Goal: Information Seeking & Learning: Check status

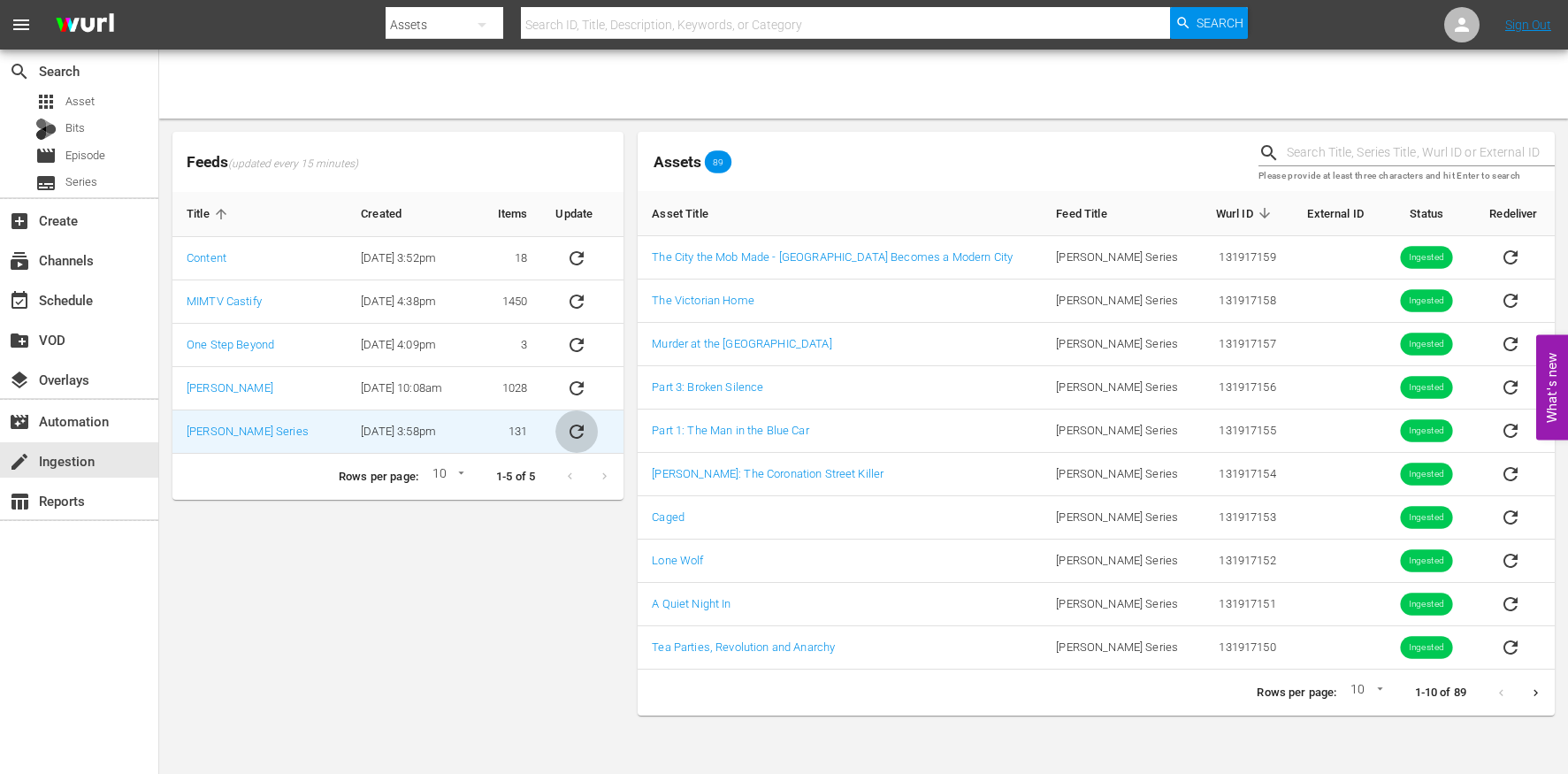
click at [569, 431] on icon "sticky table" at bounding box center [577, 432] width 15 height 15
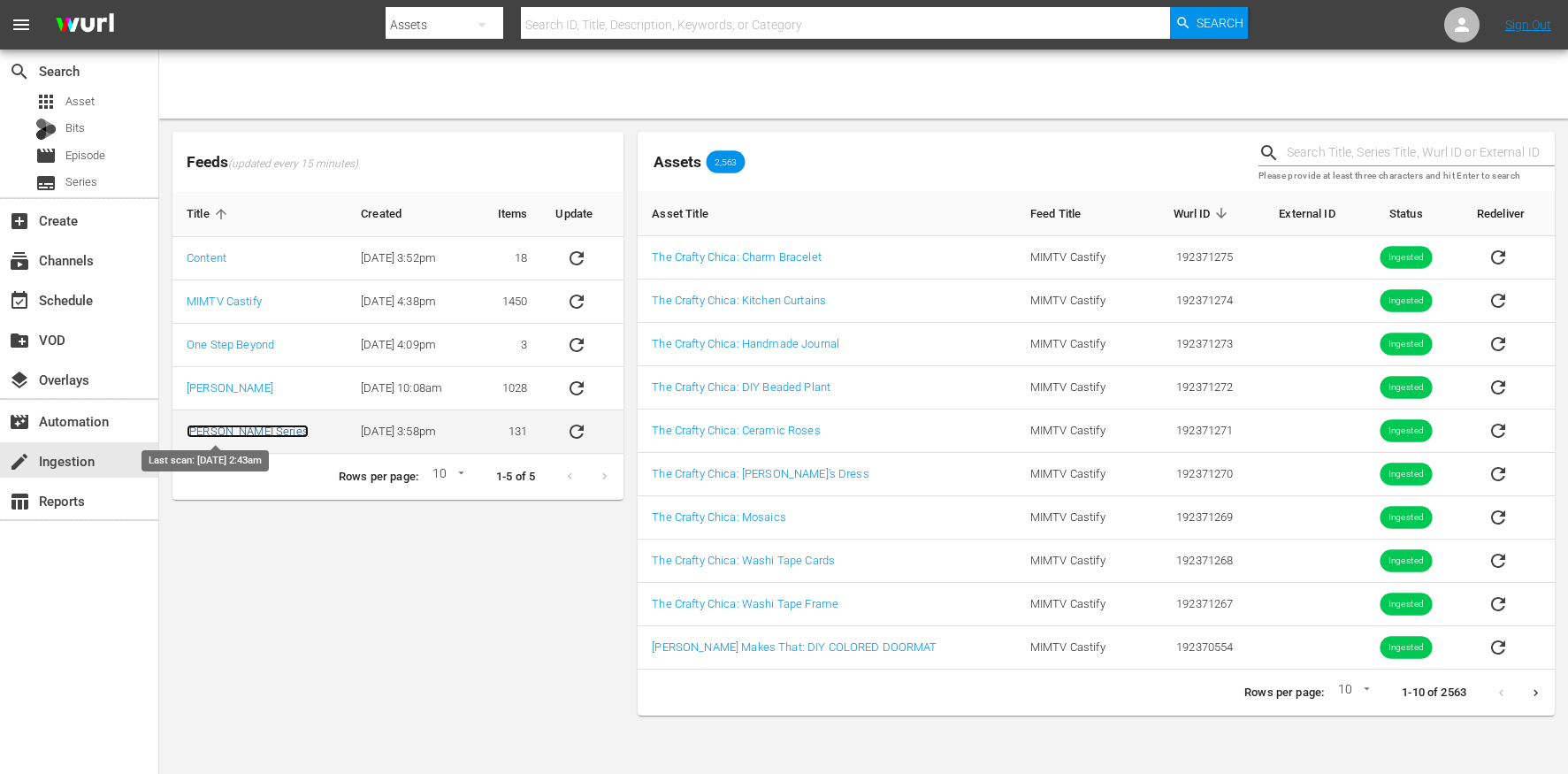
click at [231, 431] on link "[PERSON_NAME] Series" at bounding box center [248, 431] width 122 height 14
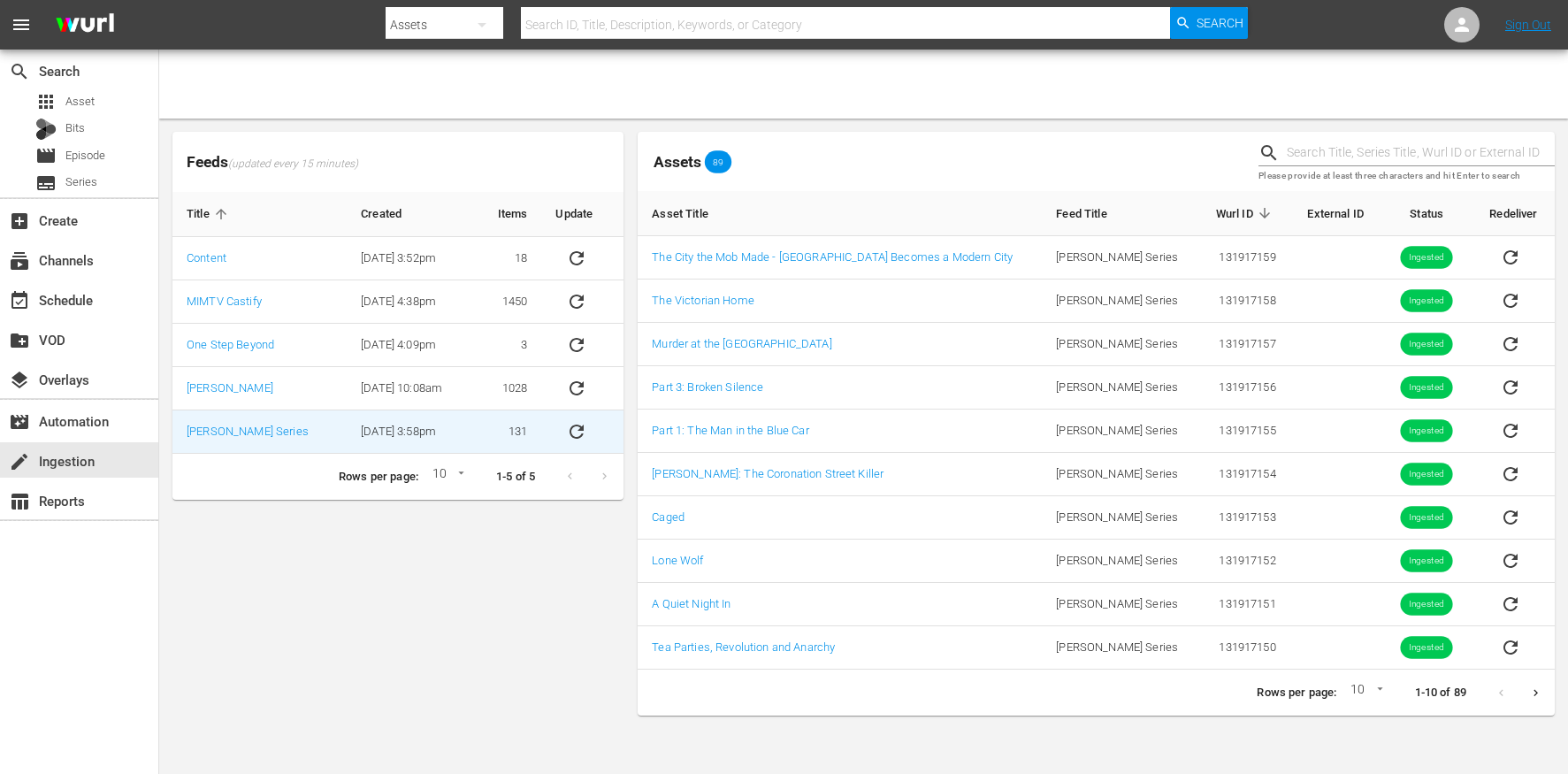
click at [572, 434] on icon "sticky table" at bounding box center [576, 431] width 21 height 21
drag, startPoint x: 972, startPoint y: 129, endPoint x: 999, endPoint y: 118, distance: 29.2
click at [991, 119] on div "Feeds (updated every 15 minutes) Title Created Items Update Content 8/28/23 @ 3…" at bounding box center [864, 424] width 1409 height 611
click at [208, 387] on link "[PERSON_NAME]" at bounding box center [230, 387] width 87 height 14
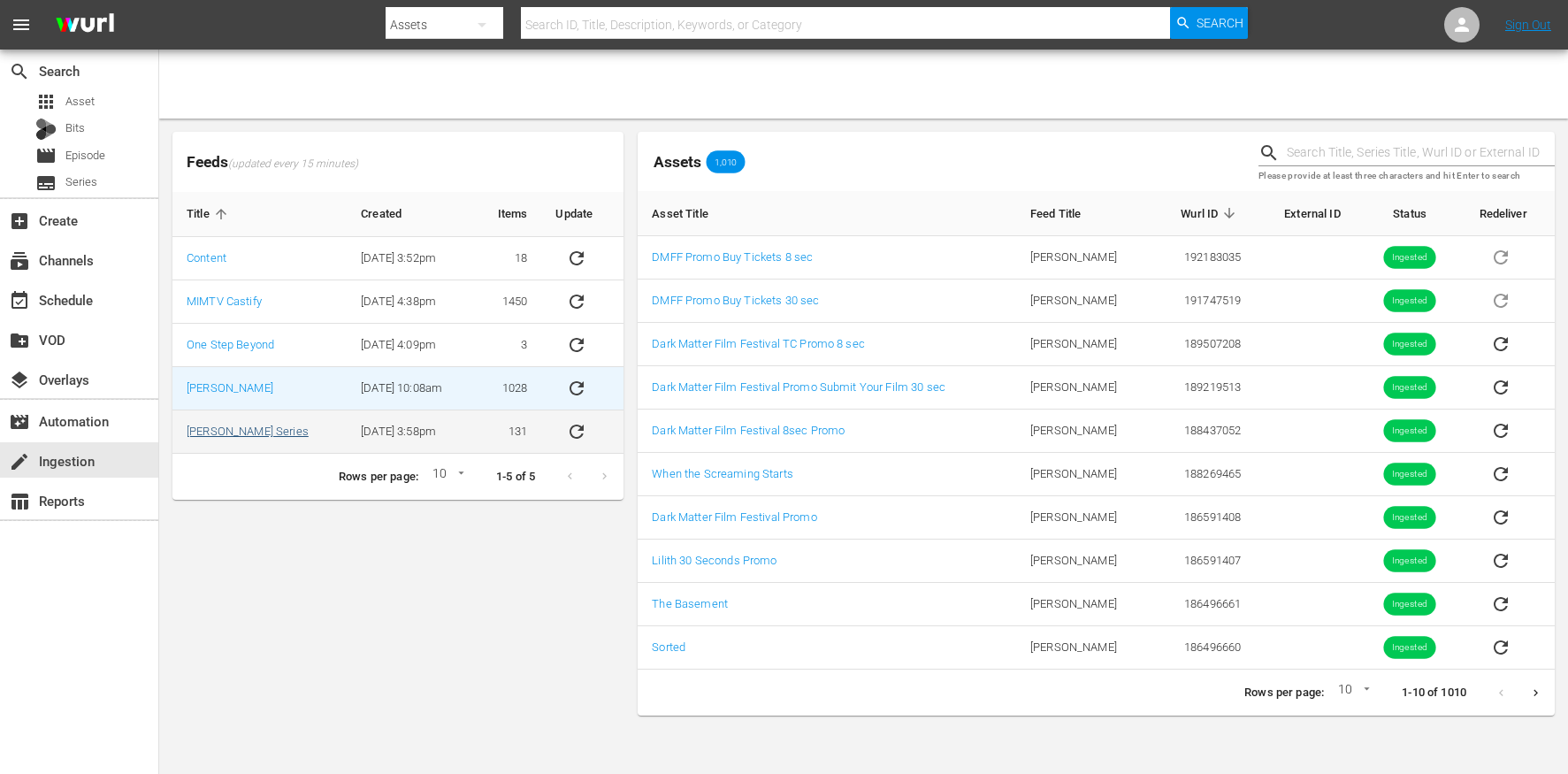
click at [210, 437] on td "[PERSON_NAME] Series" at bounding box center [259, 432] width 174 height 44
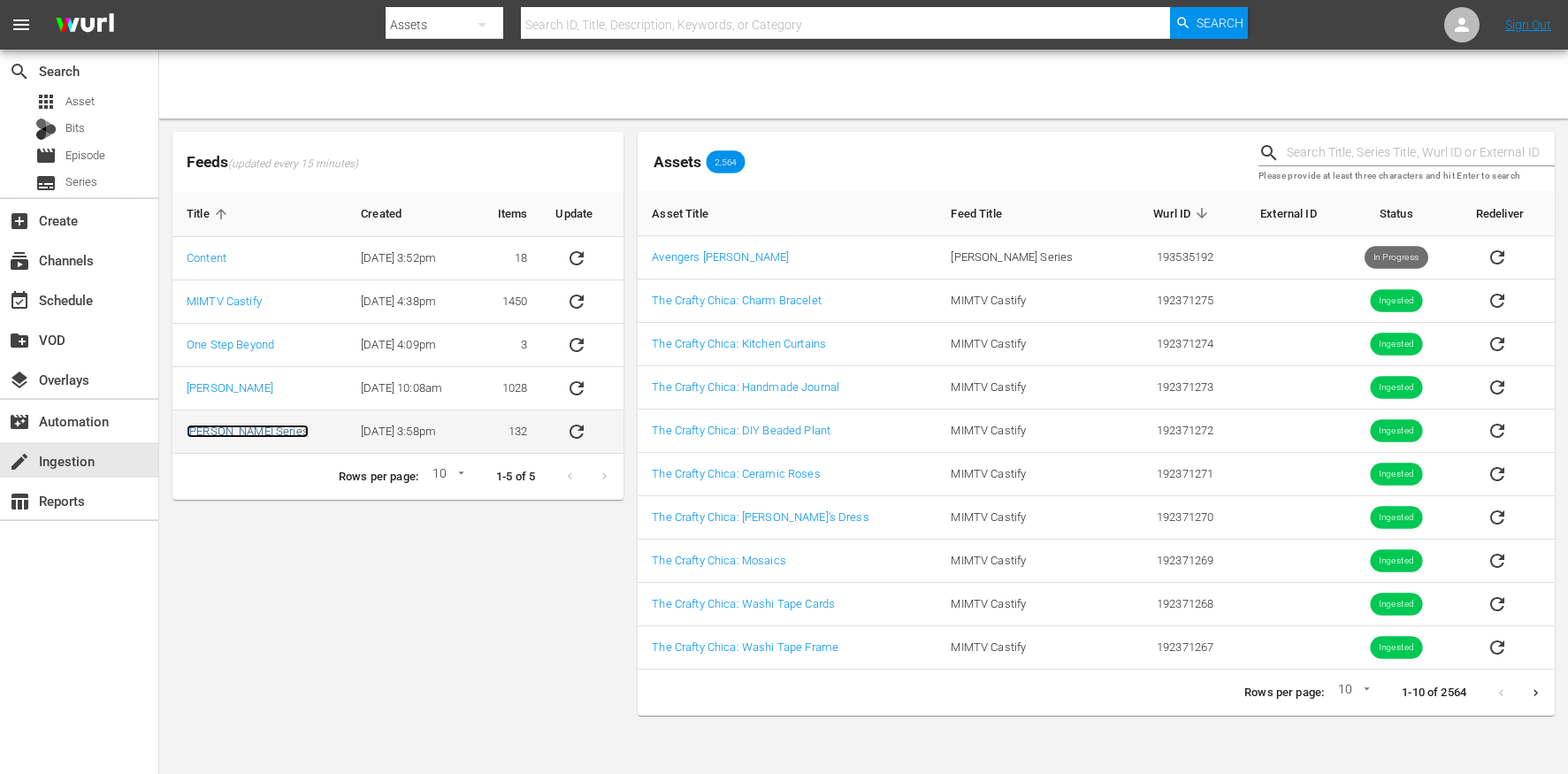
click at [226, 432] on link "[PERSON_NAME] Series" at bounding box center [248, 431] width 122 height 14
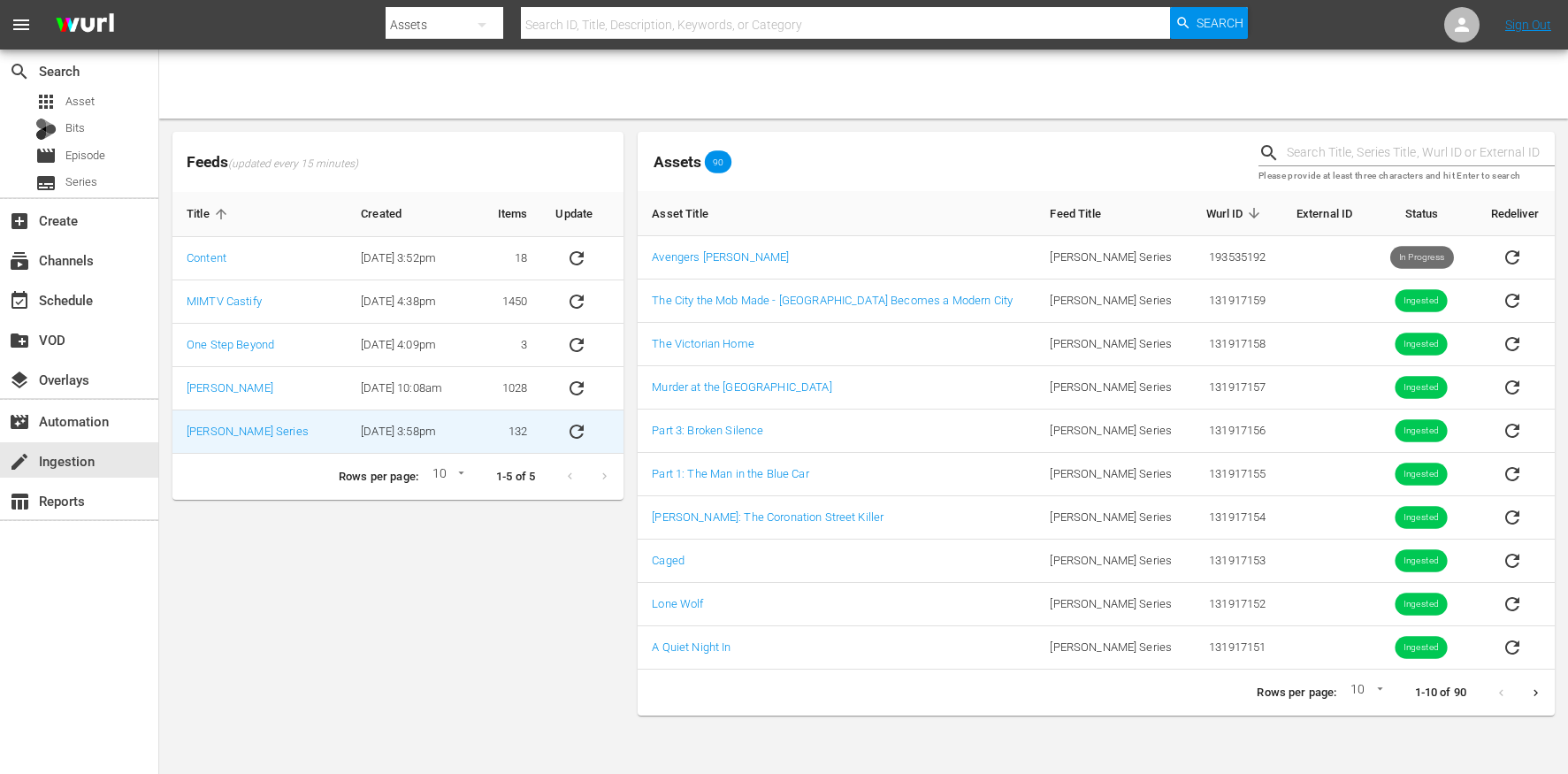
click at [575, 436] on icon "sticky table" at bounding box center [576, 431] width 21 height 21
click at [90, 265] on div "subscriptions Channels" at bounding box center [49, 257] width 99 height 15
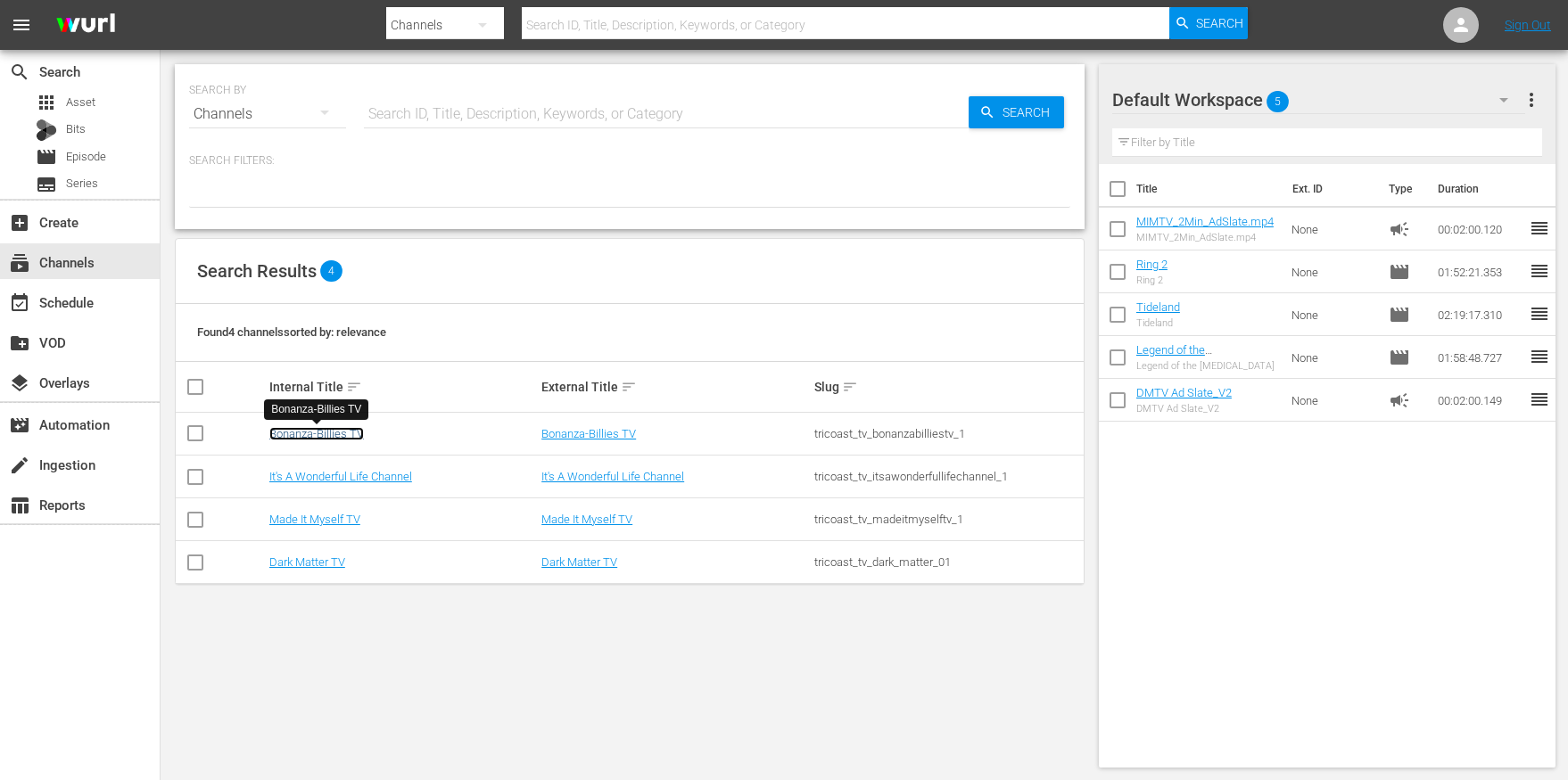
click at [326, 434] on link "Bonanza-Billies TV" at bounding box center [316, 434] width 95 height 14
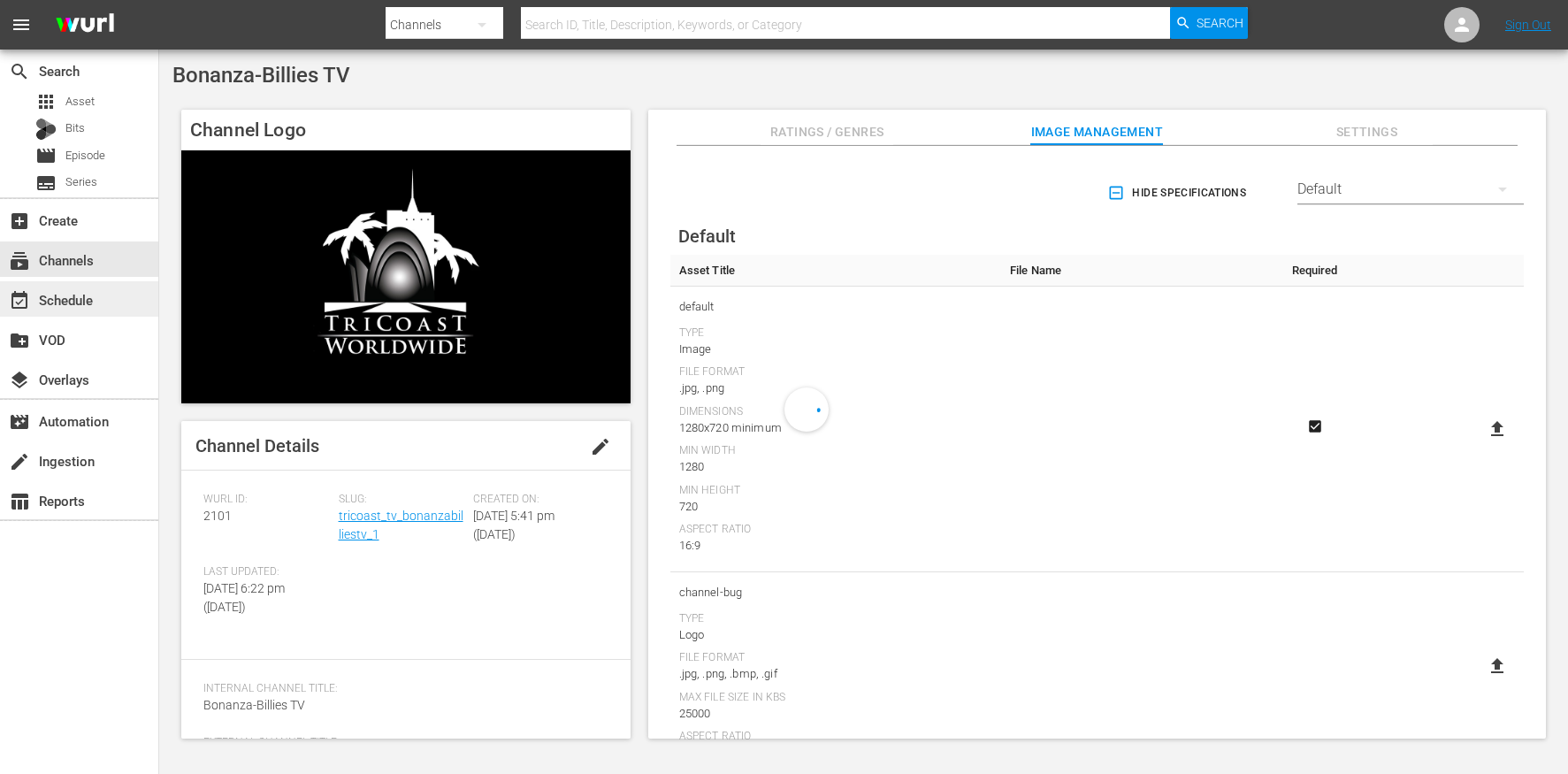
click at [128, 302] on div "event_available Schedule" at bounding box center [79, 299] width 159 height 36
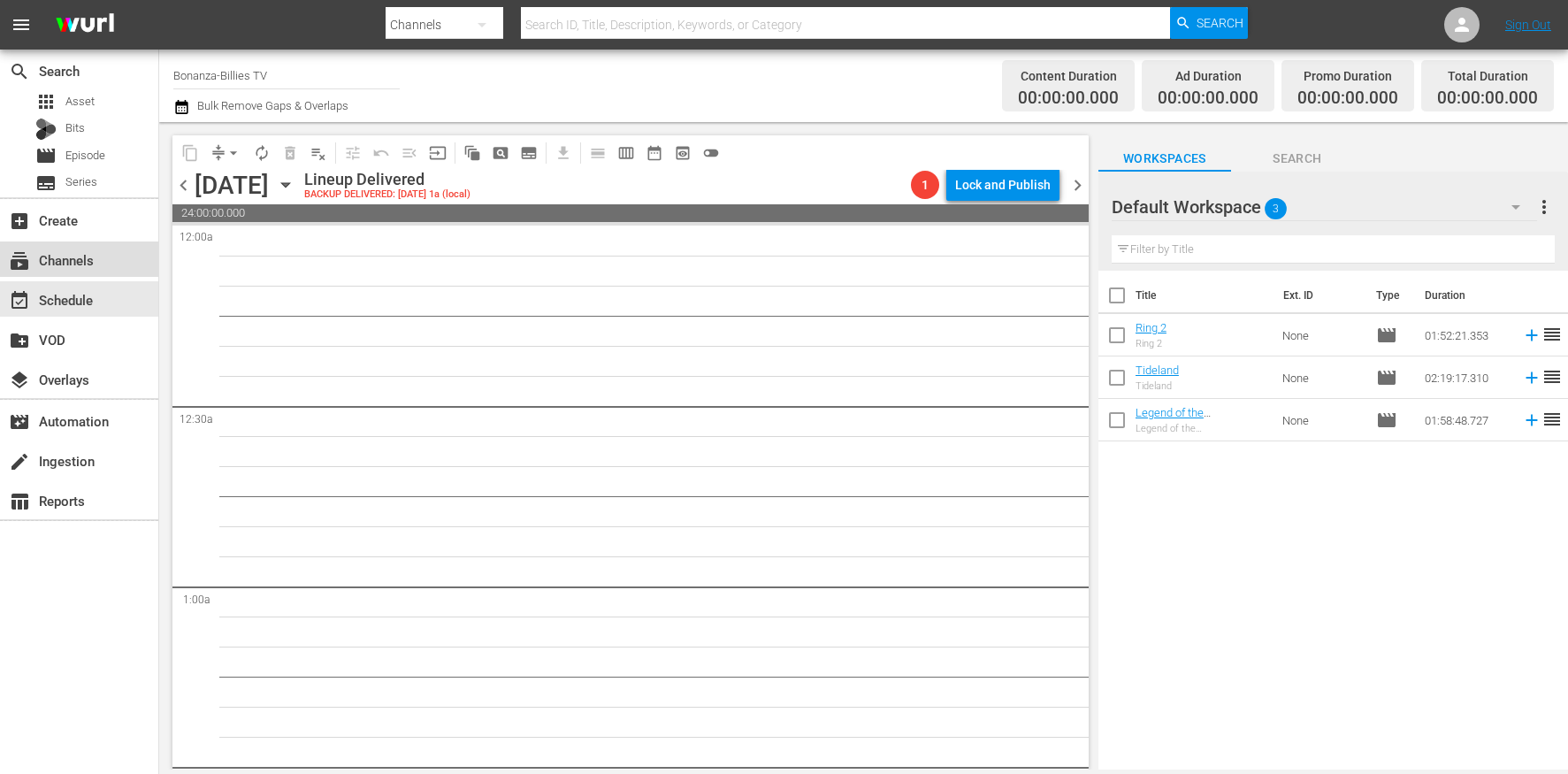
click at [94, 264] on div "subscriptions Channels" at bounding box center [49, 257] width 99 height 15
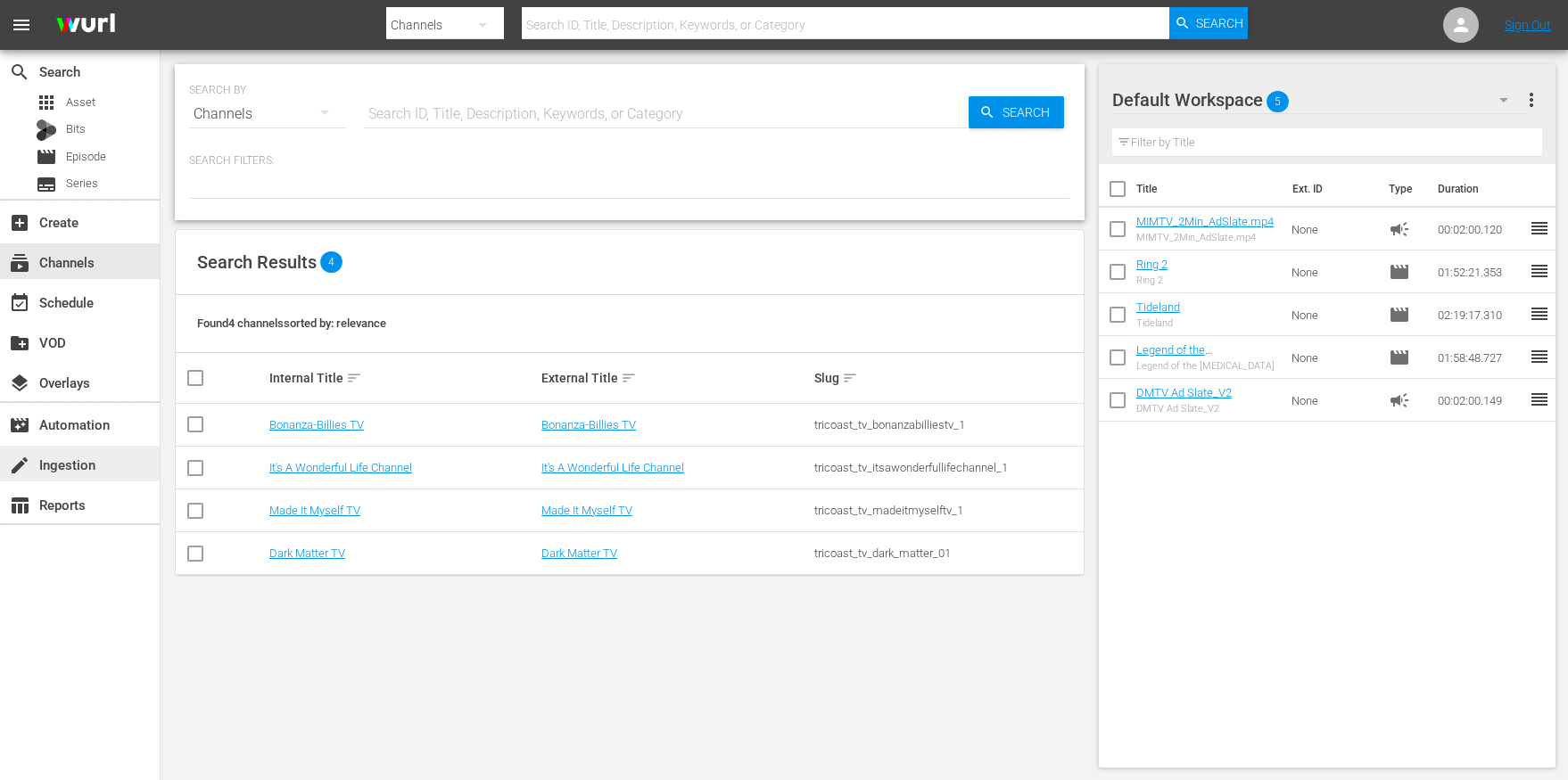
click at [107, 457] on div "create Ingestion" at bounding box center [80, 463] width 160 height 36
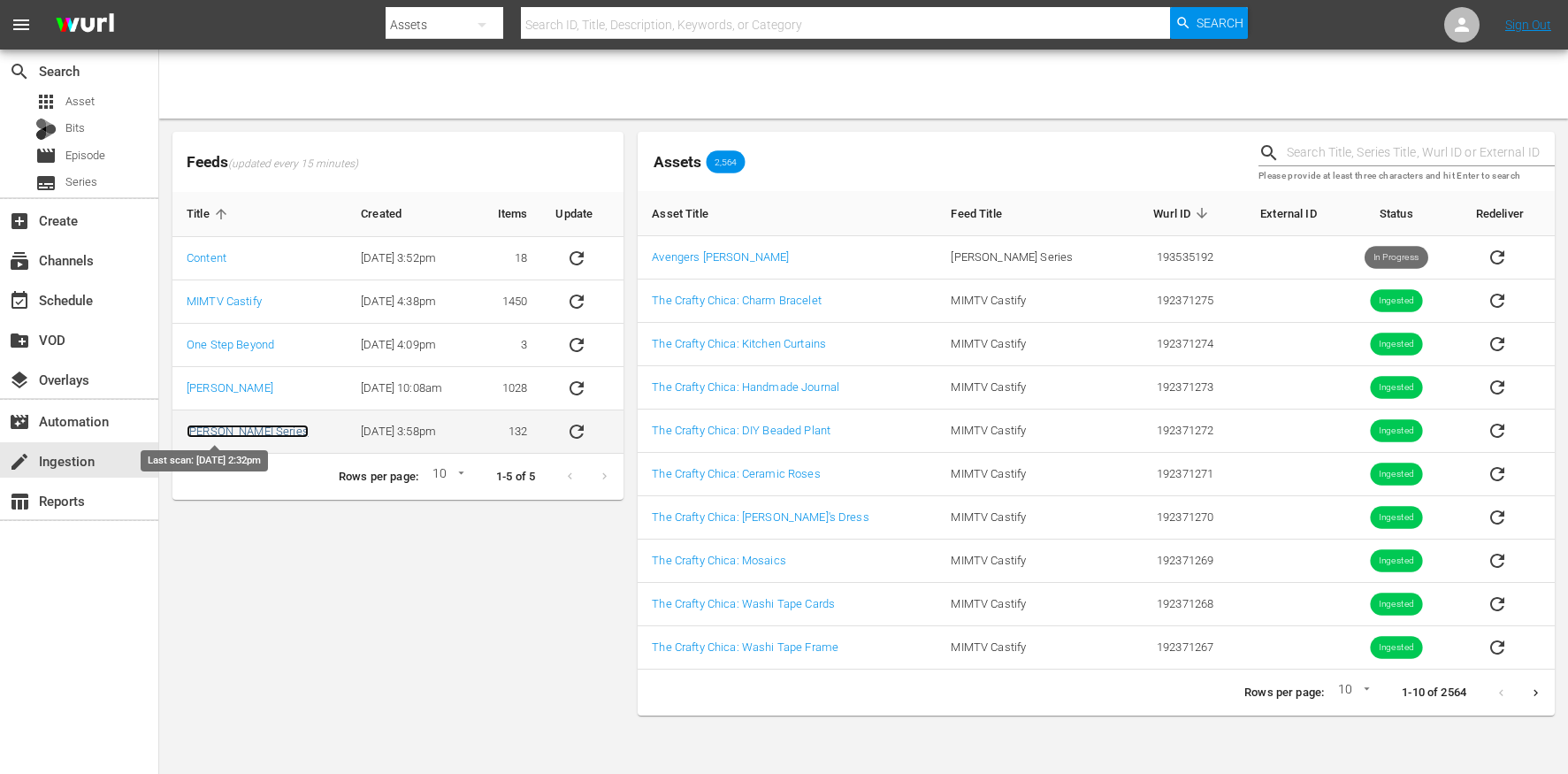
click at [207, 430] on link "[PERSON_NAME] Series" at bounding box center [248, 431] width 122 height 14
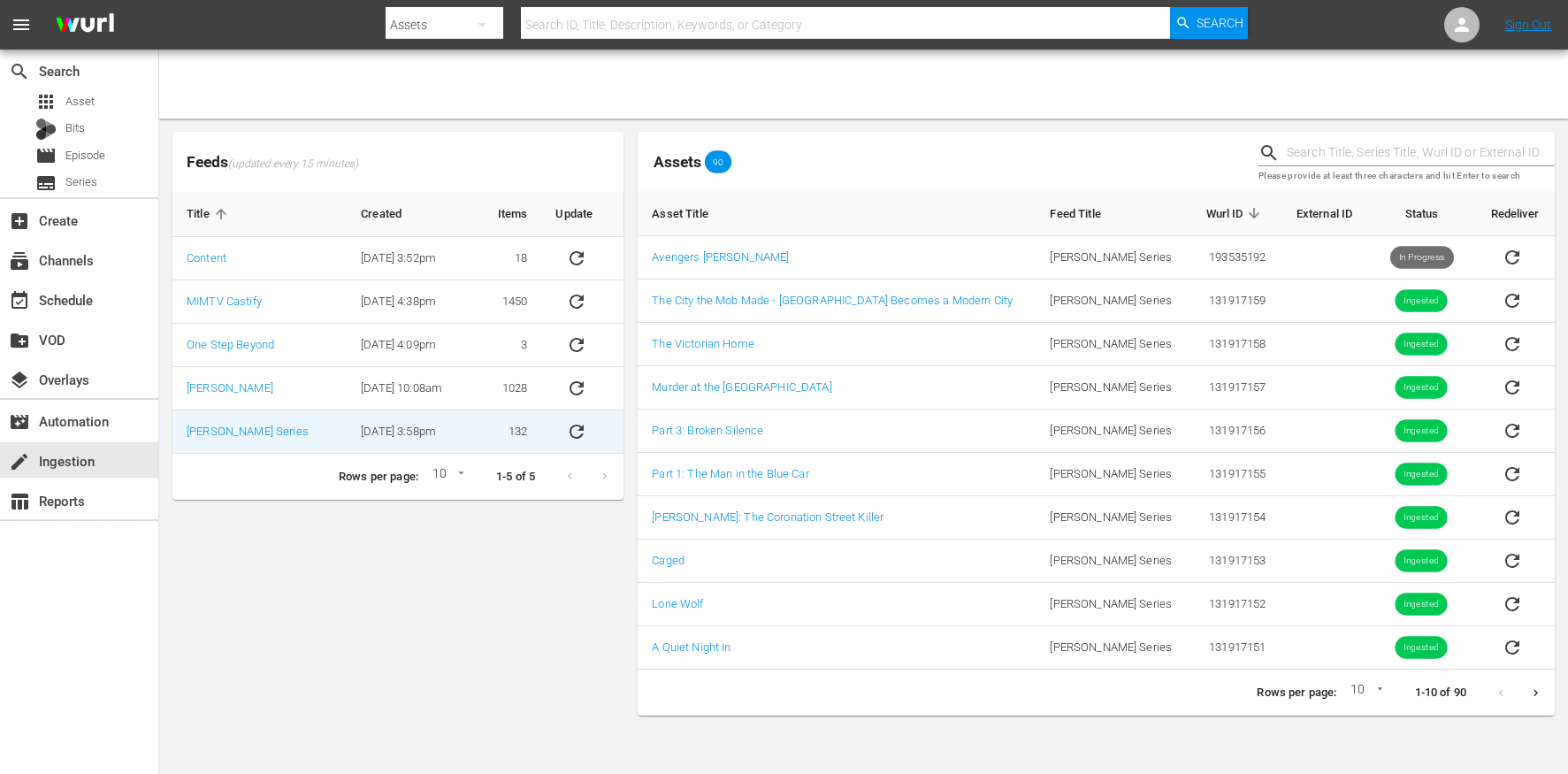
click at [456, 645] on div "Feeds (updated every 15 minutes) Title Created Items Update Content 8/28/23 @ 3…" at bounding box center [397, 424] width 466 height 598
click at [225, 430] on link "[PERSON_NAME] Series" at bounding box center [248, 431] width 122 height 14
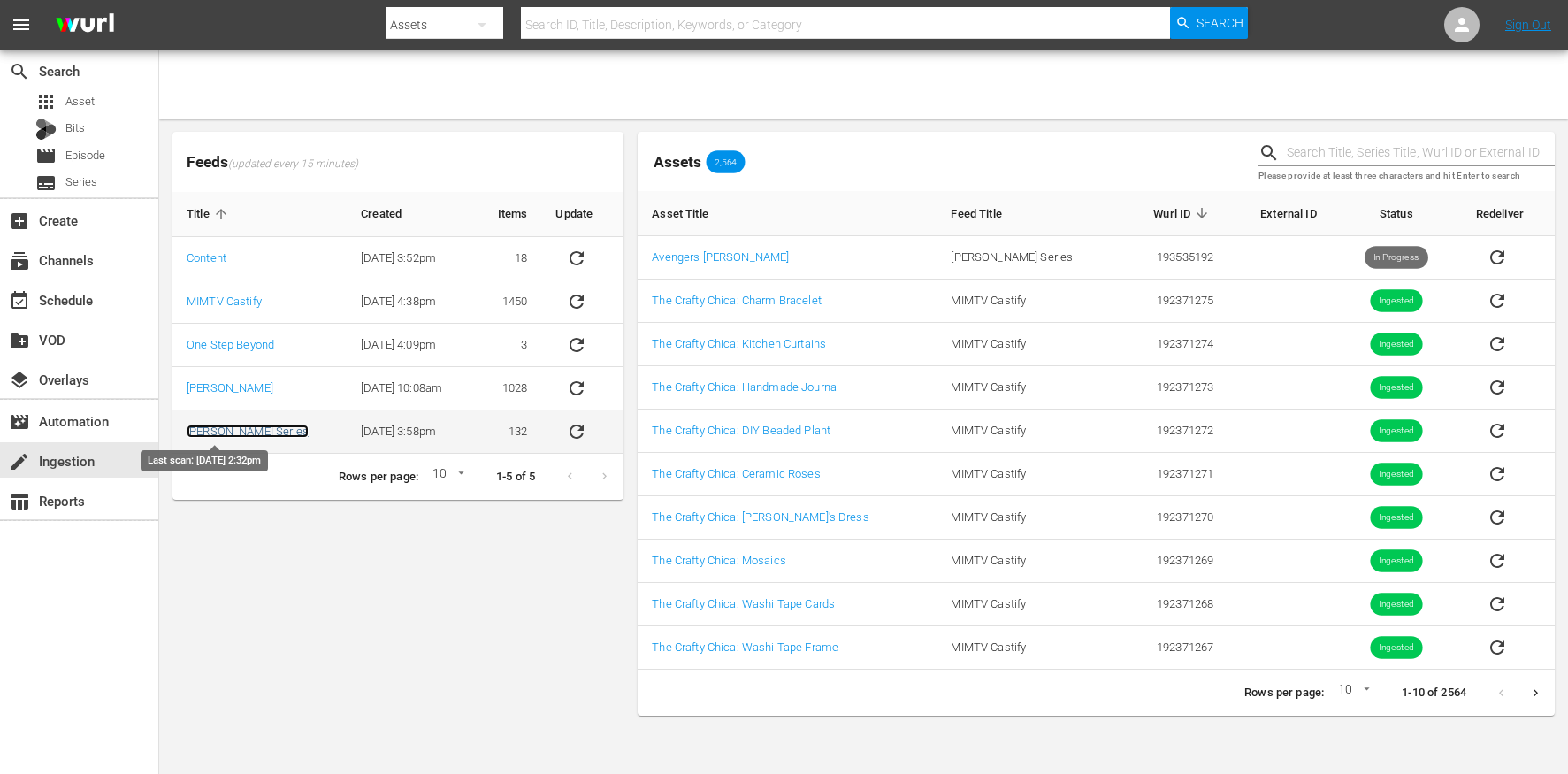
click at [200, 434] on link "[PERSON_NAME] Series" at bounding box center [248, 431] width 122 height 14
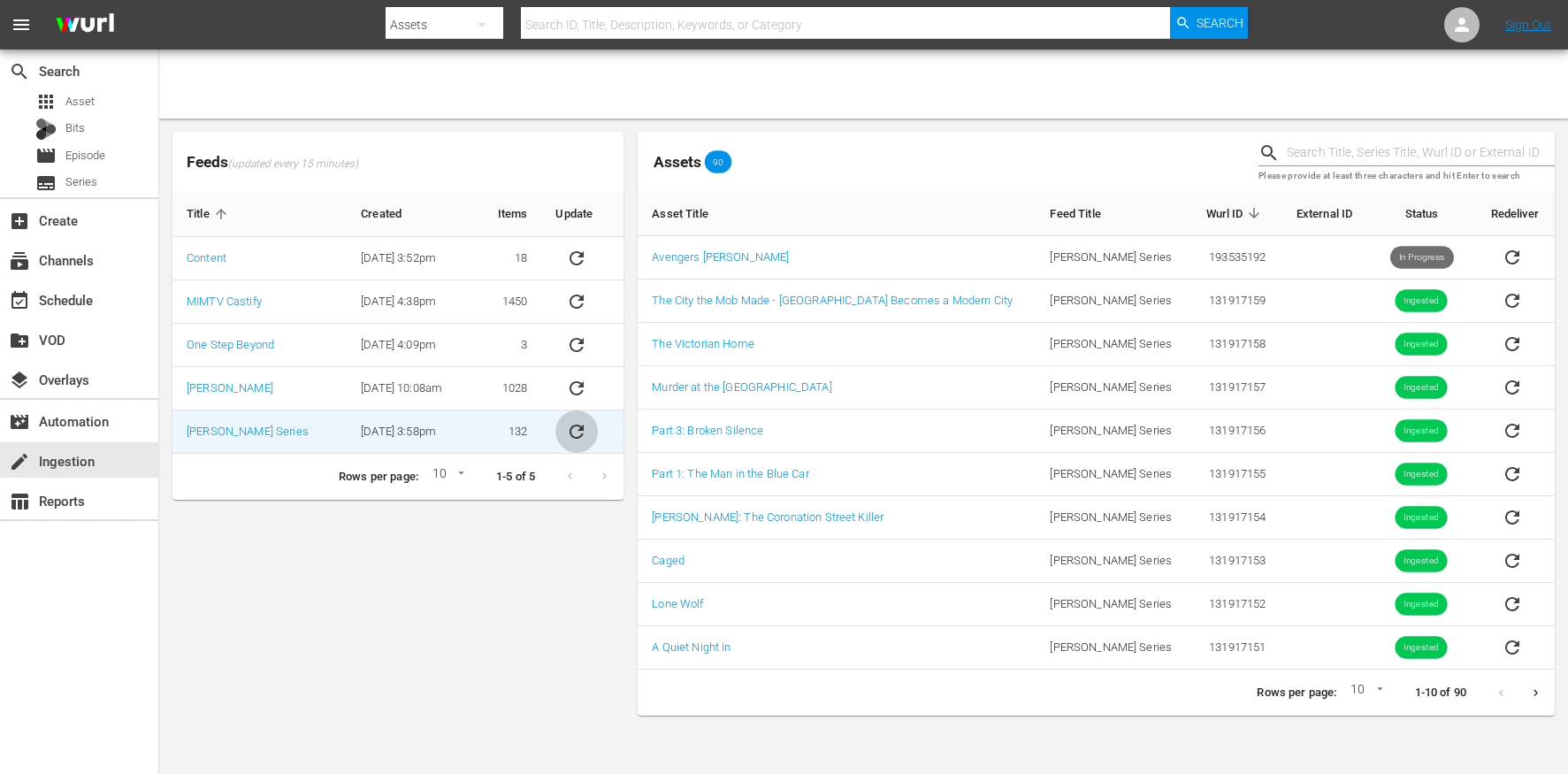
click at [569, 429] on icon "sticky table" at bounding box center [576, 431] width 21 height 21
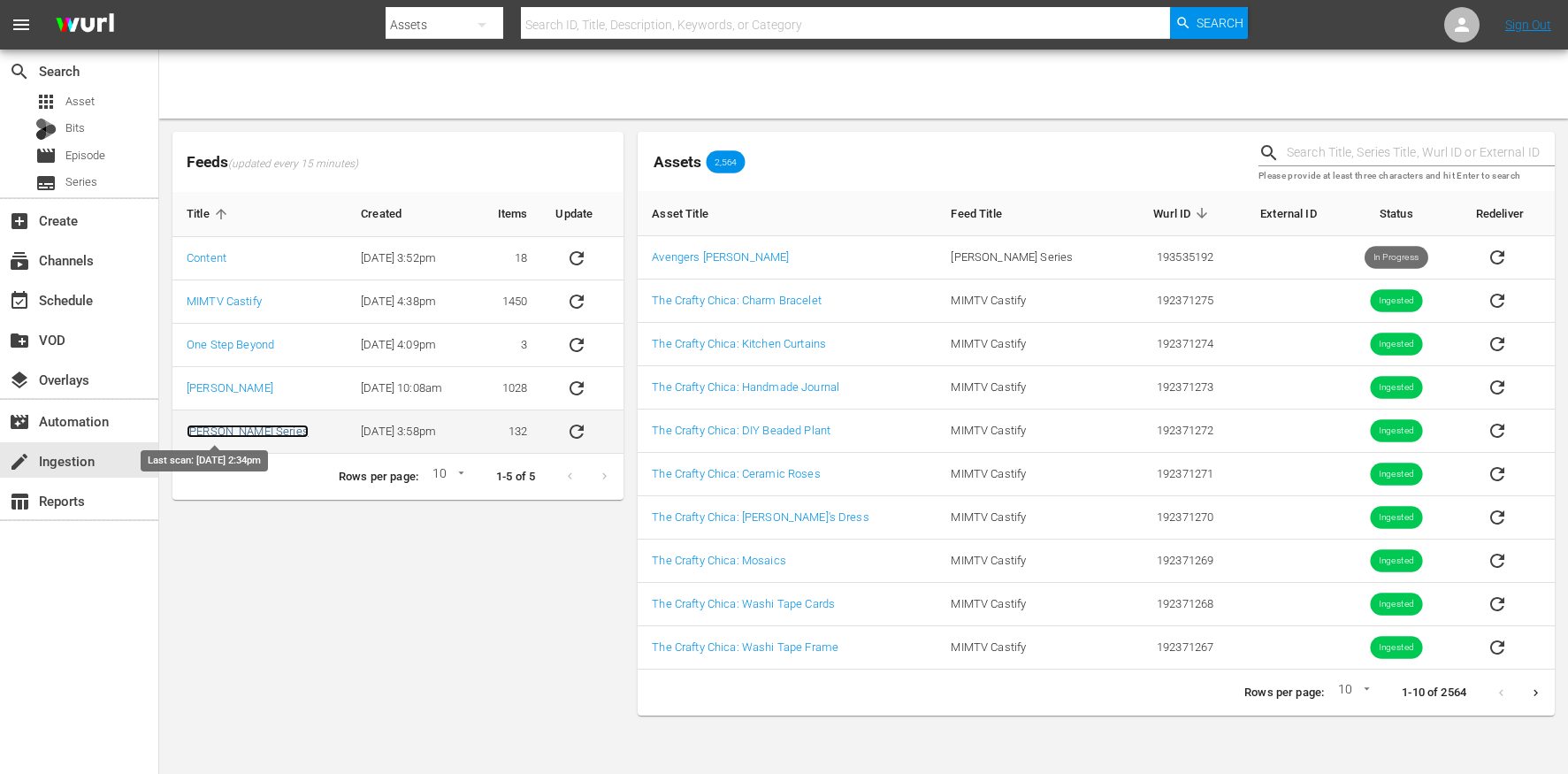
click at [223, 434] on link "[PERSON_NAME] Series" at bounding box center [248, 431] width 122 height 14
click at [585, 436] on button "sticky table" at bounding box center [577, 431] width 43 height 43
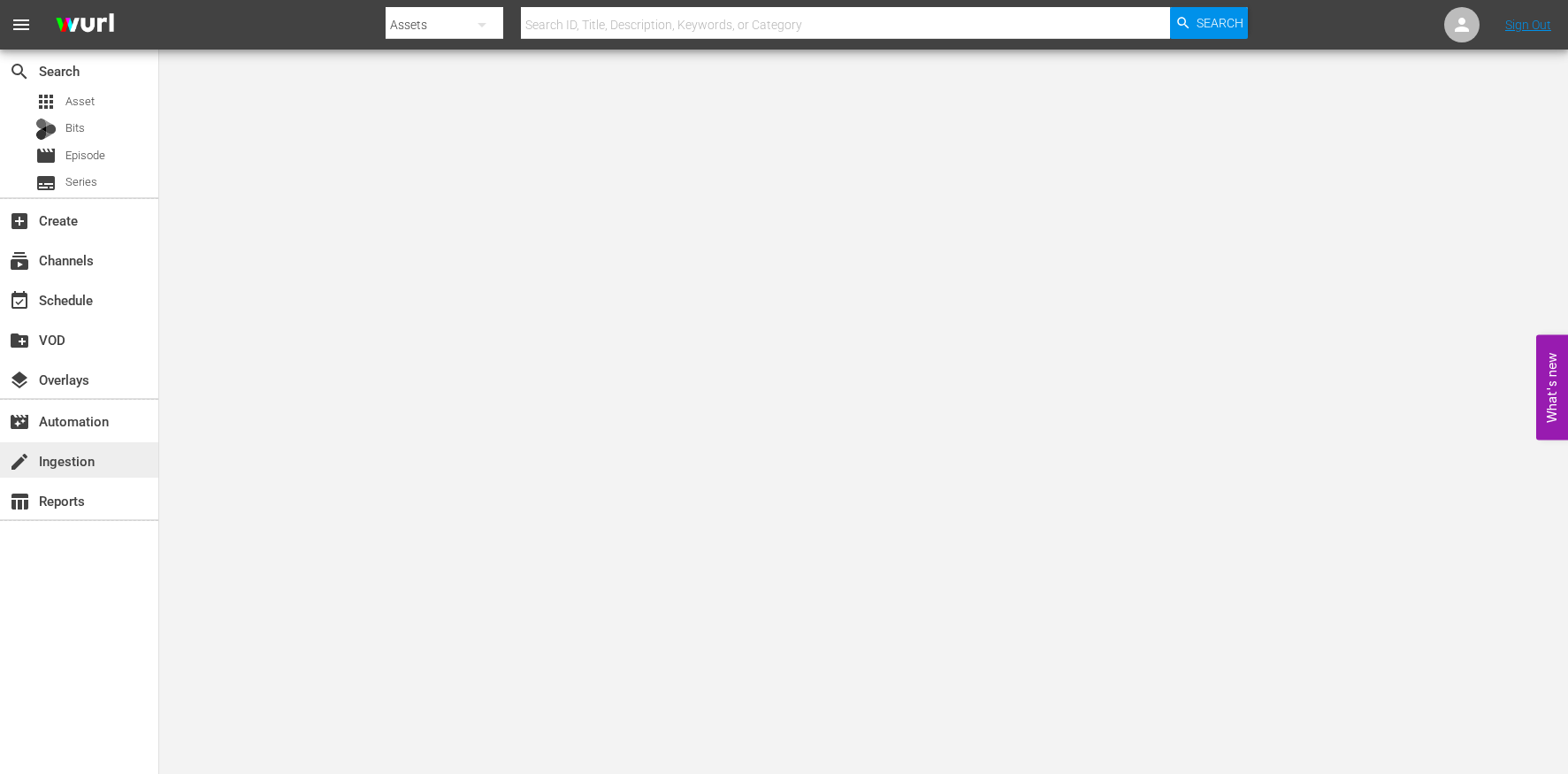
click at [112, 455] on div "create Ingestion" at bounding box center [79, 459] width 159 height 36
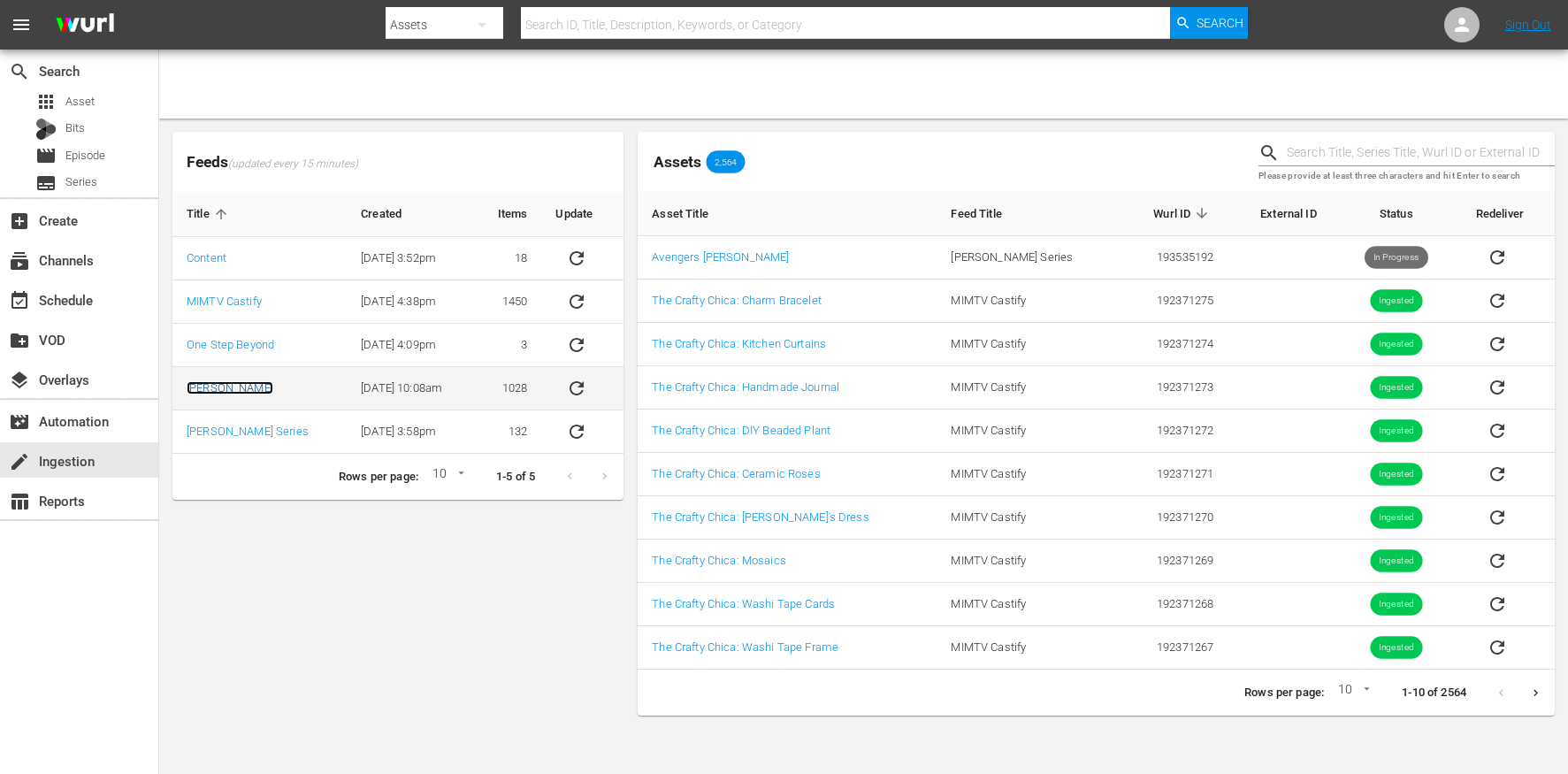
click at [195, 393] on link "[PERSON_NAME]" at bounding box center [230, 387] width 87 height 14
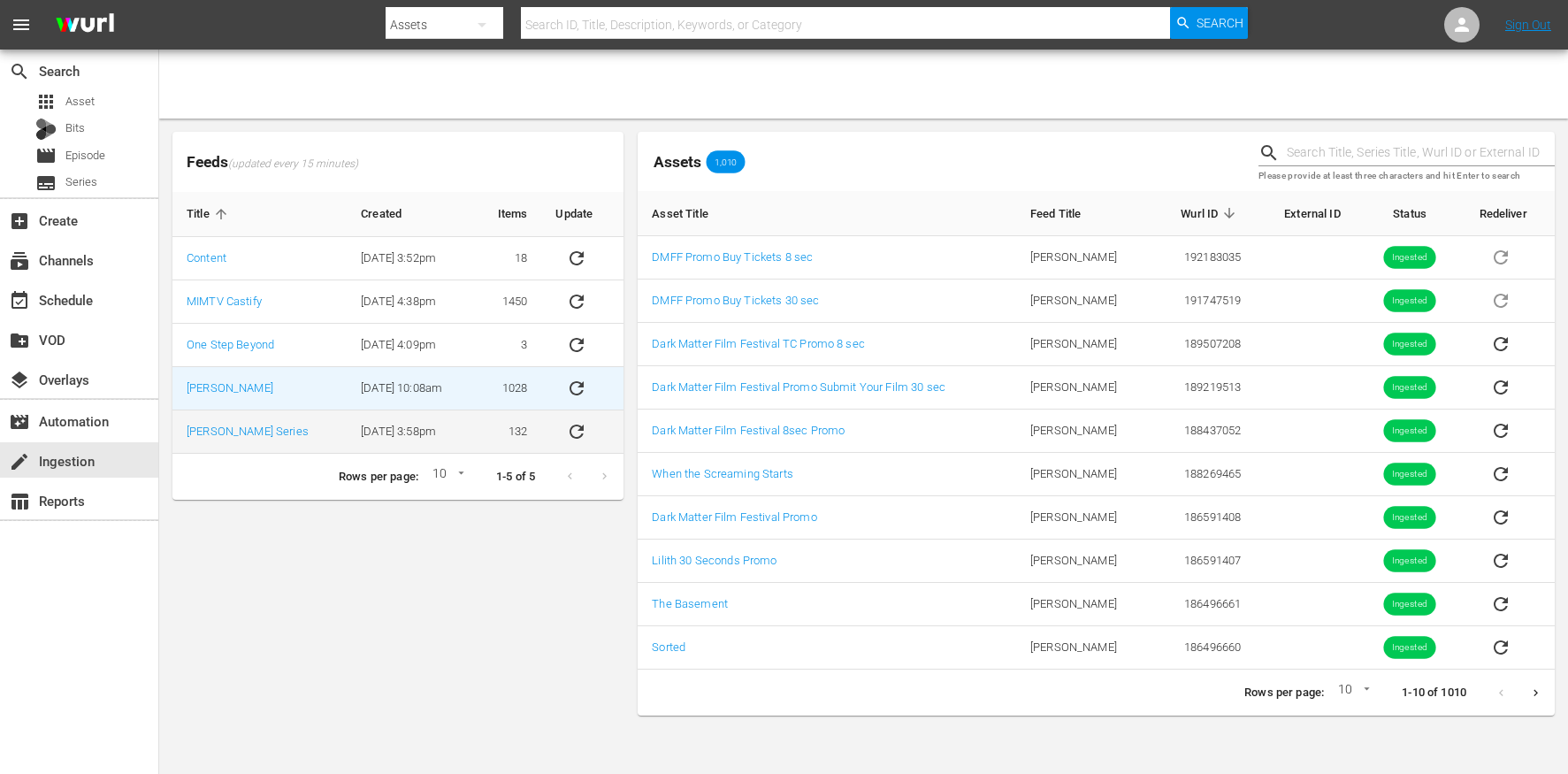
click at [346, 424] on td "[DATE] 3:58pm" at bounding box center [410, 432] width 128 height 44
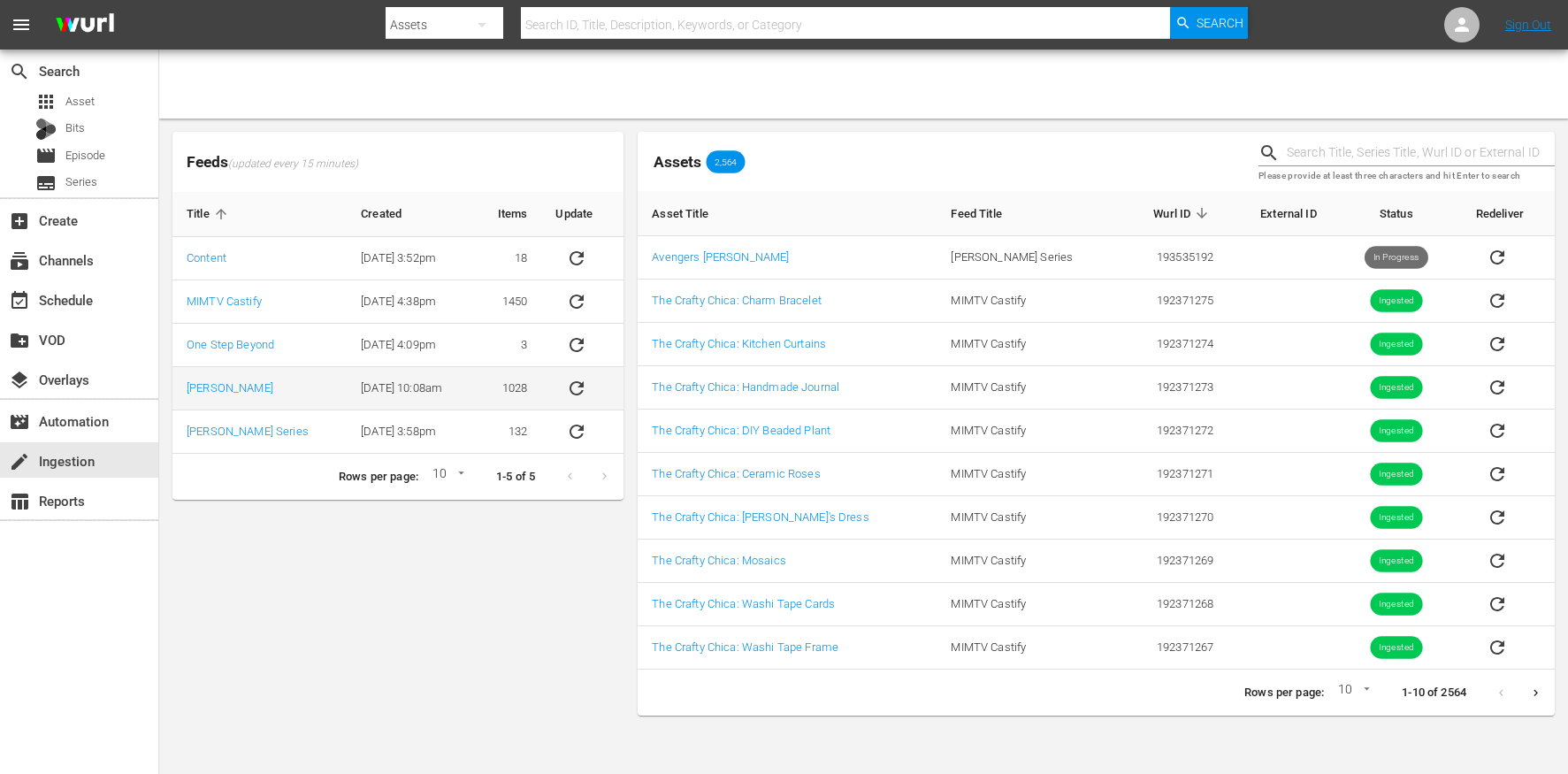
click at [301, 385] on td "[PERSON_NAME]" at bounding box center [259, 389] width 174 height 44
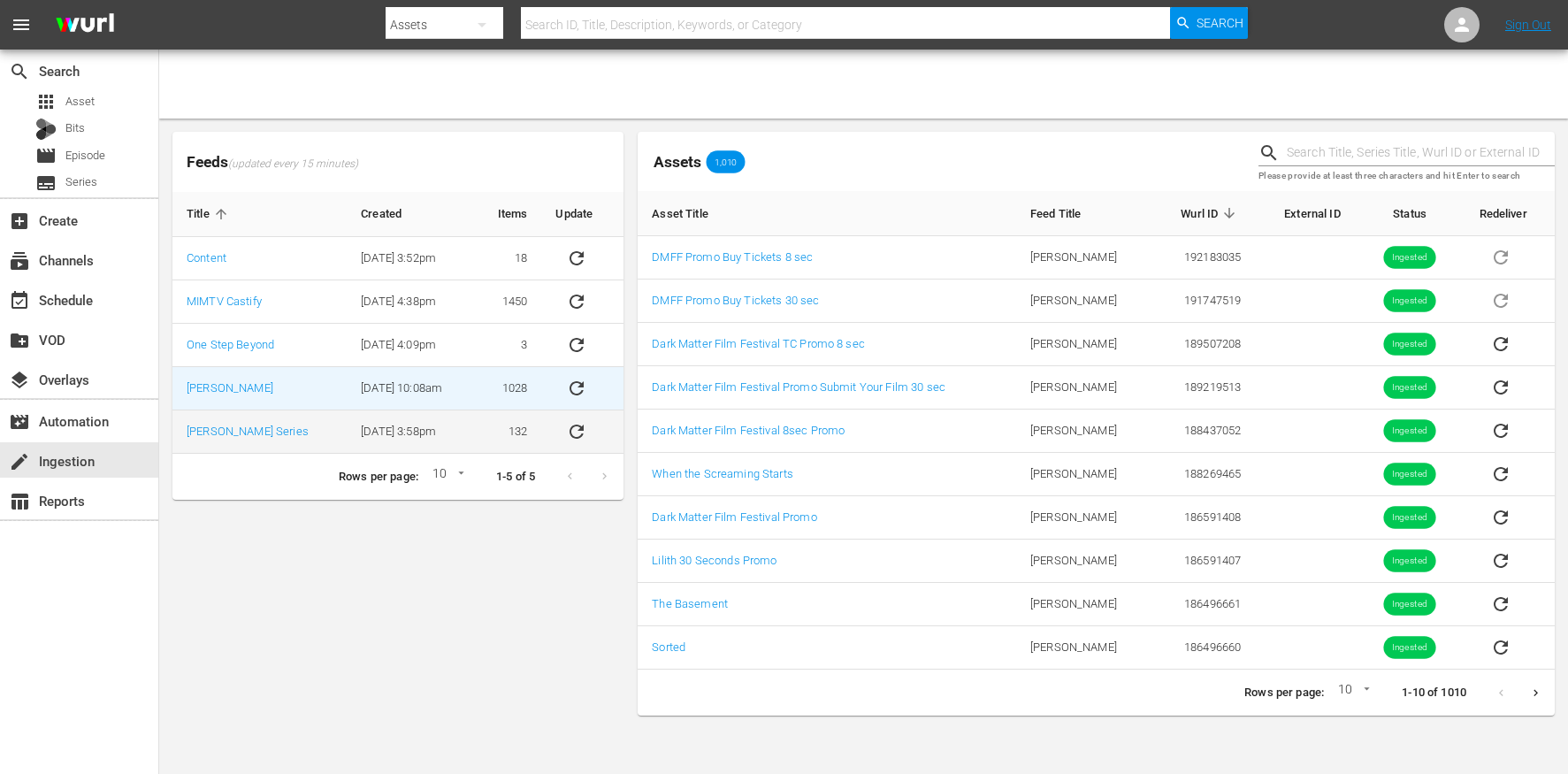
click at [382, 427] on td "[DATE] 3:58pm" at bounding box center [410, 432] width 128 height 44
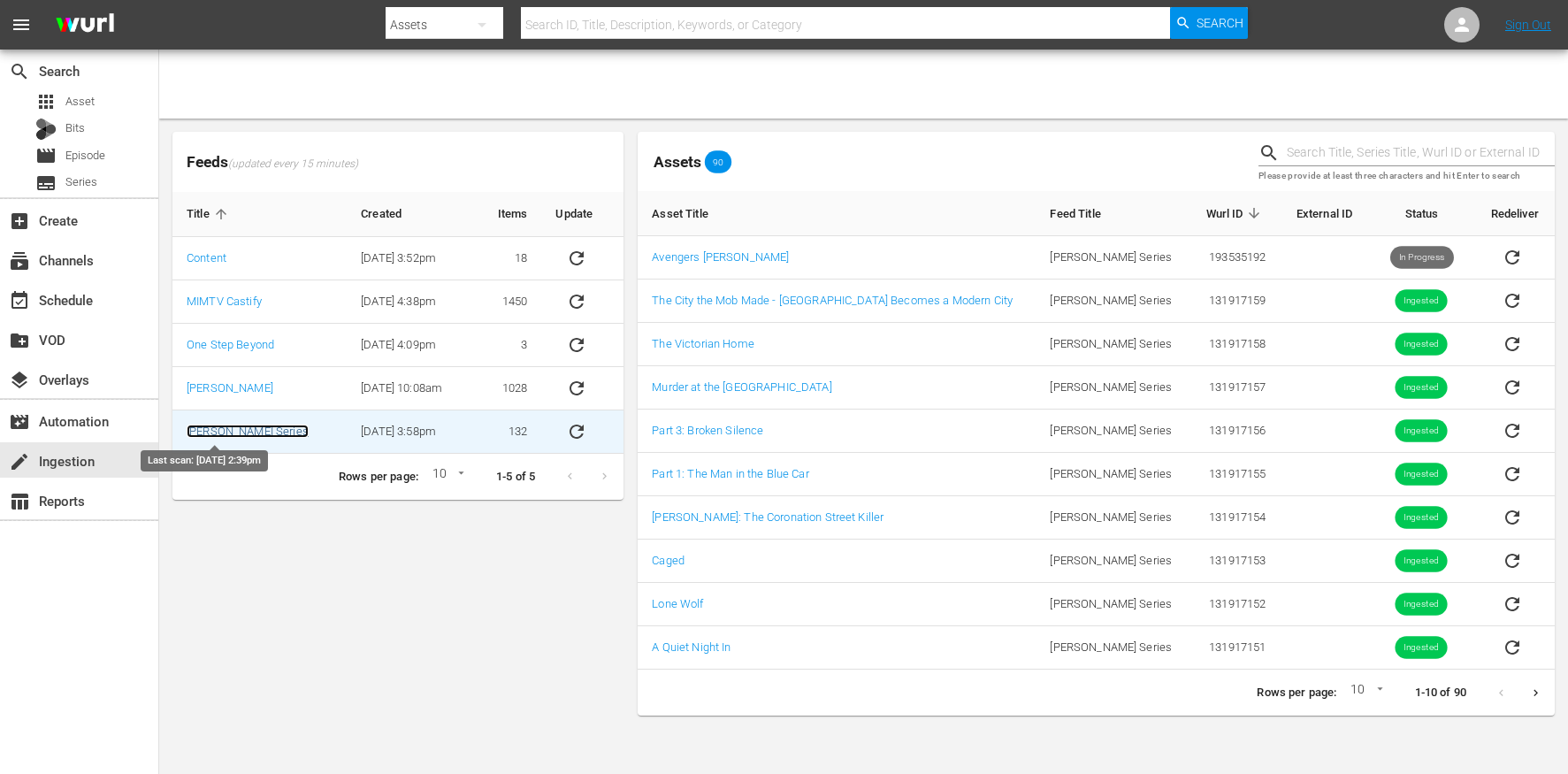
click at [231, 431] on link "[PERSON_NAME] Series" at bounding box center [248, 431] width 122 height 14
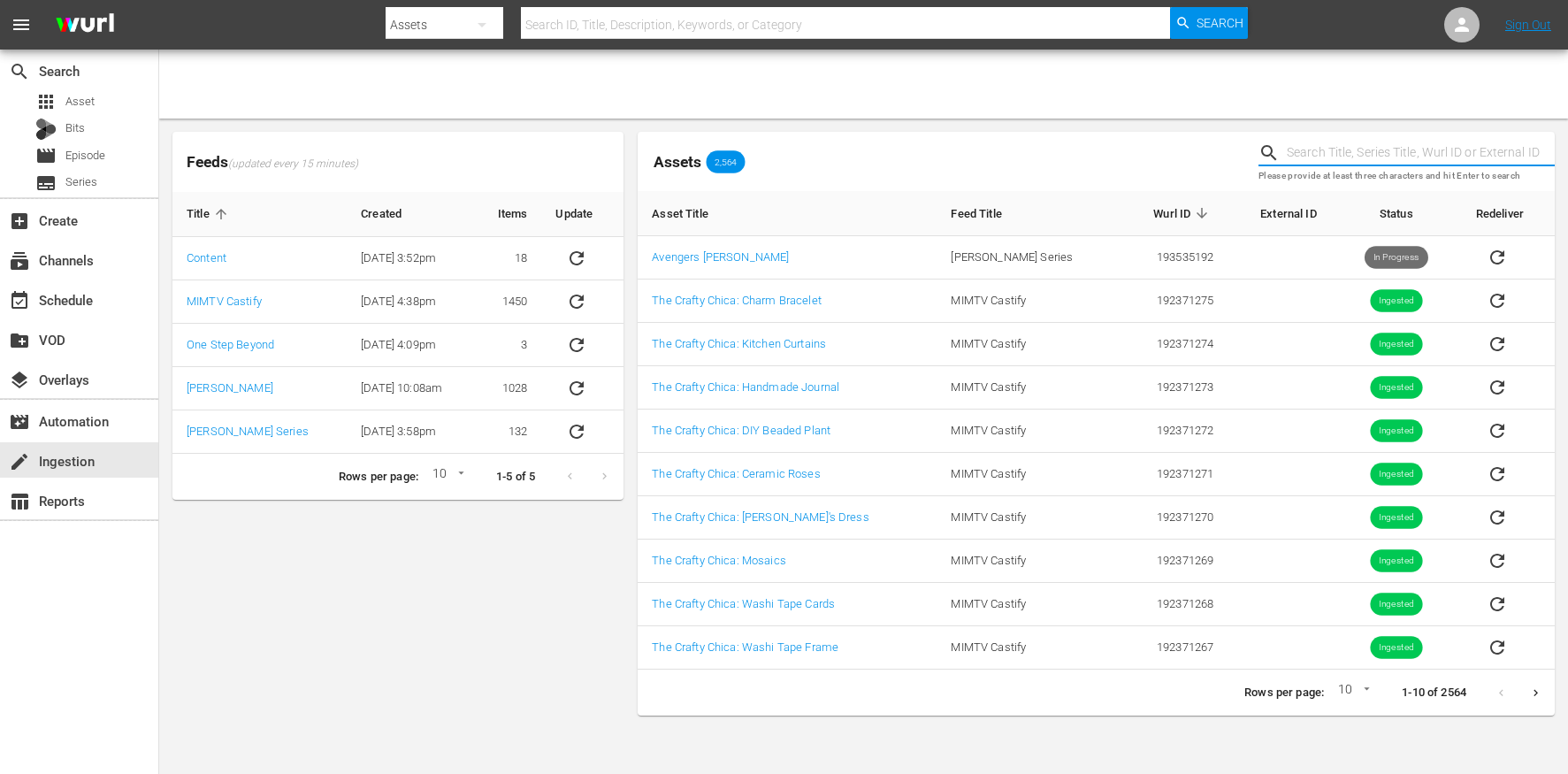
click at [1411, 157] on input "text" at bounding box center [1420, 152] width 268 height 26
type input "bonanza"
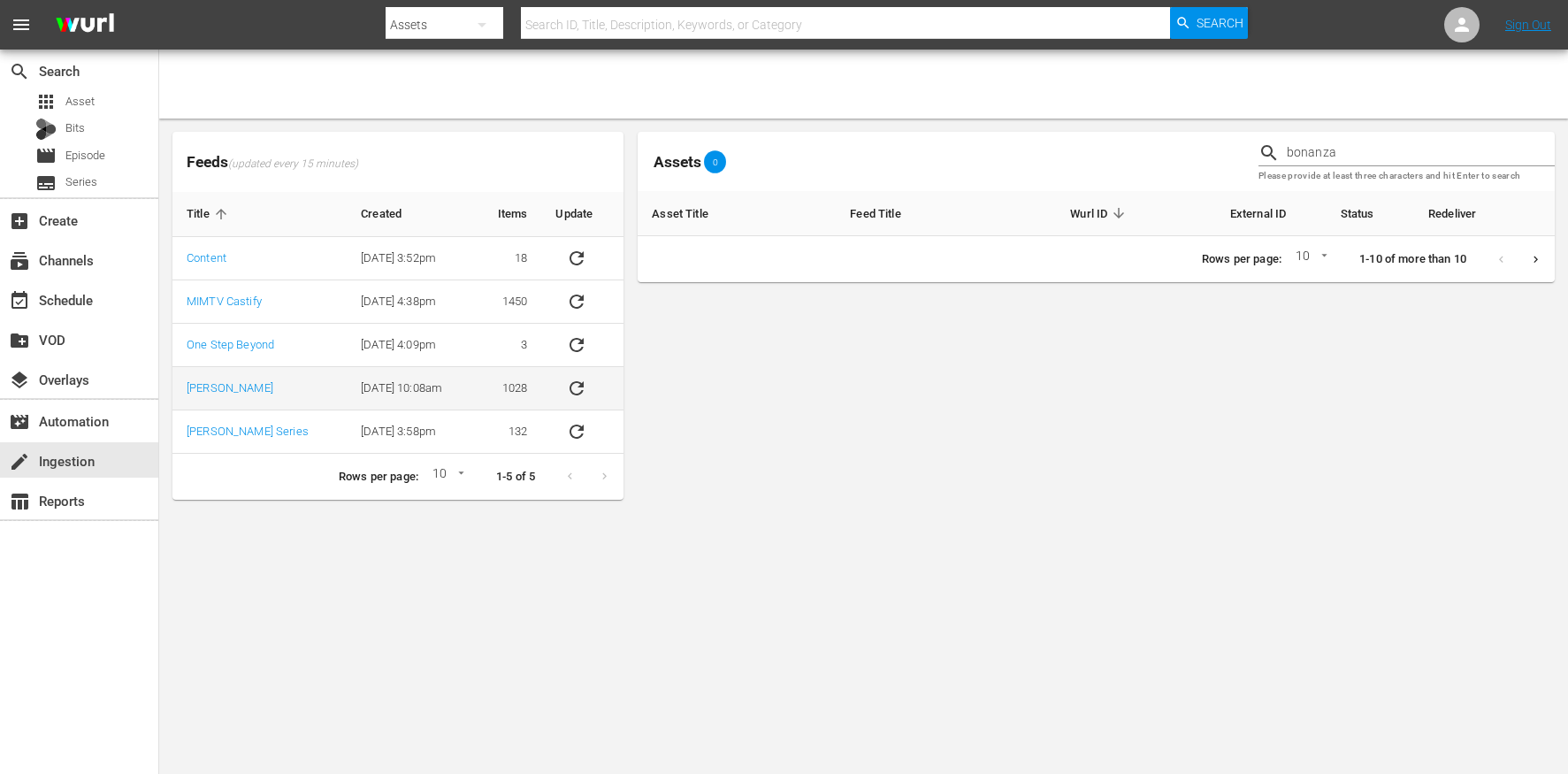
click at [217, 392] on td "[PERSON_NAME]" at bounding box center [259, 389] width 174 height 44
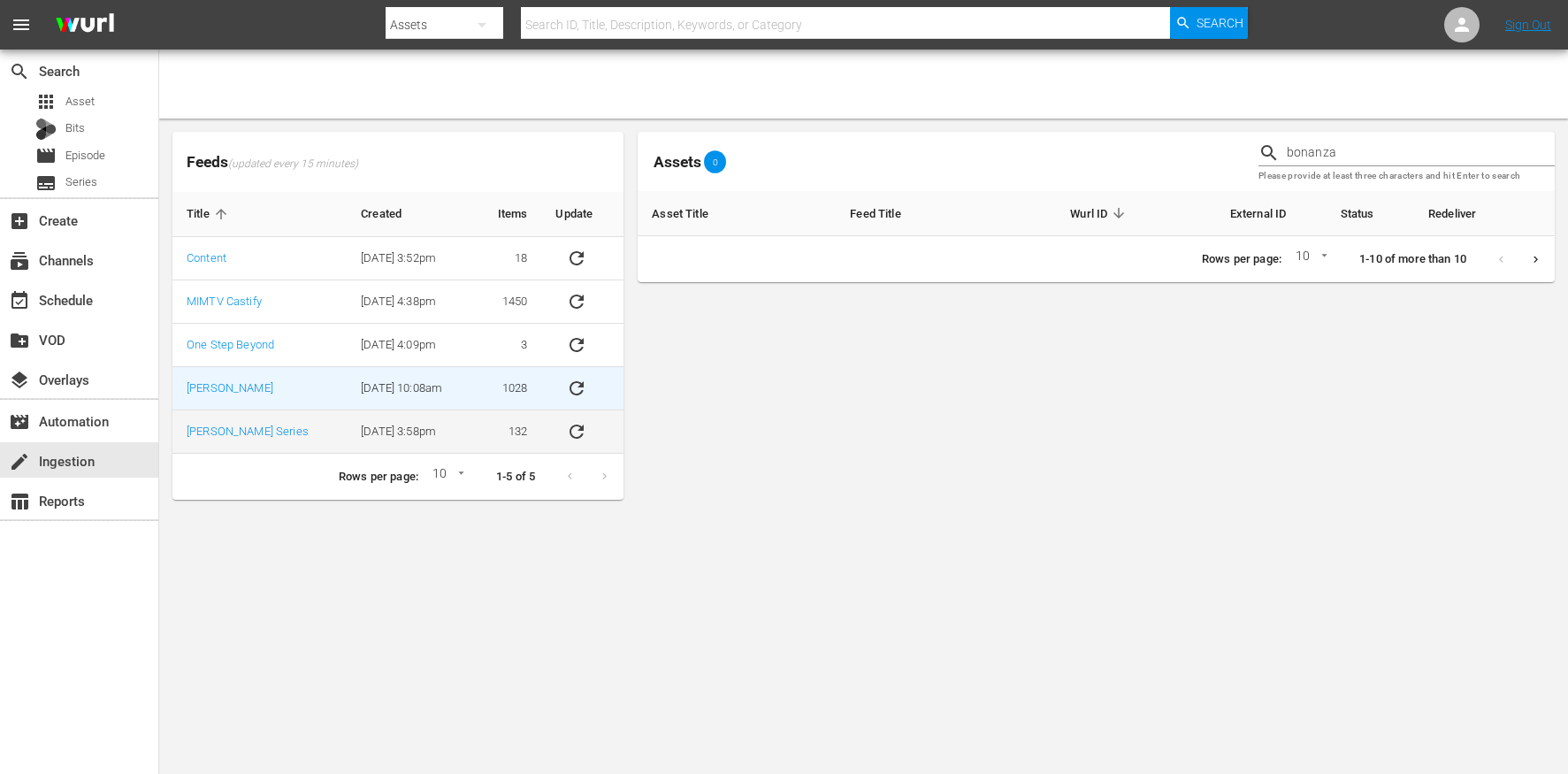
click at [277, 428] on td "[PERSON_NAME] Series" at bounding box center [259, 432] width 174 height 44
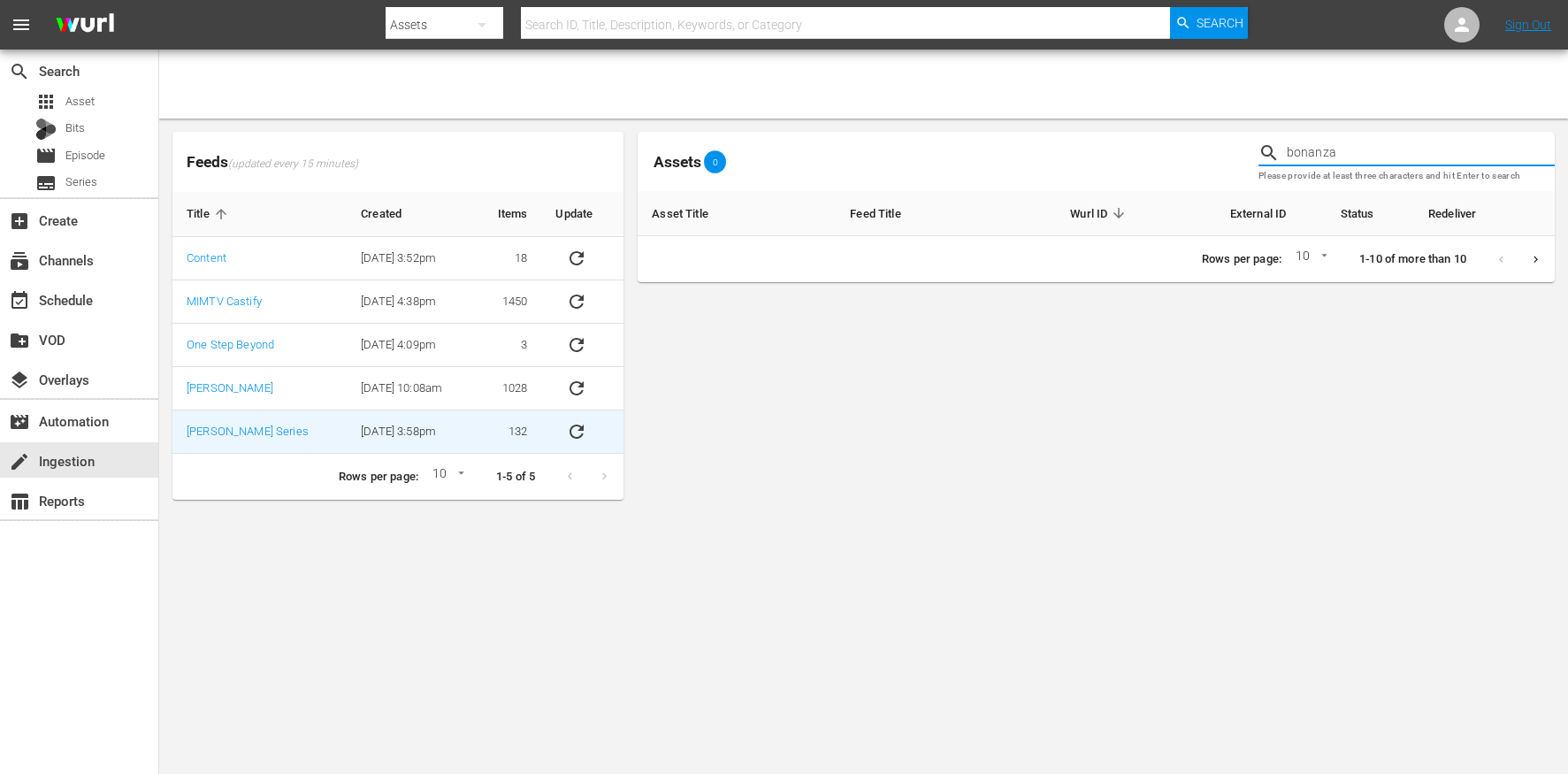
click at [1443, 145] on input "bonanza" at bounding box center [1420, 152] width 268 height 26
click at [1442, 146] on input "bonanza" at bounding box center [1420, 152] width 268 height 26
click at [1441, 146] on input "bonanza" at bounding box center [1420, 152] width 268 height 26
click at [265, 437] on td "[PERSON_NAME] Series" at bounding box center [259, 432] width 174 height 44
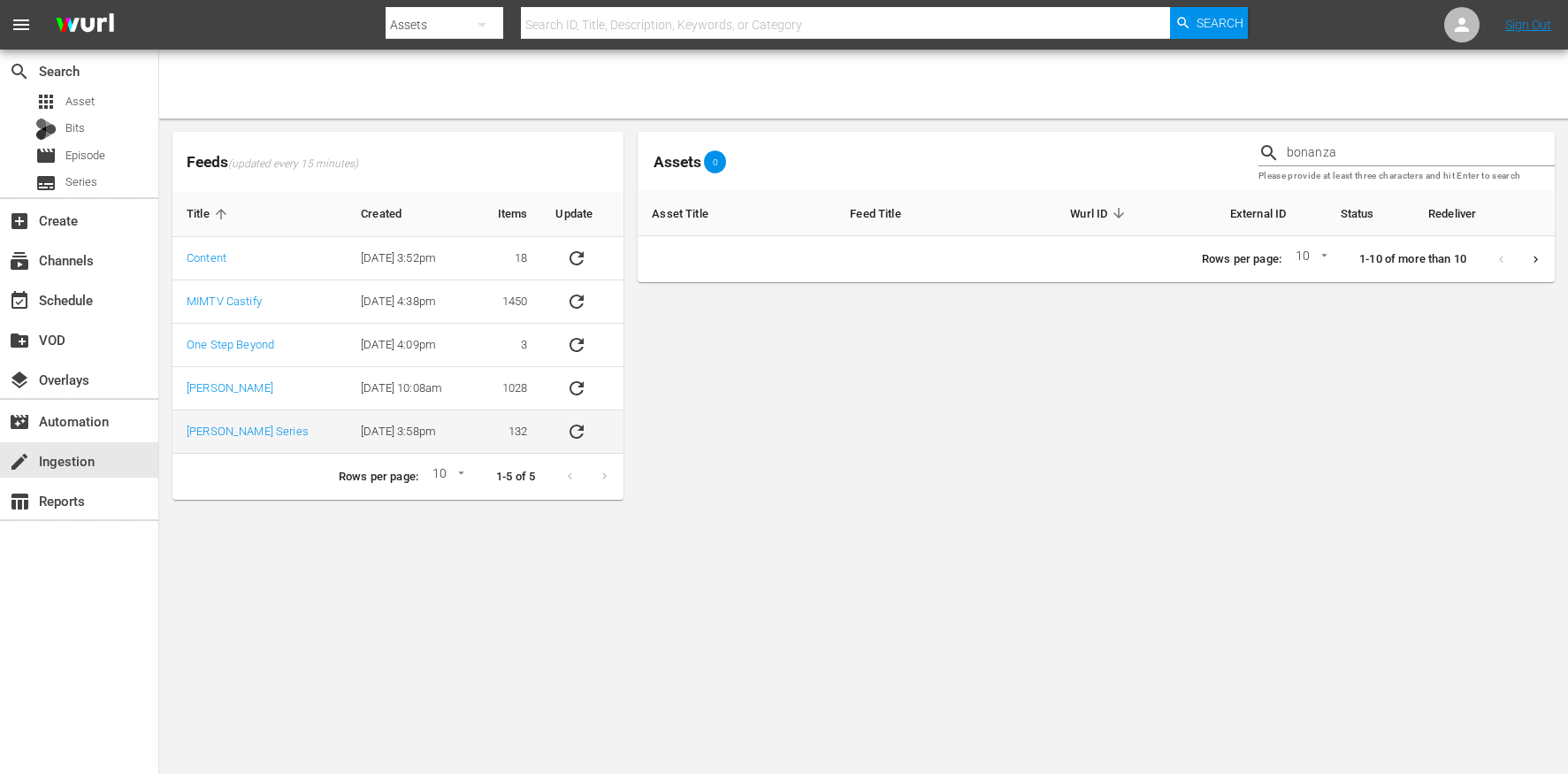
click at [288, 436] on td "[PERSON_NAME] Series" at bounding box center [259, 432] width 174 height 44
click at [1368, 152] on input "bonanza" at bounding box center [1420, 152] width 268 height 26
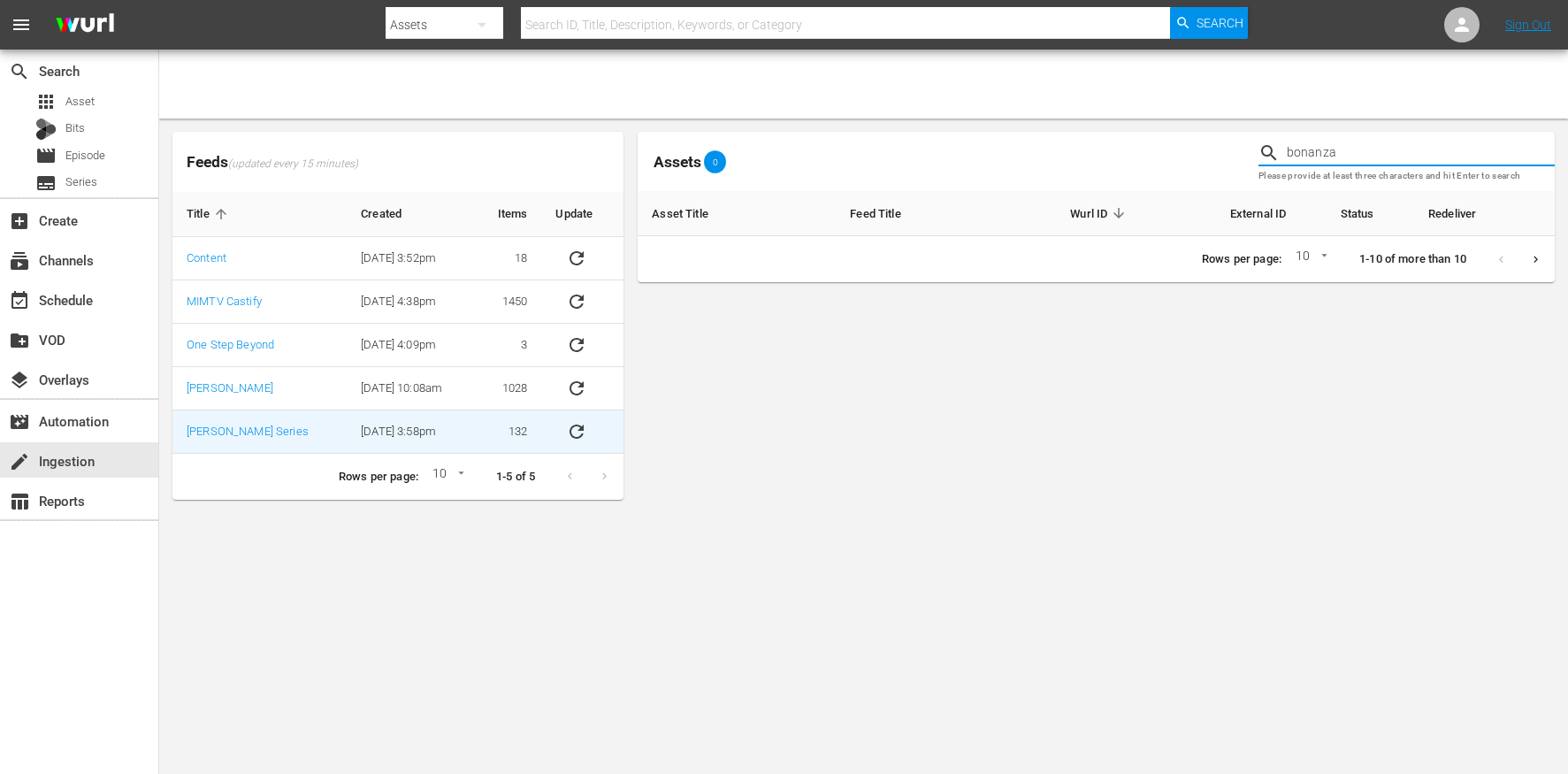
click at [1368, 152] on input "bonanza" at bounding box center [1420, 152] width 268 height 26
click at [1118, 128] on div "Assets 0" at bounding box center [940, 161] width 620 height 74
click at [289, 442] on td "[PERSON_NAME] Series" at bounding box center [259, 432] width 174 height 44
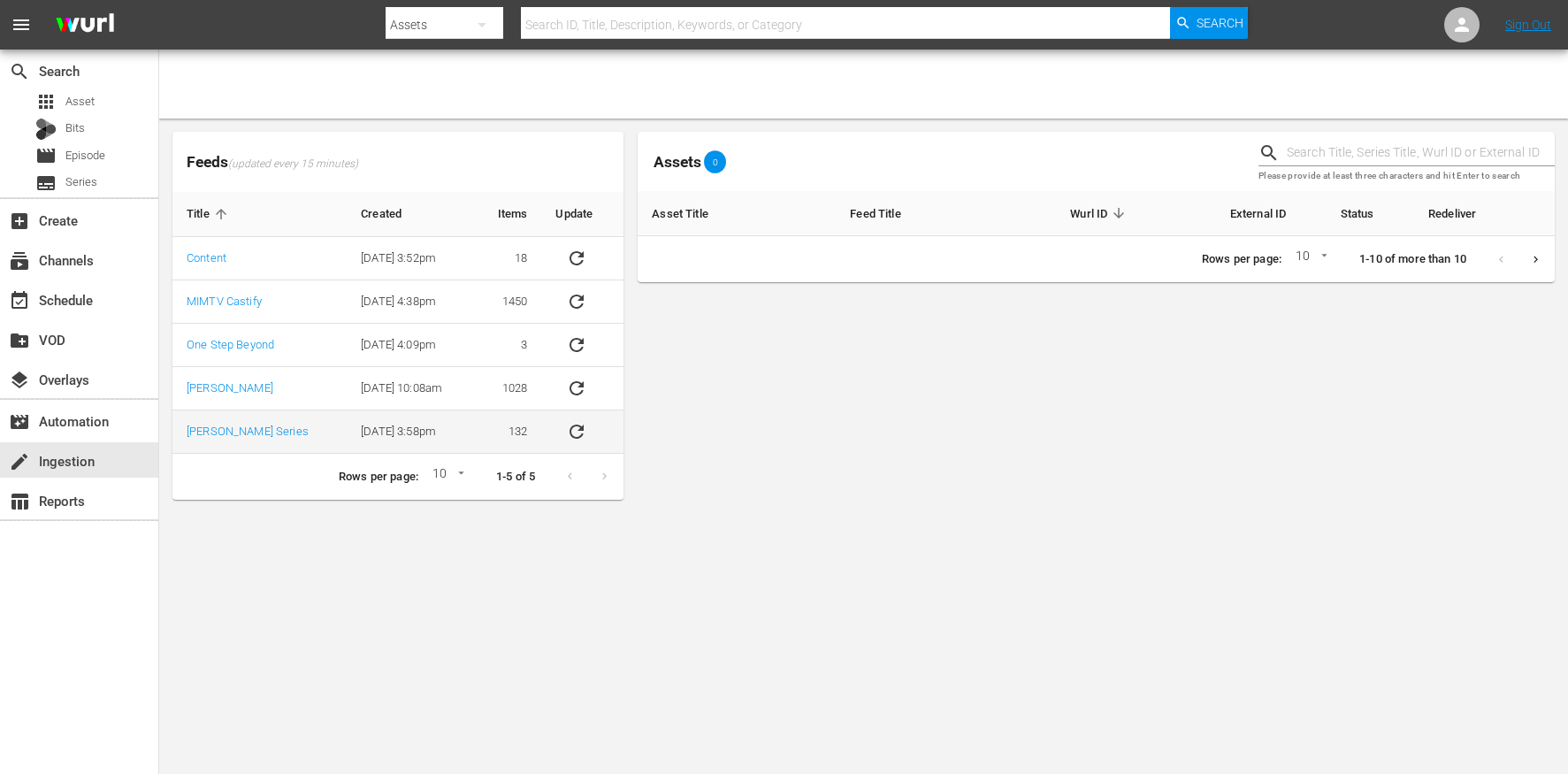
click at [361, 429] on td "[DATE] 3:58pm" at bounding box center [410, 432] width 128 height 44
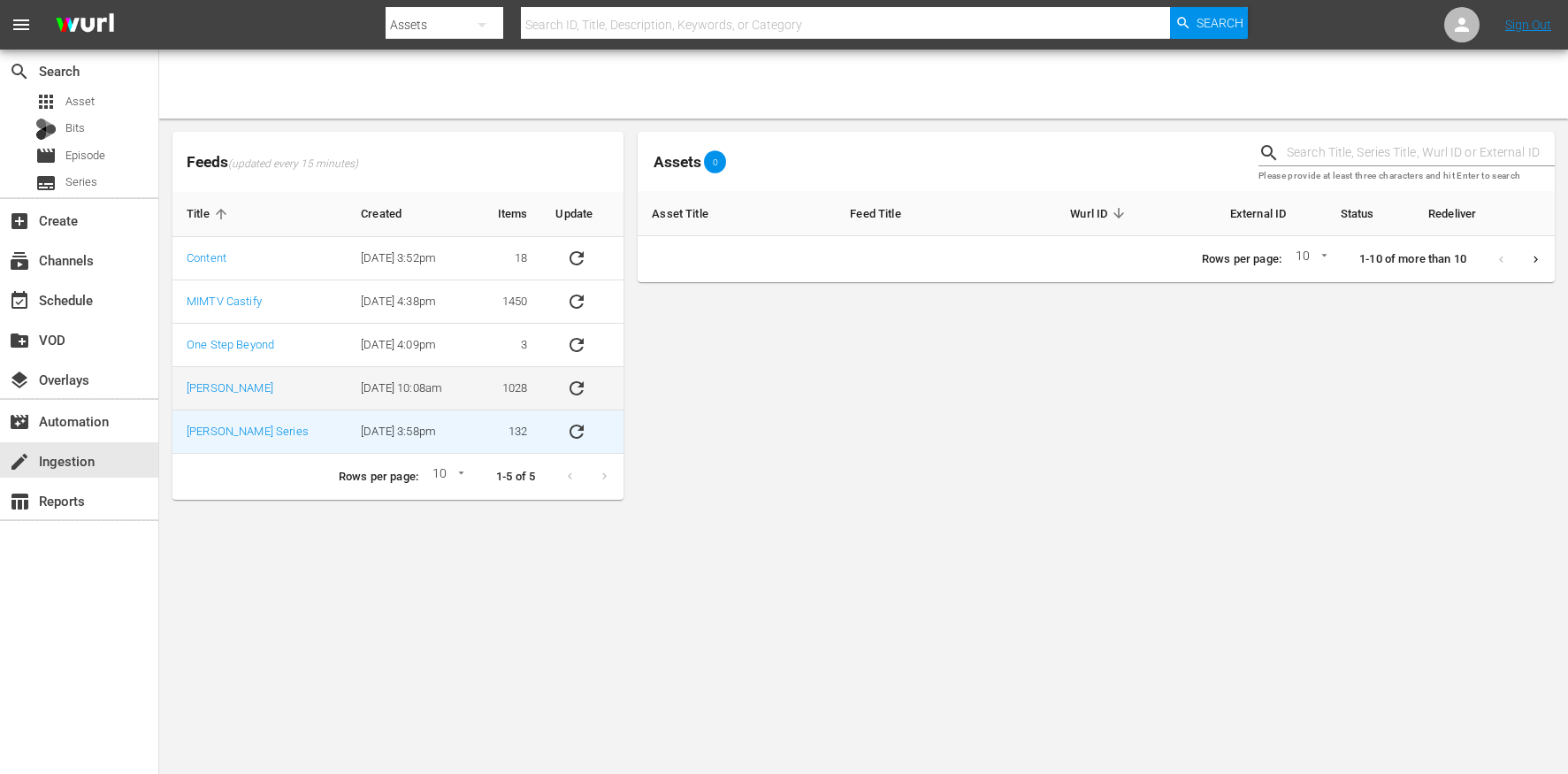
click at [379, 393] on td "[DATE] 10:08am" at bounding box center [410, 389] width 128 height 44
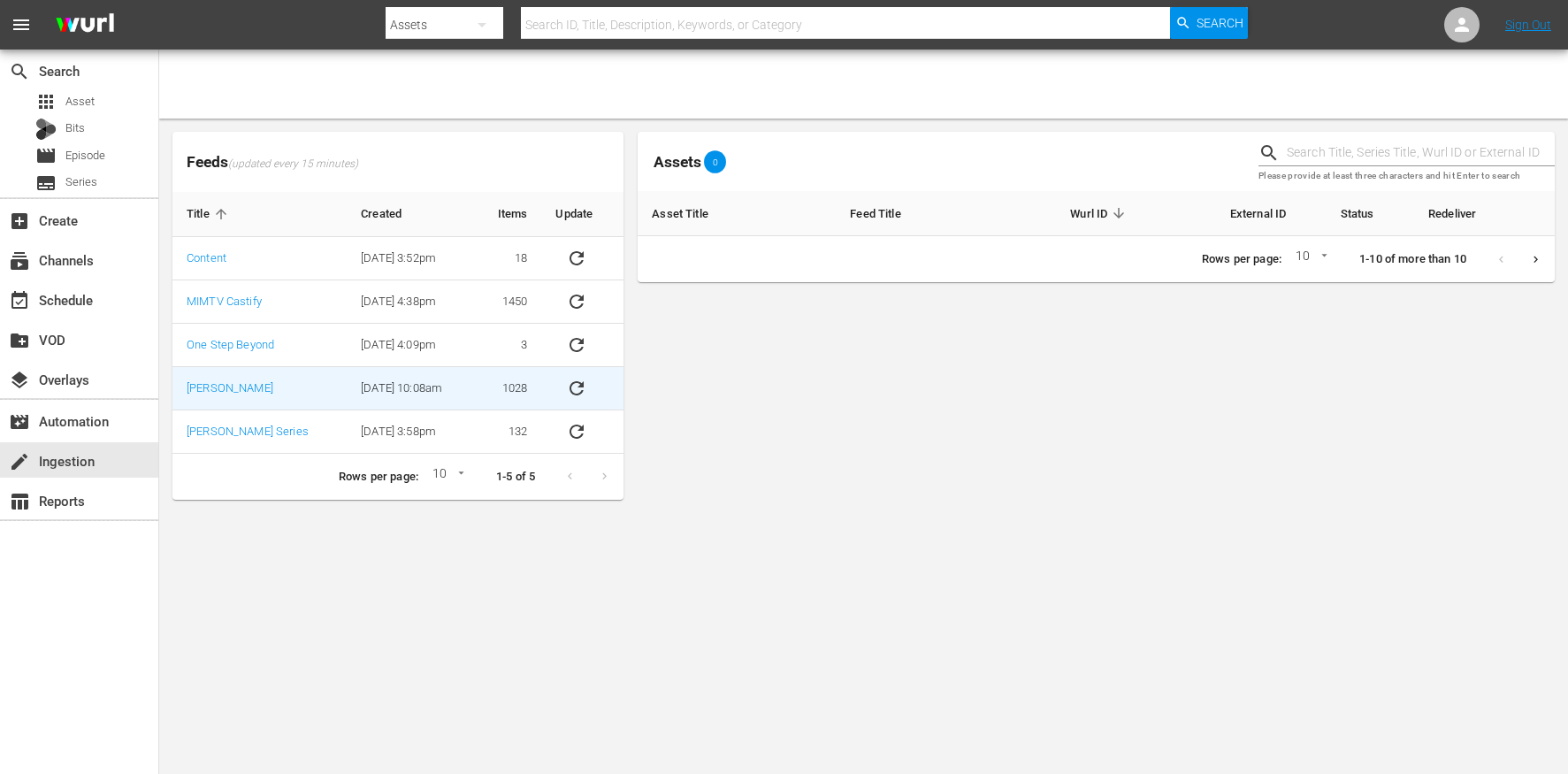
click at [283, 389] on td "[PERSON_NAME]" at bounding box center [259, 389] width 174 height 44
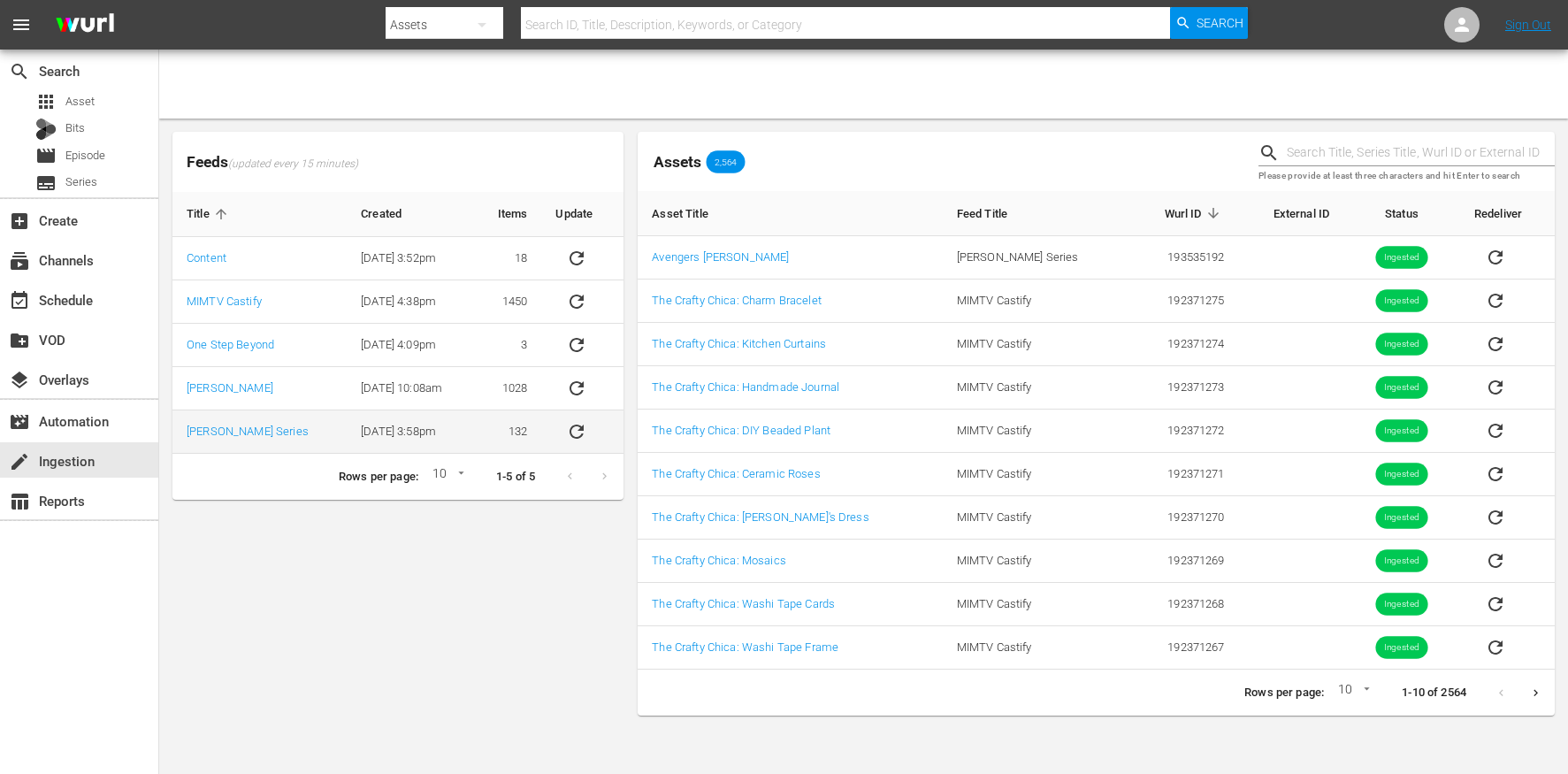
click at [271, 433] on td "[PERSON_NAME] Series" at bounding box center [259, 432] width 174 height 44
click at [429, 438] on td "[DATE] 3:58pm" at bounding box center [410, 432] width 128 height 44
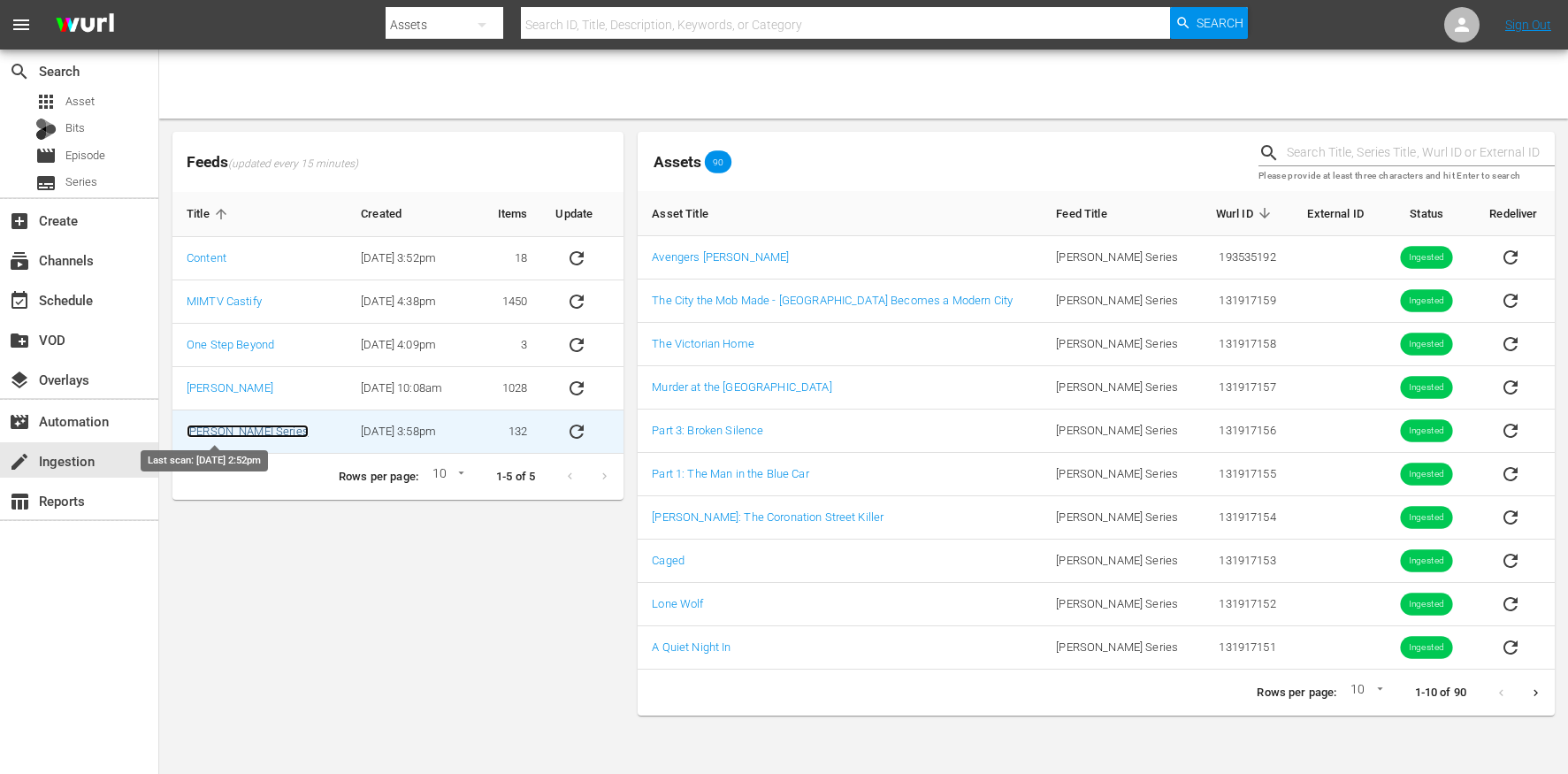
click at [224, 432] on link "[PERSON_NAME] Series" at bounding box center [248, 431] width 122 height 14
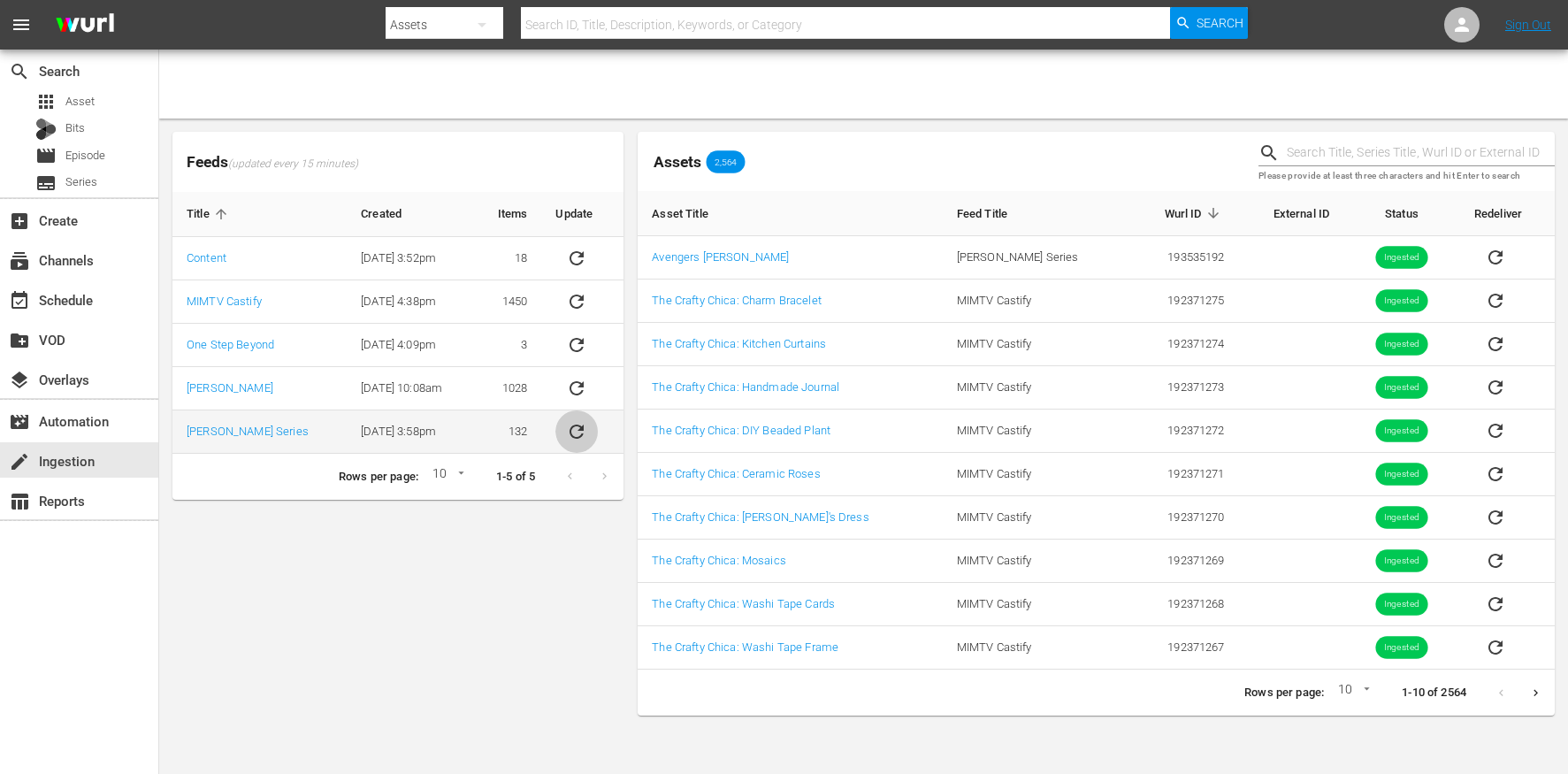
click at [575, 434] on icon "sticky table" at bounding box center [576, 431] width 21 height 21
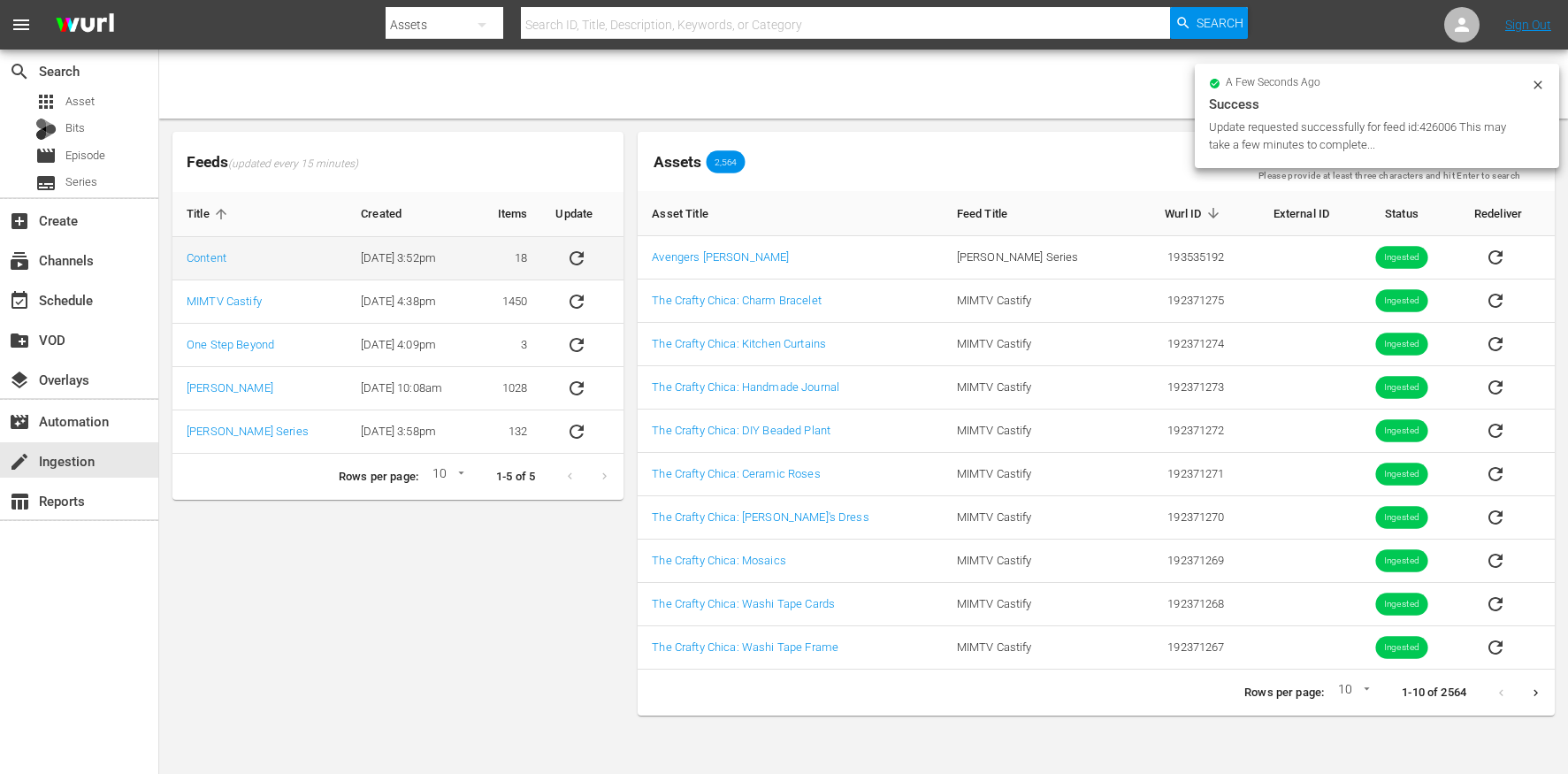
click at [435, 255] on td "[DATE] 3:52pm" at bounding box center [410, 259] width 128 height 44
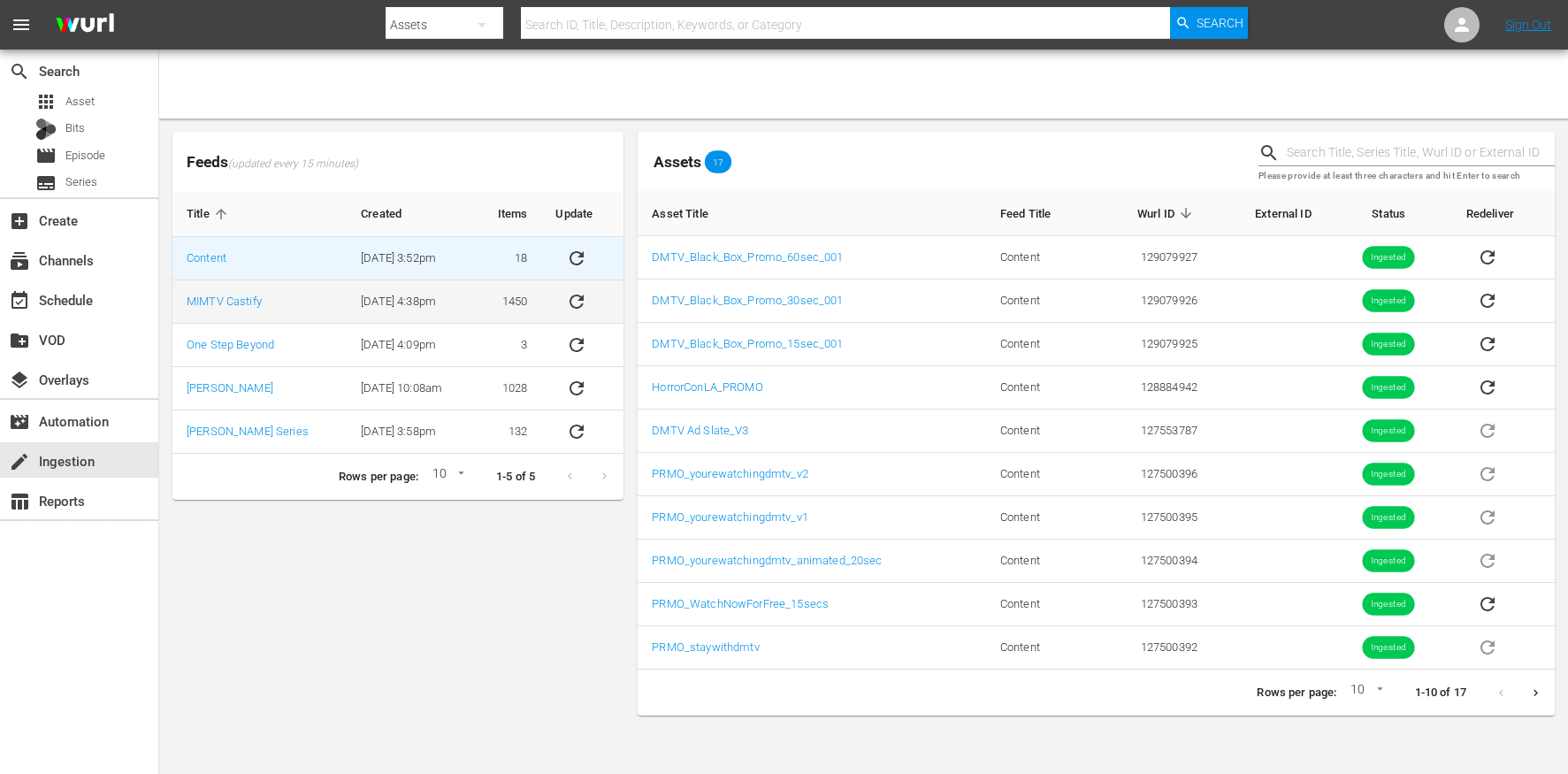
click at [425, 297] on td "[DATE] 4:38pm" at bounding box center [410, 303] width 128 height 44
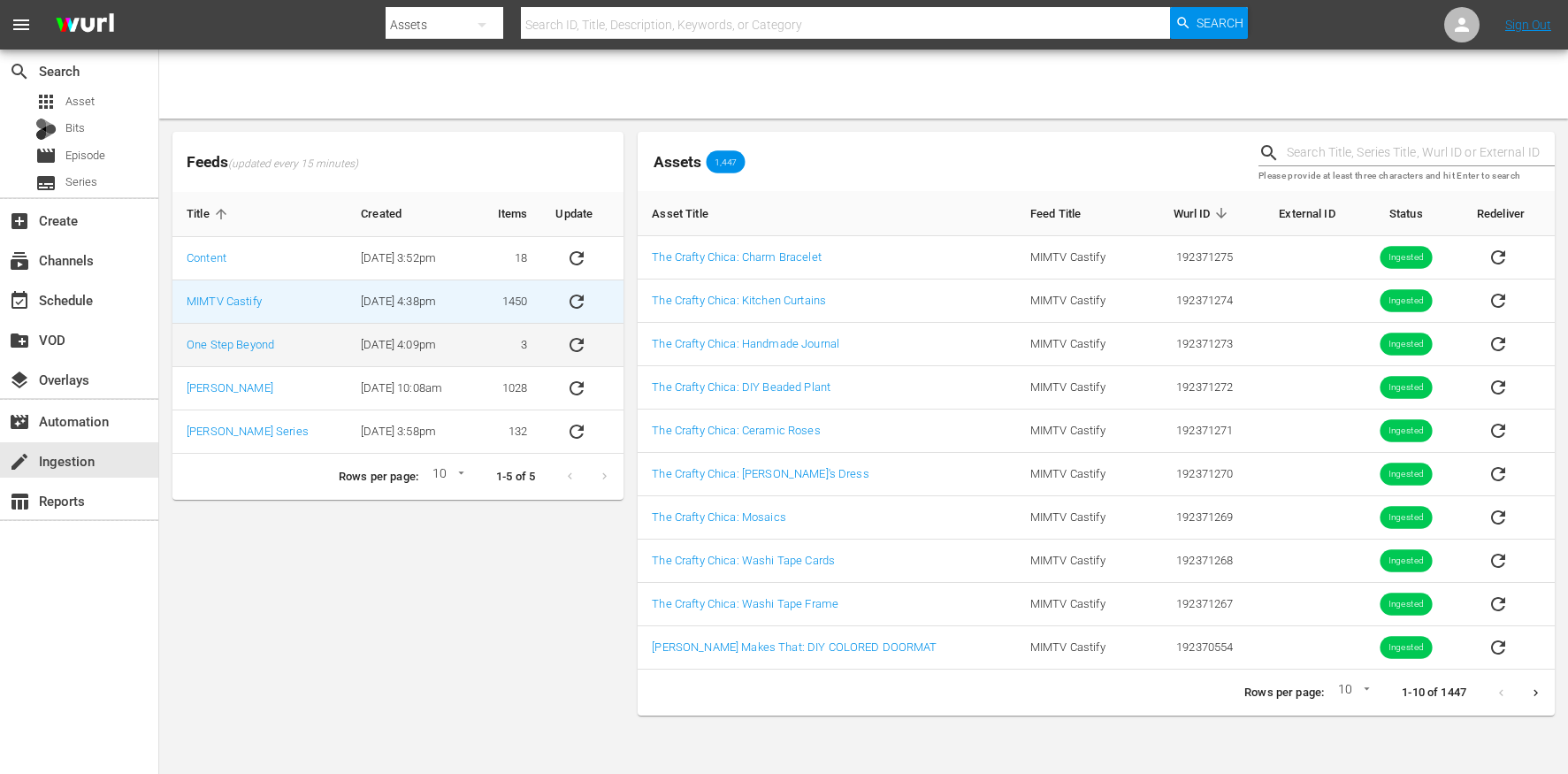
click at [449, 335] on td "[DATE] 4:09pm" at bounding box center [410, 346] width 128 height 44
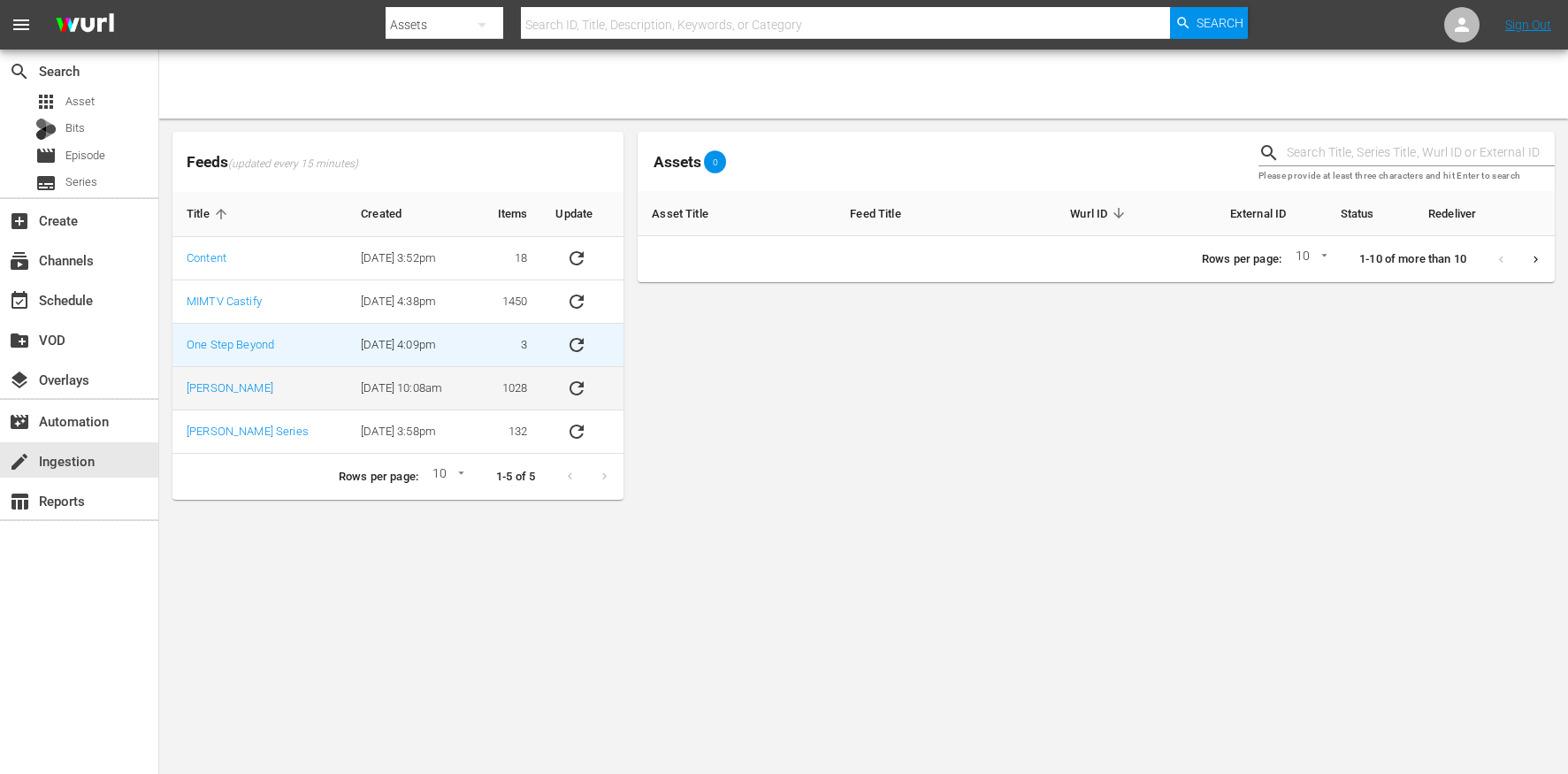
click at [449, 405] on td "[DATE] 10:08am" at bounding box center [410, 389] width 128 height 44
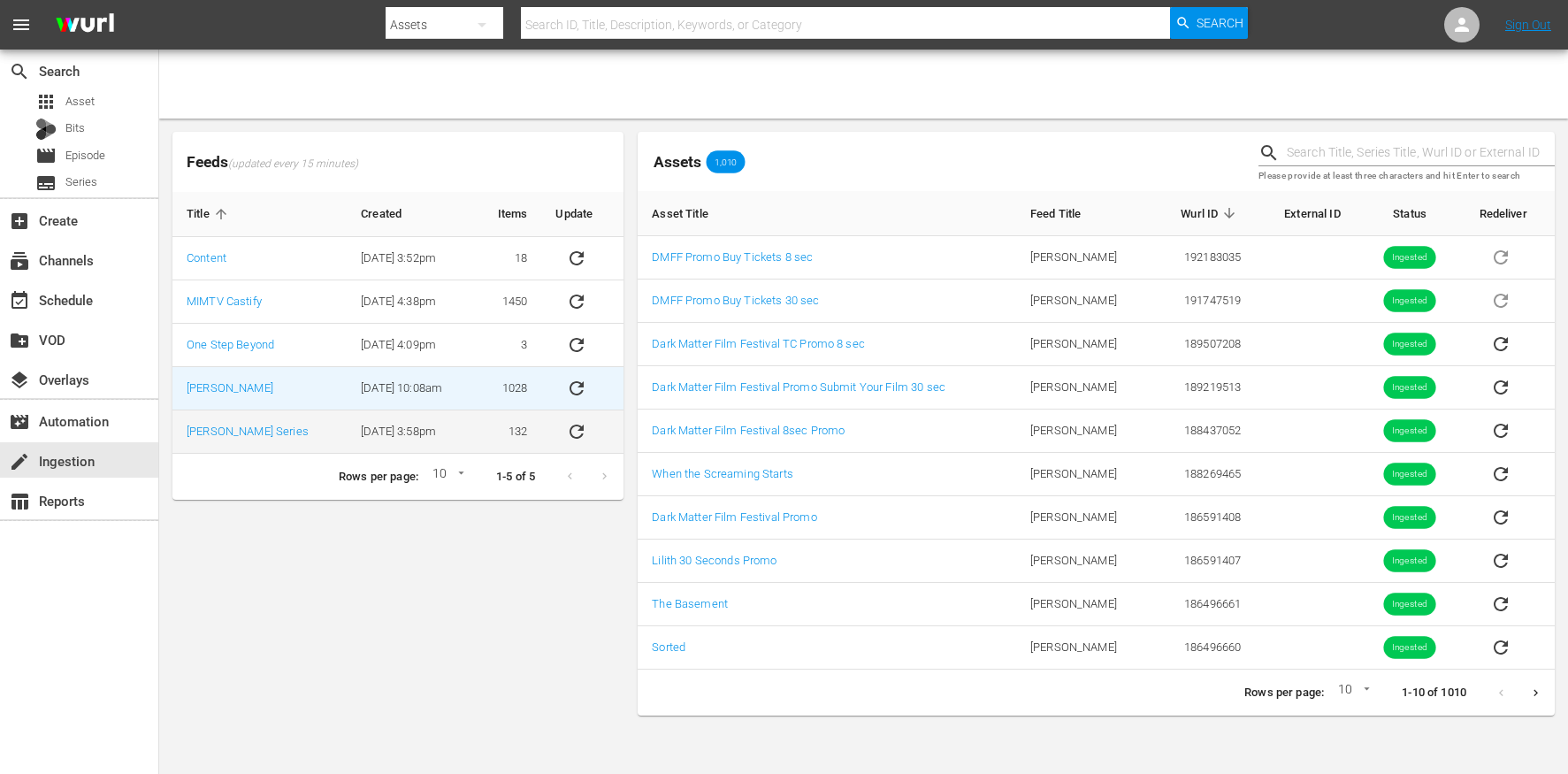
click at [449, 420] on td "[DATE] 3:58pm" at bounding box center [410, 432] width 128 height 44
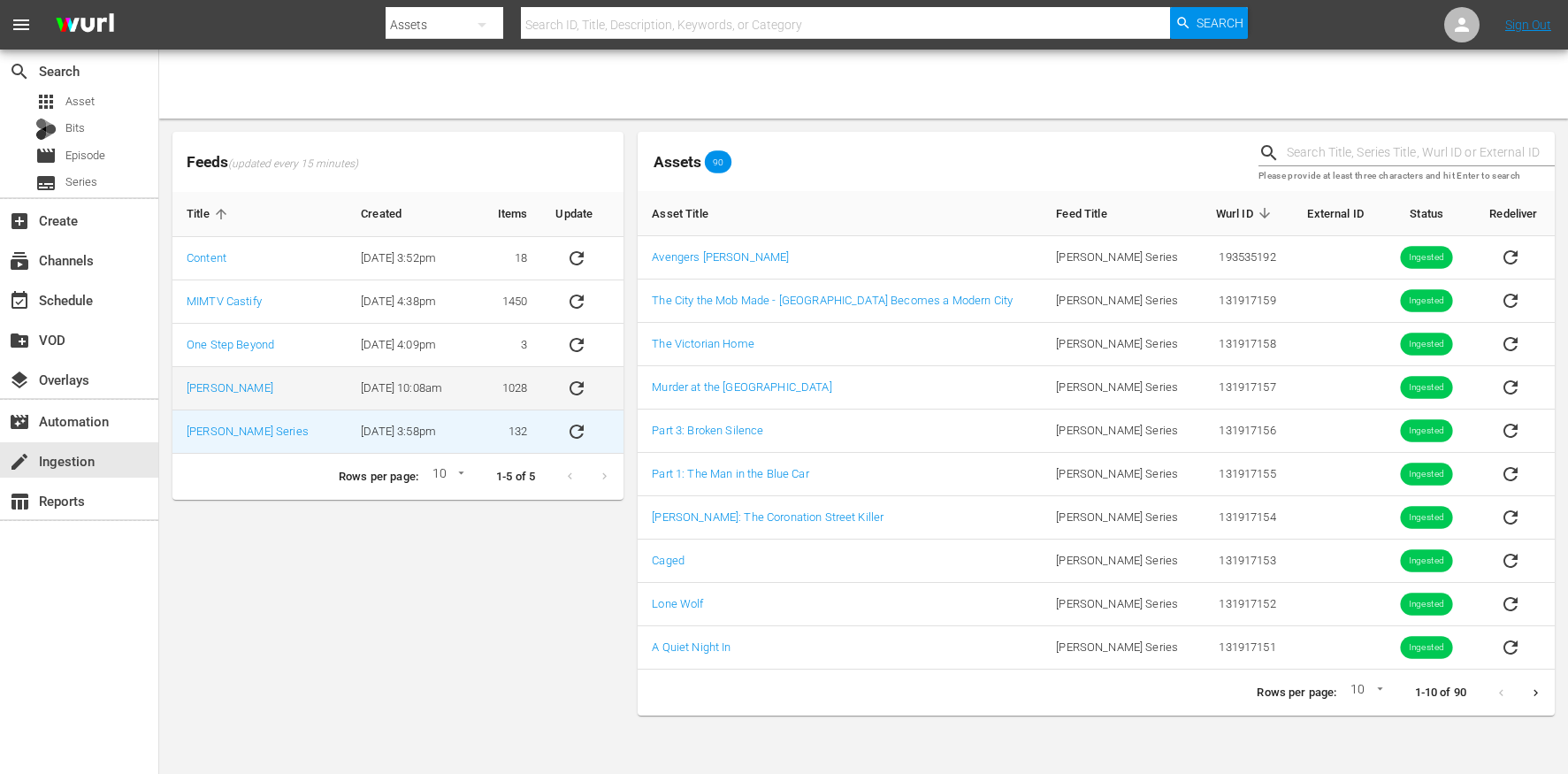
click at [579, 384] on icon "sticky table" at bounding box center [577, 388] width 15 height 15
click at [1532, 697] on icon "Next page" at bounding box center [1535, 693] width 14 height 14
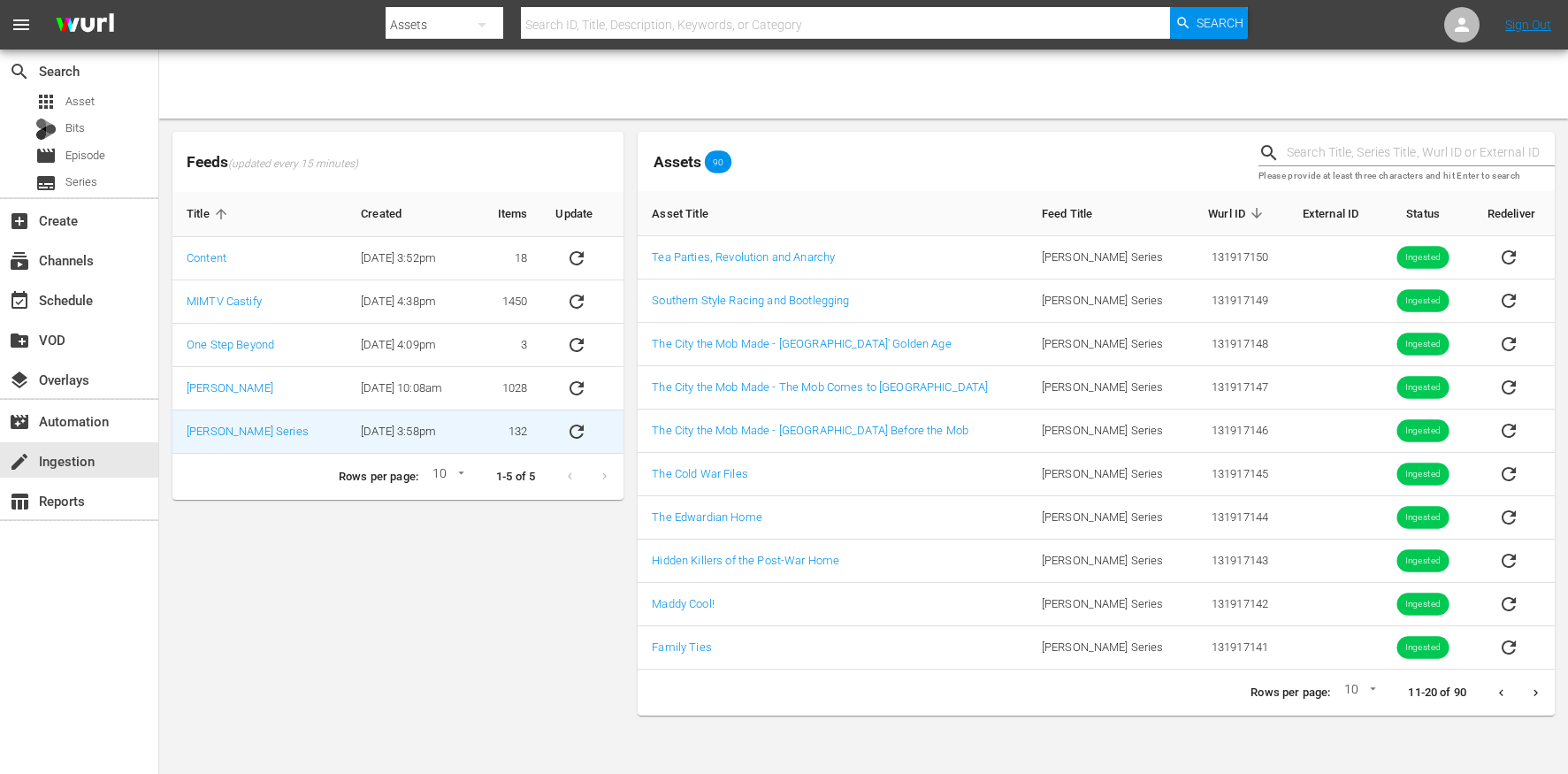
click at [586, 432] on button "sticky table" at bounding box center [577, 431] width 43 height 43
click at [1498, 687] on icon "Previous page" at bounding box center [1501, 693] width 14 height 14
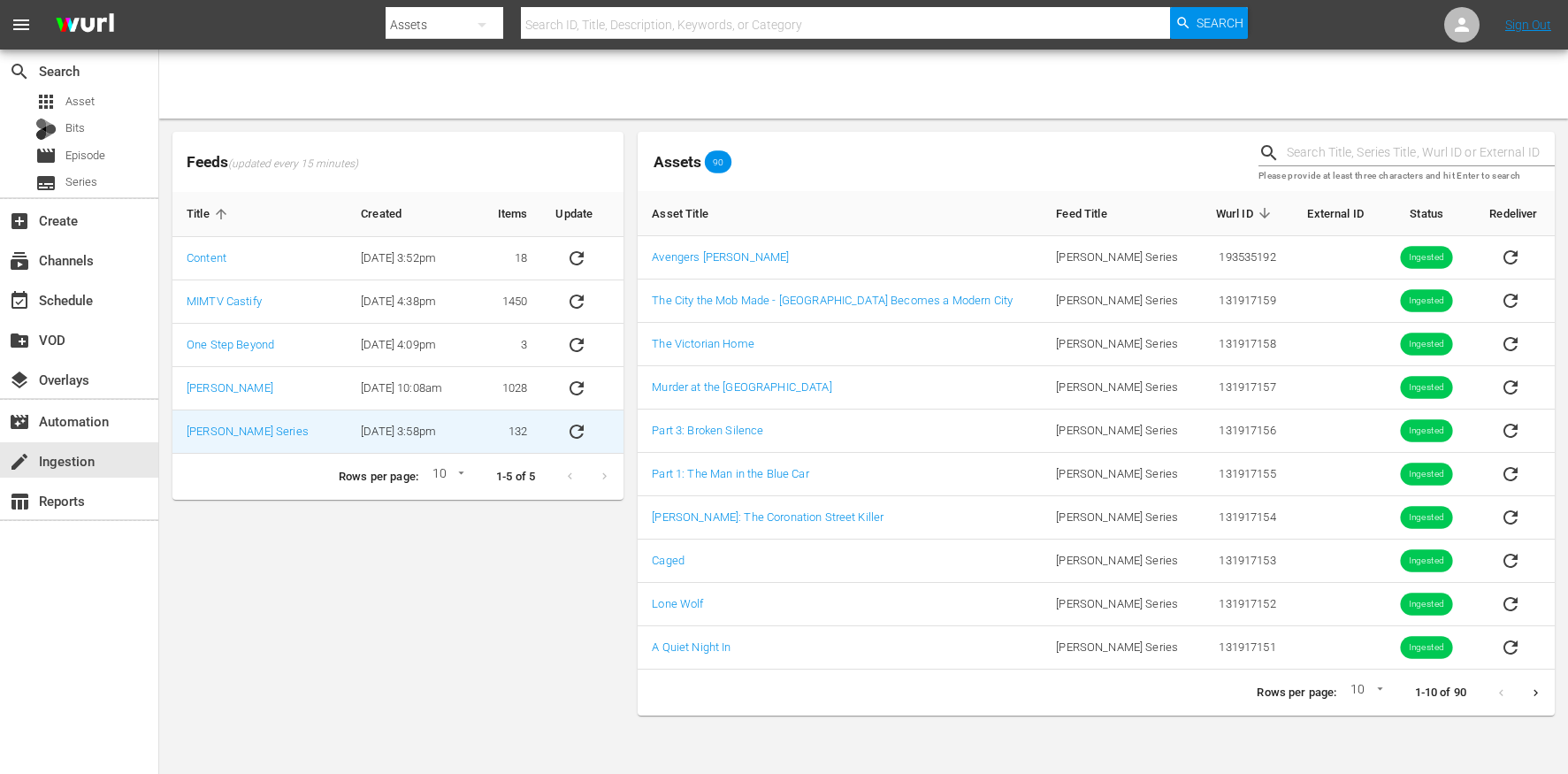
click at [569, 432] on icon "sticky table" at bounding box center [576, 431] width 21 height 21
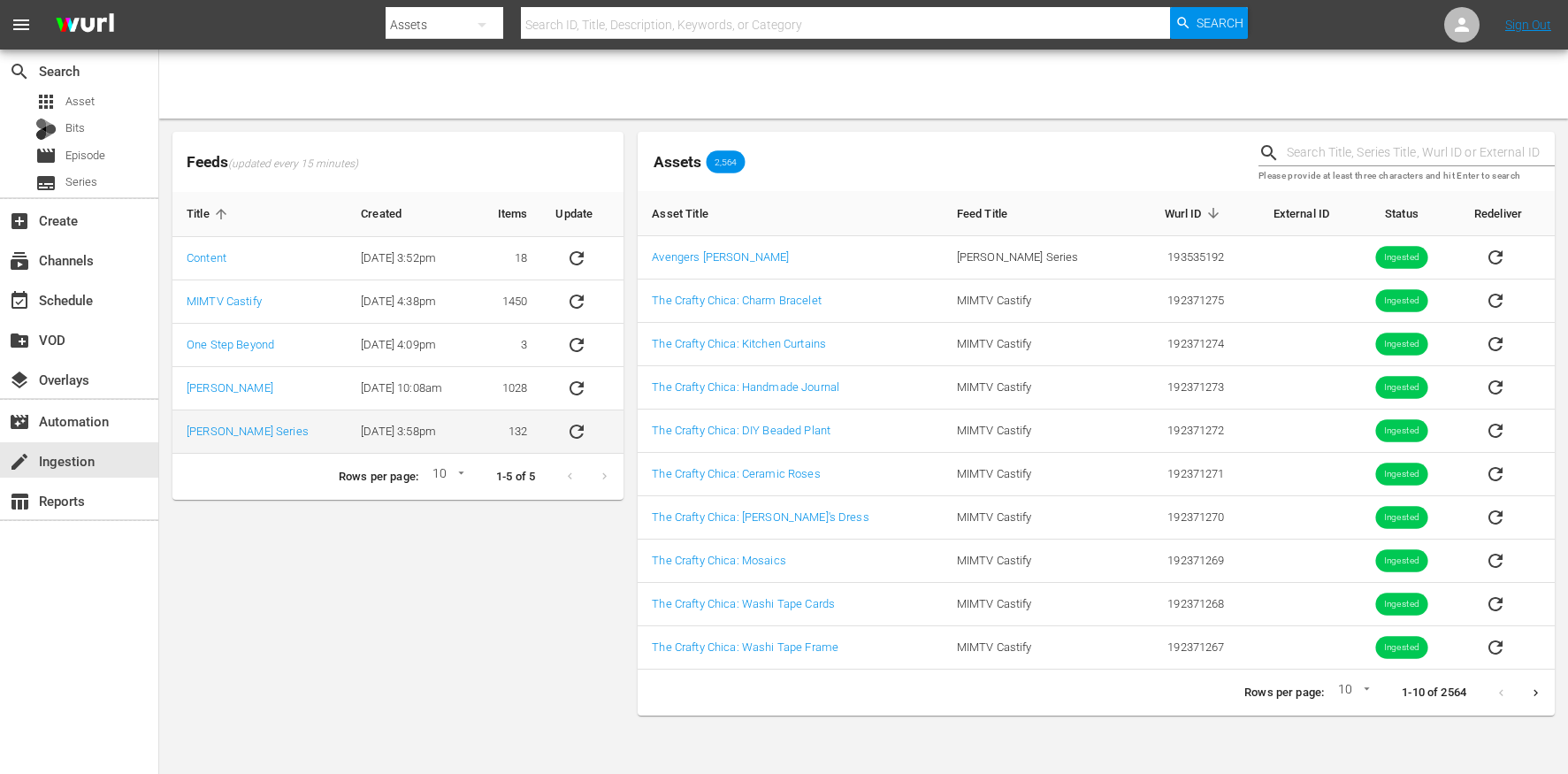
click at [562, 432] on button "sticky table" at bounding box center [577, 431] width 43 height 43
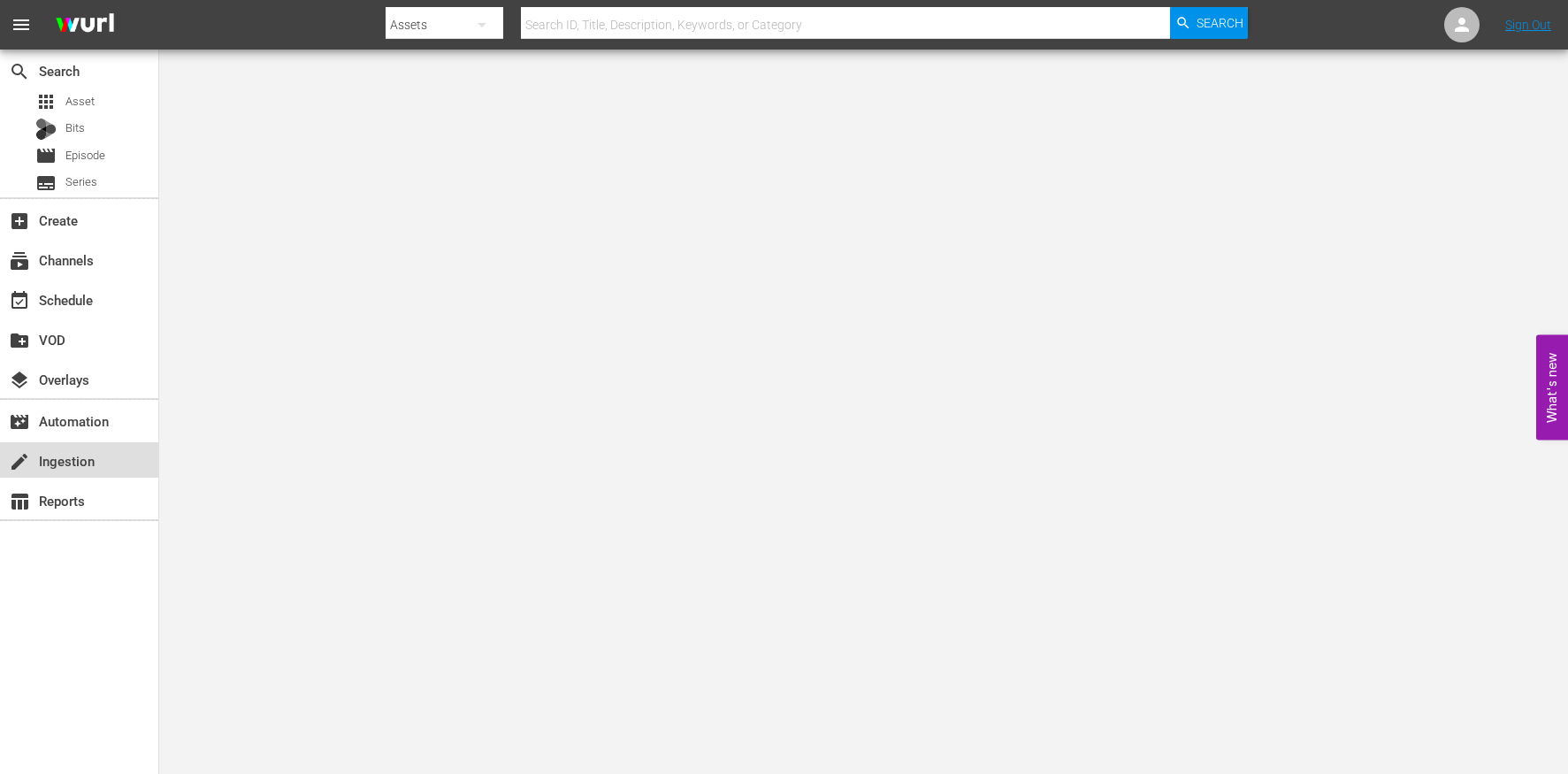
click at [108, 466] on div "create Ingestion" at bounding box center [79, 459] width 159 height 36
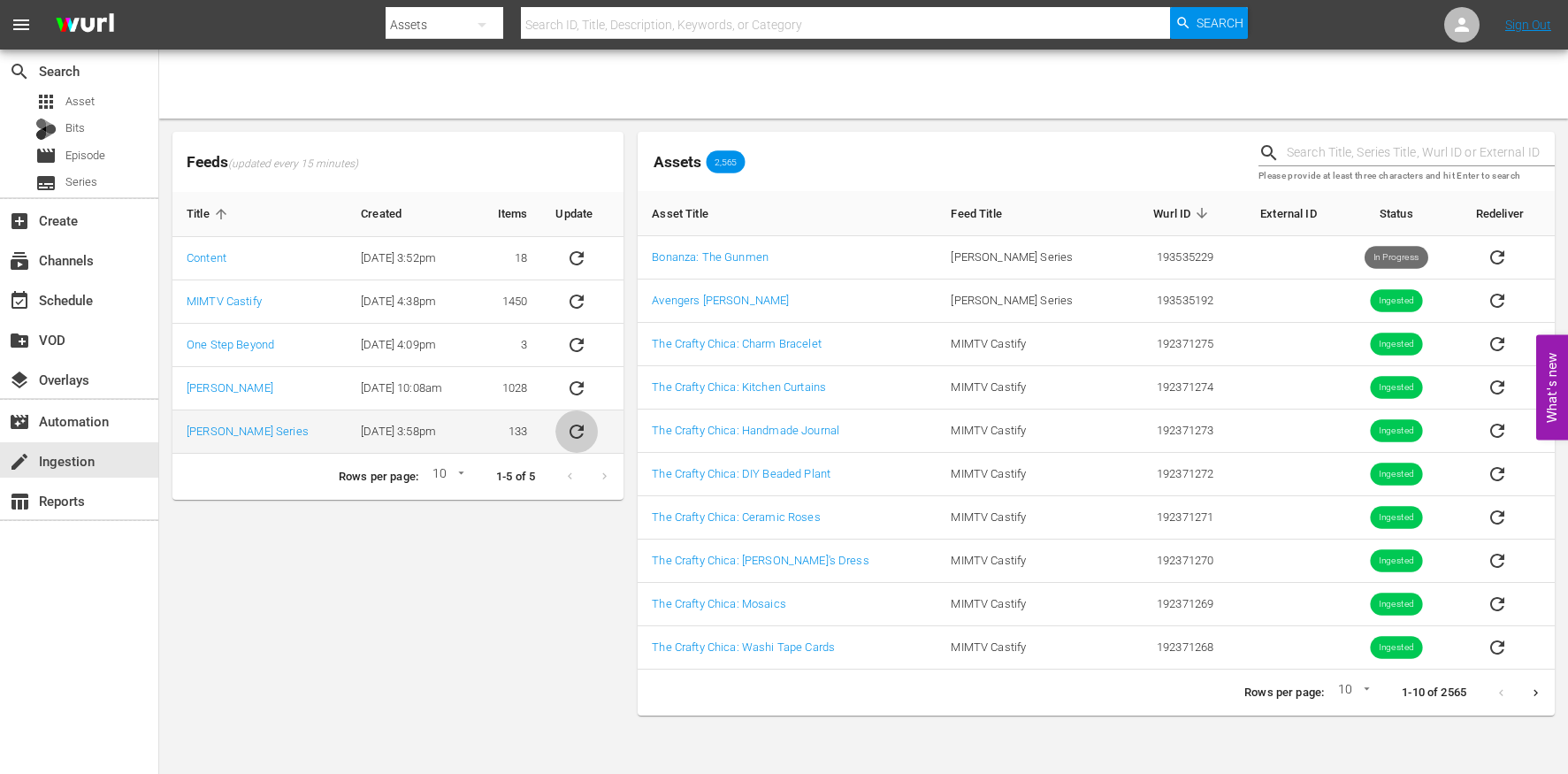
click at [577, 424] on icon "sticky table" at bounding box center [576, 431] width 21 height 21
click at [579, 429] on icon "sticky table" at bounding box center [577, 432] width 15 height 15
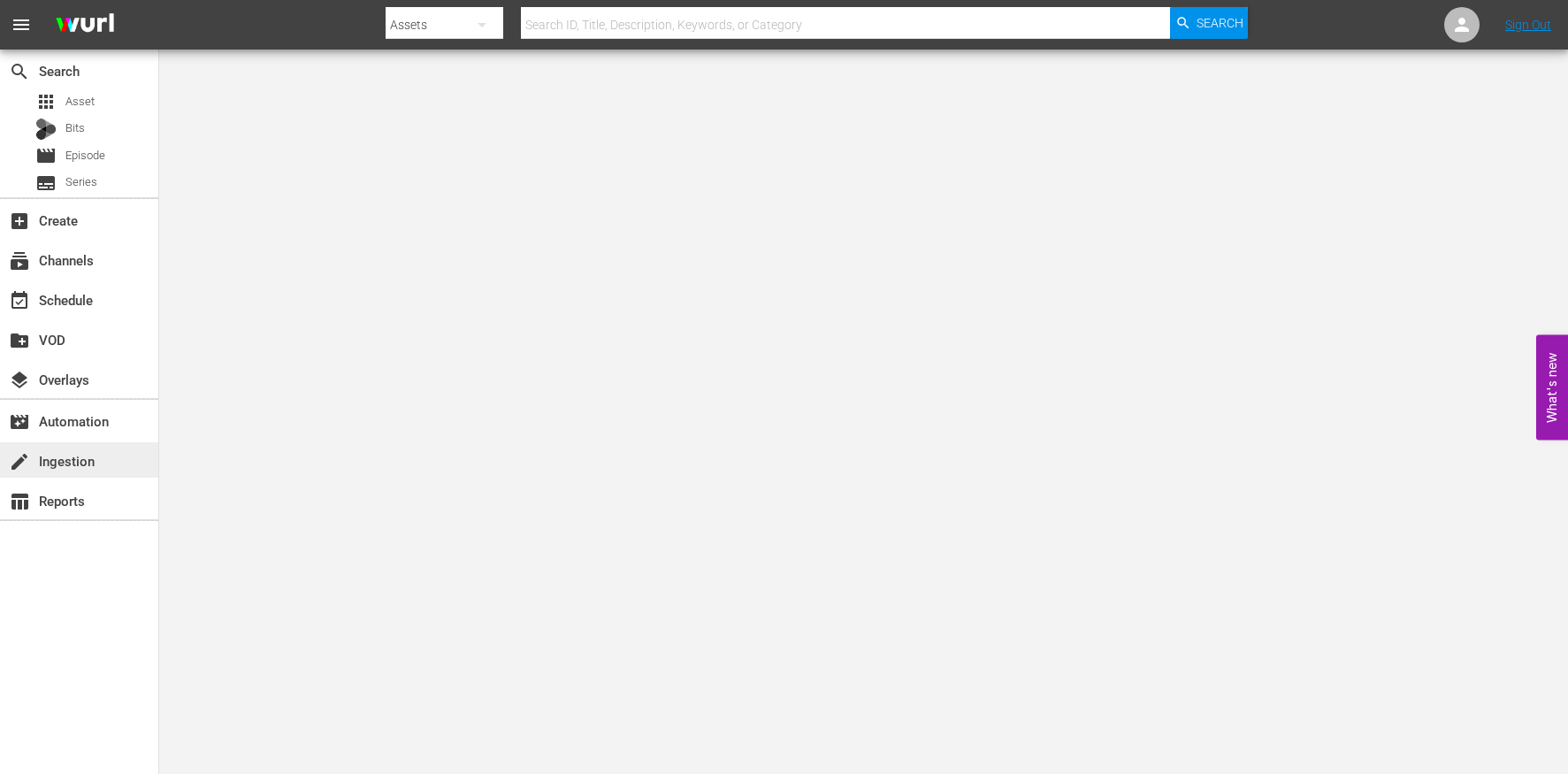
click at [84, 450] on div "create Ingestion" at bounding box center [49, 458] width 99 height 15
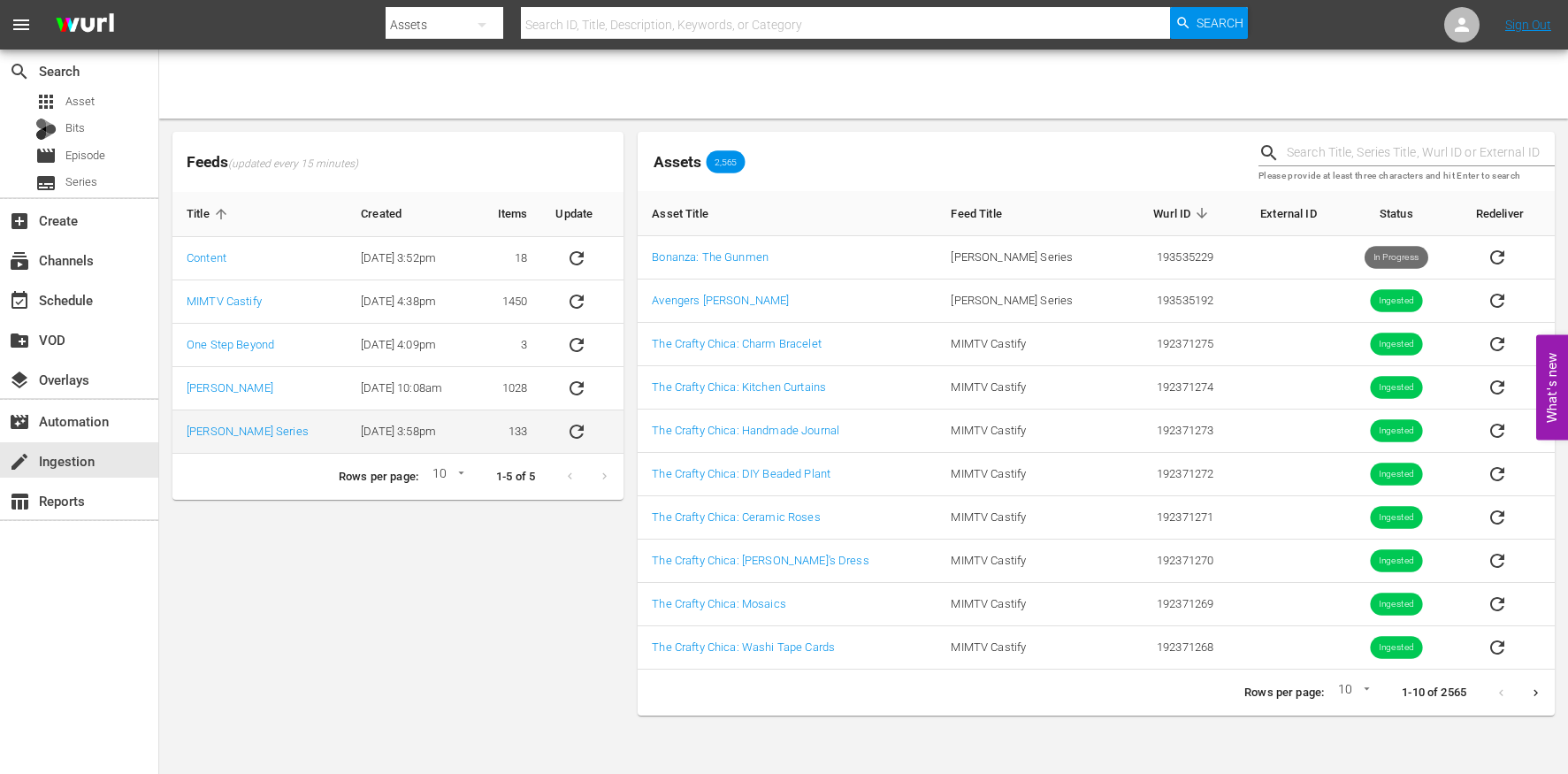
click at [299, 436] on td "[PERSON_NAME] Series" at bounding box center [259, 432] width 174 height 44
click at [575, 430] on icon "sticky table" at bounding box center [576, 431] width 21 height 21
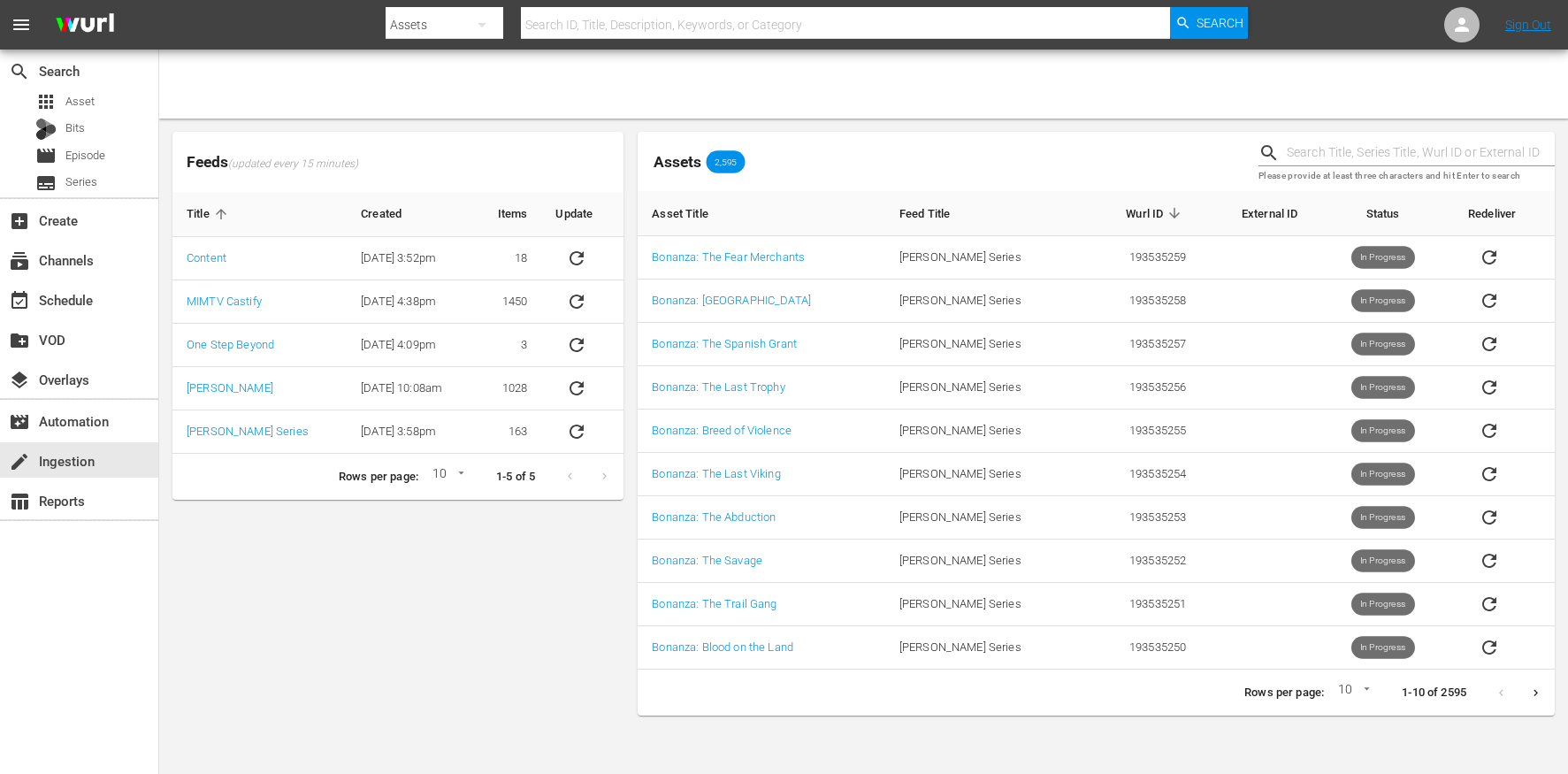
click at [1536, 691] on icon "Next page" at bounding box center [1535, 693] width 5 height 7
click at [1531, 692] on icon "Next page" at bounding box center [1535, 693] width 14 height 14
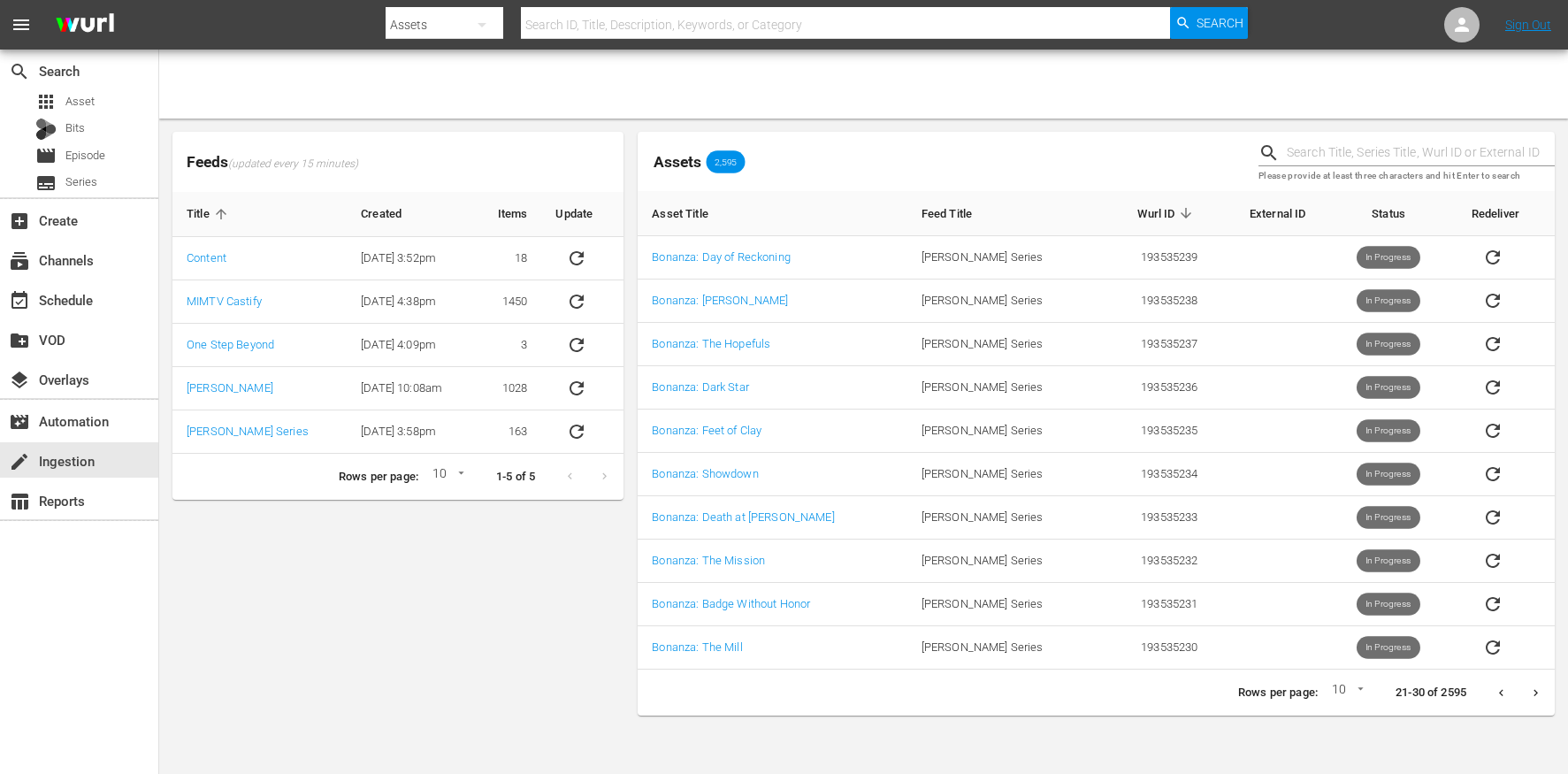
click at [1540, 710] on div "Rows per page: 10 10 21-30 of 2595" at bounding box center [1096, 693] width 917 height 46
click at [1539, 706] on button "Next page" at bounding box center [1535, 693] width 35 height 35
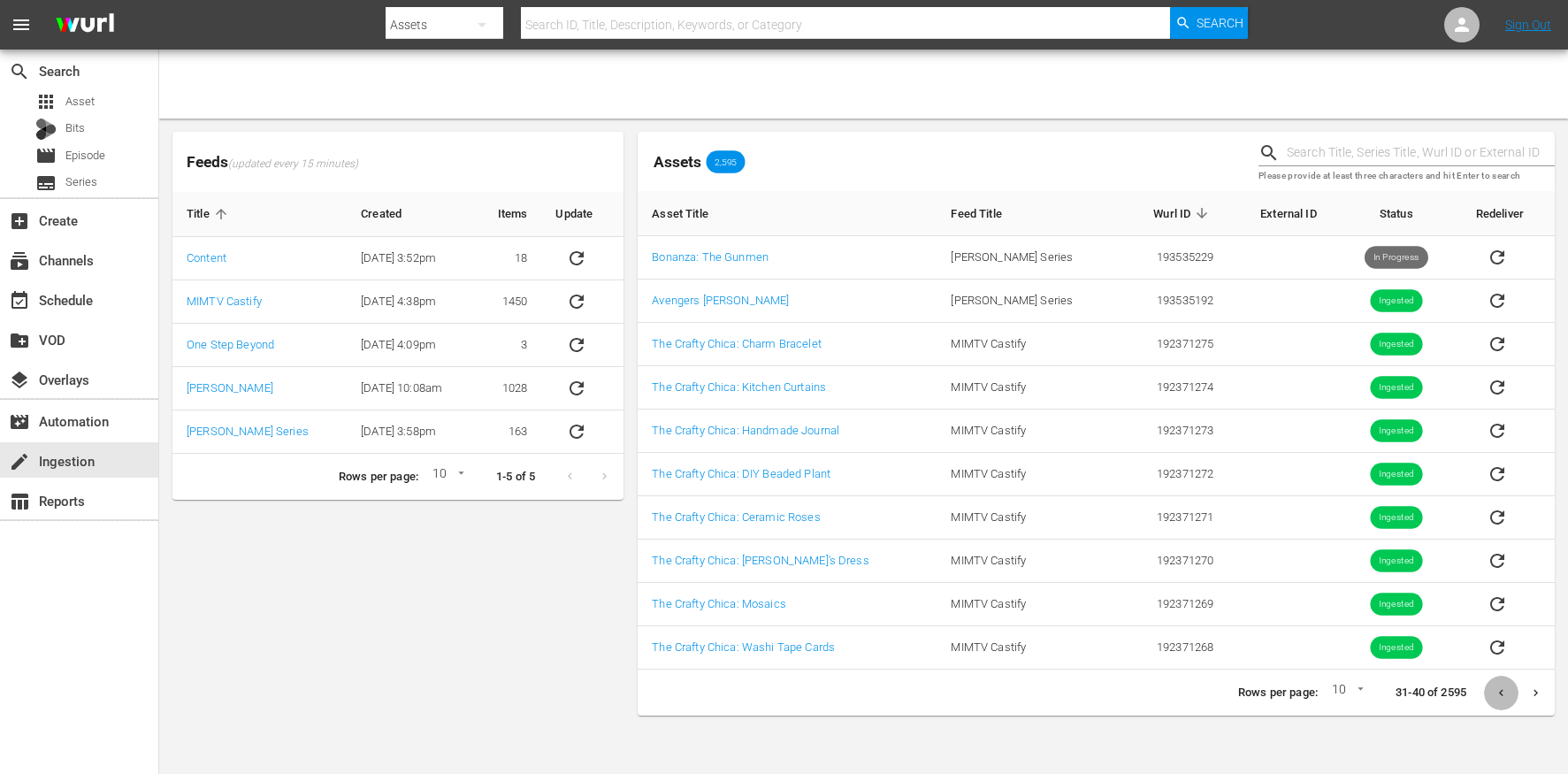
click at [1500, 686] on icon "Previous page" at bounding box center [1501, 693] width 14 height 14
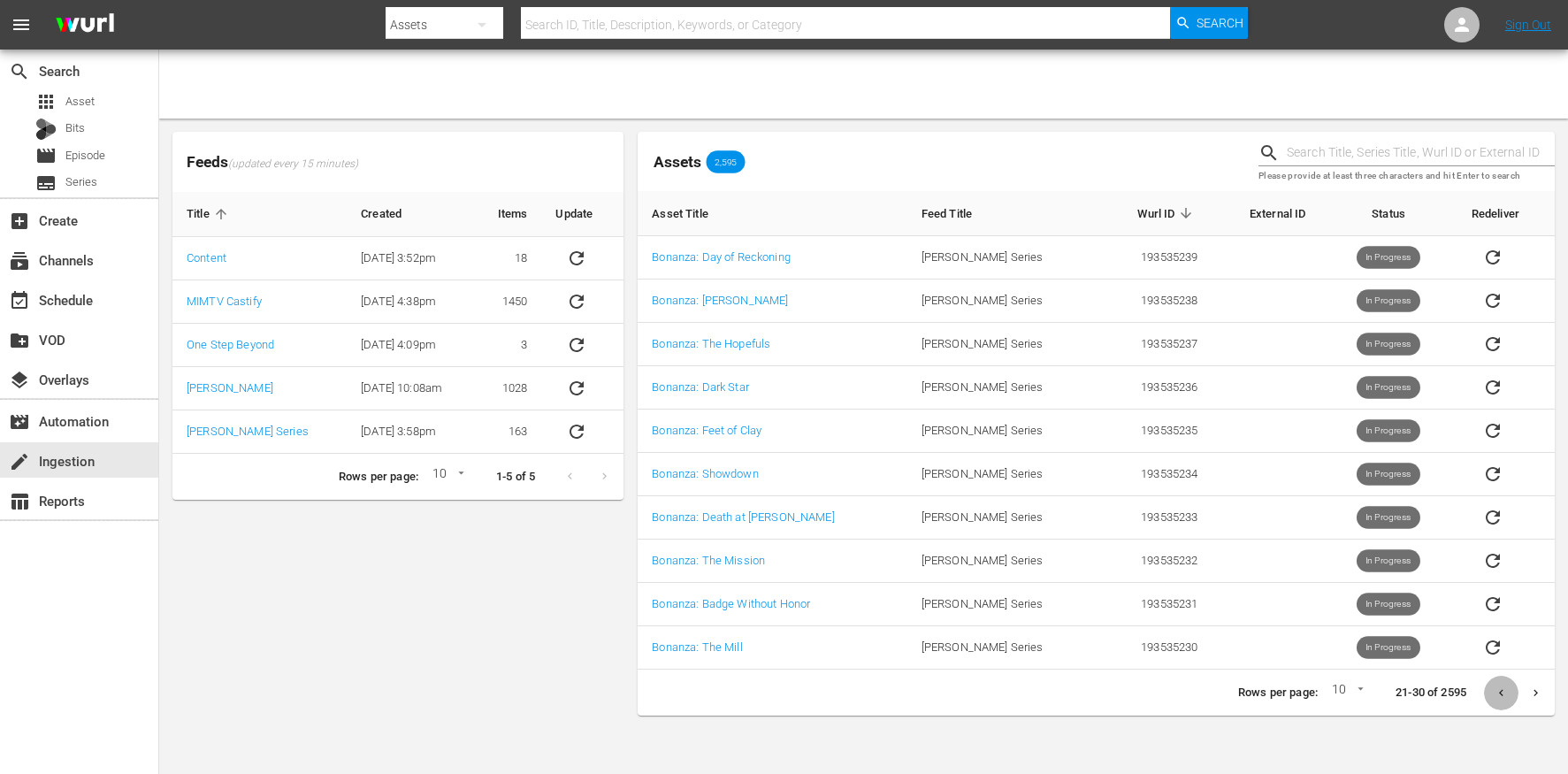
click at [1499, 697] on icon "Previous page" at bounding box center [1501, 693] width 14 height 14
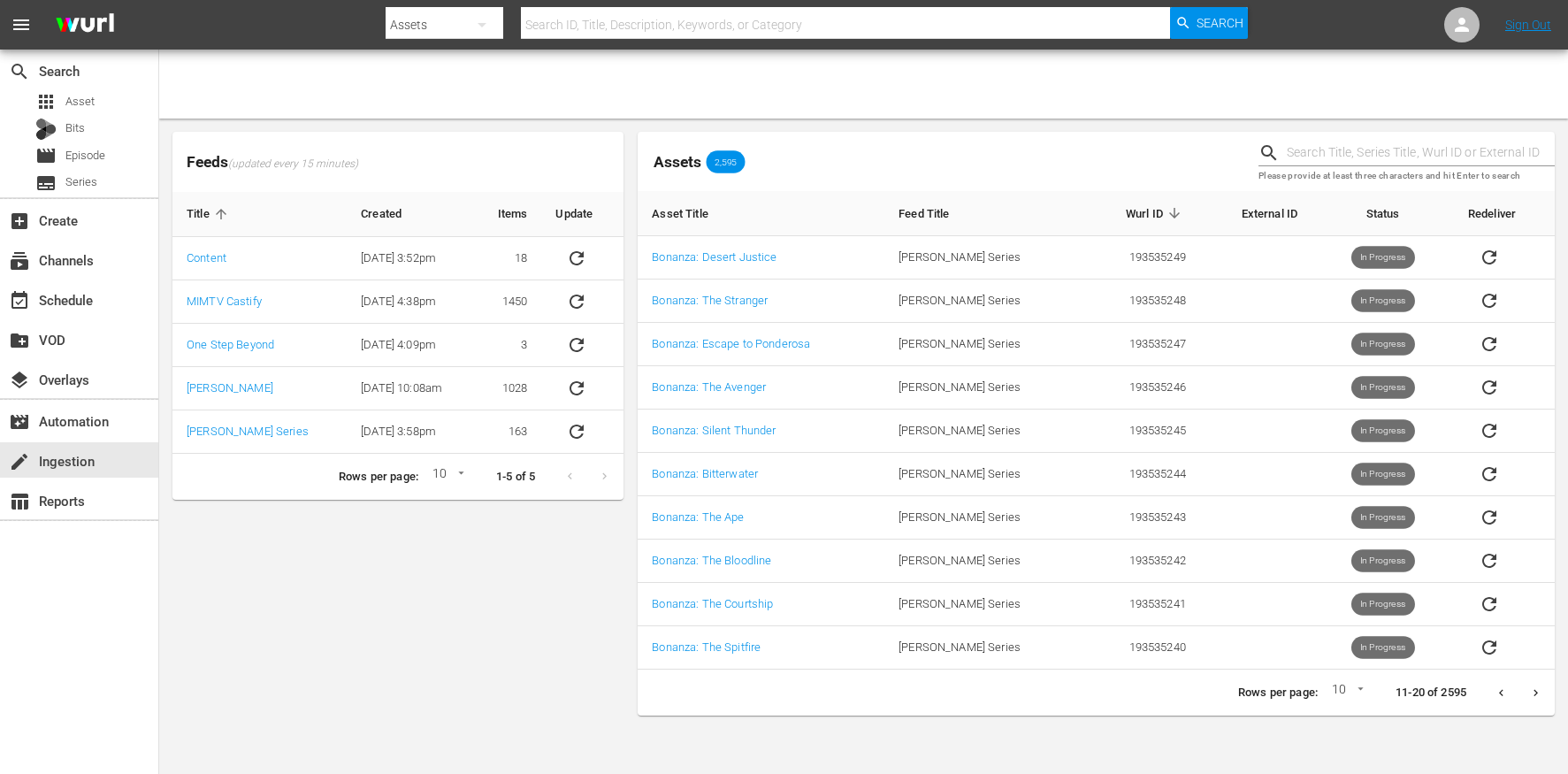
click at [1499, 697] on icon "Previous page" at bounding box center [1501, 693] width 14 height 14
click at [1499, 697] on div at bounding box center [1519, 693] width 69 height 35
click at [1535, 694] on icon "Next page" at bounding box center [1535, 693] width 14 height 14
click at [1533, 692] on icon "Next page" at bounding box center [1535, 693] width 14 height 14
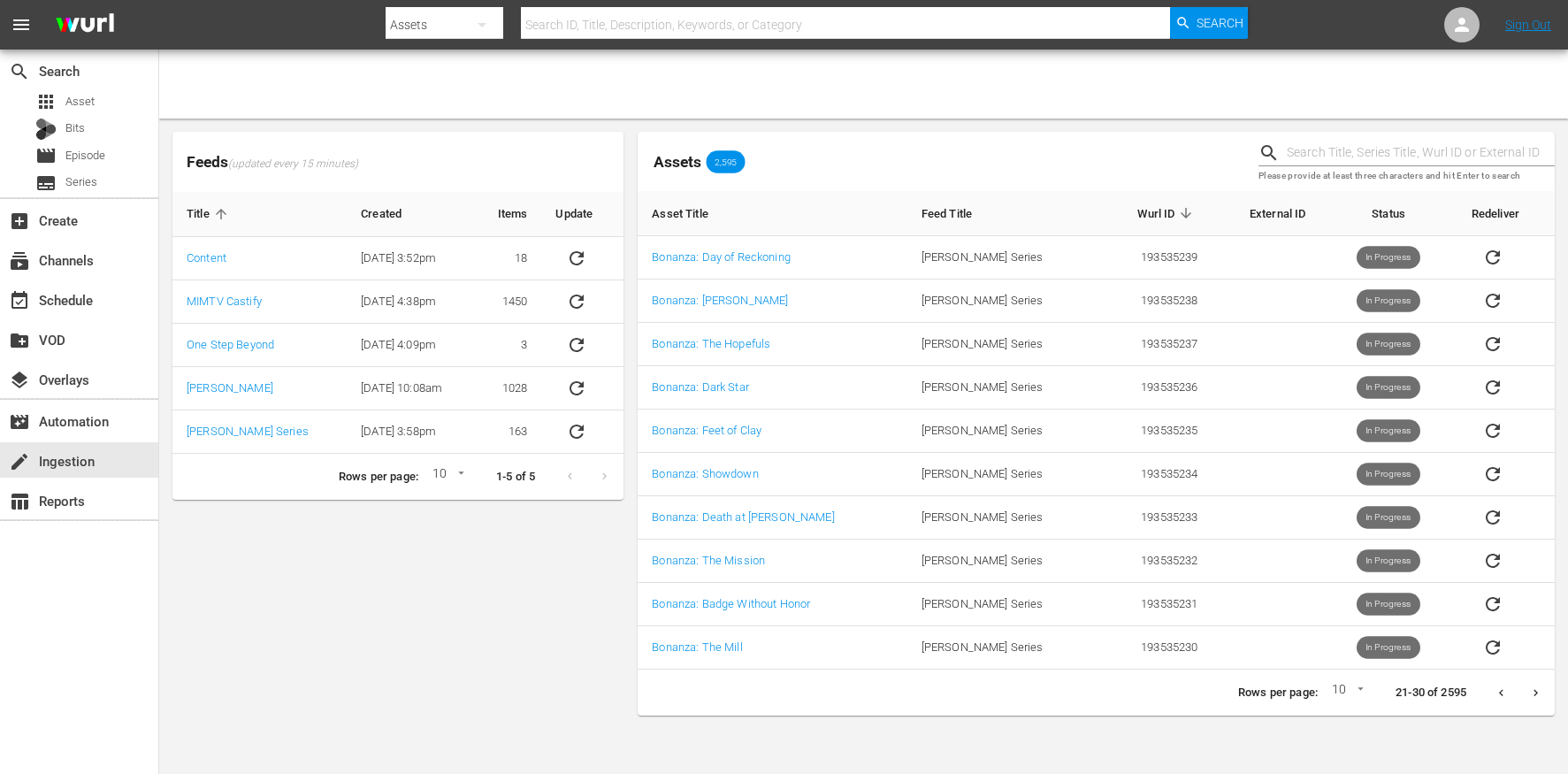
click at [1532, 692] on icon "Next page" at bounding box center [1535, 693] width 14 height 14
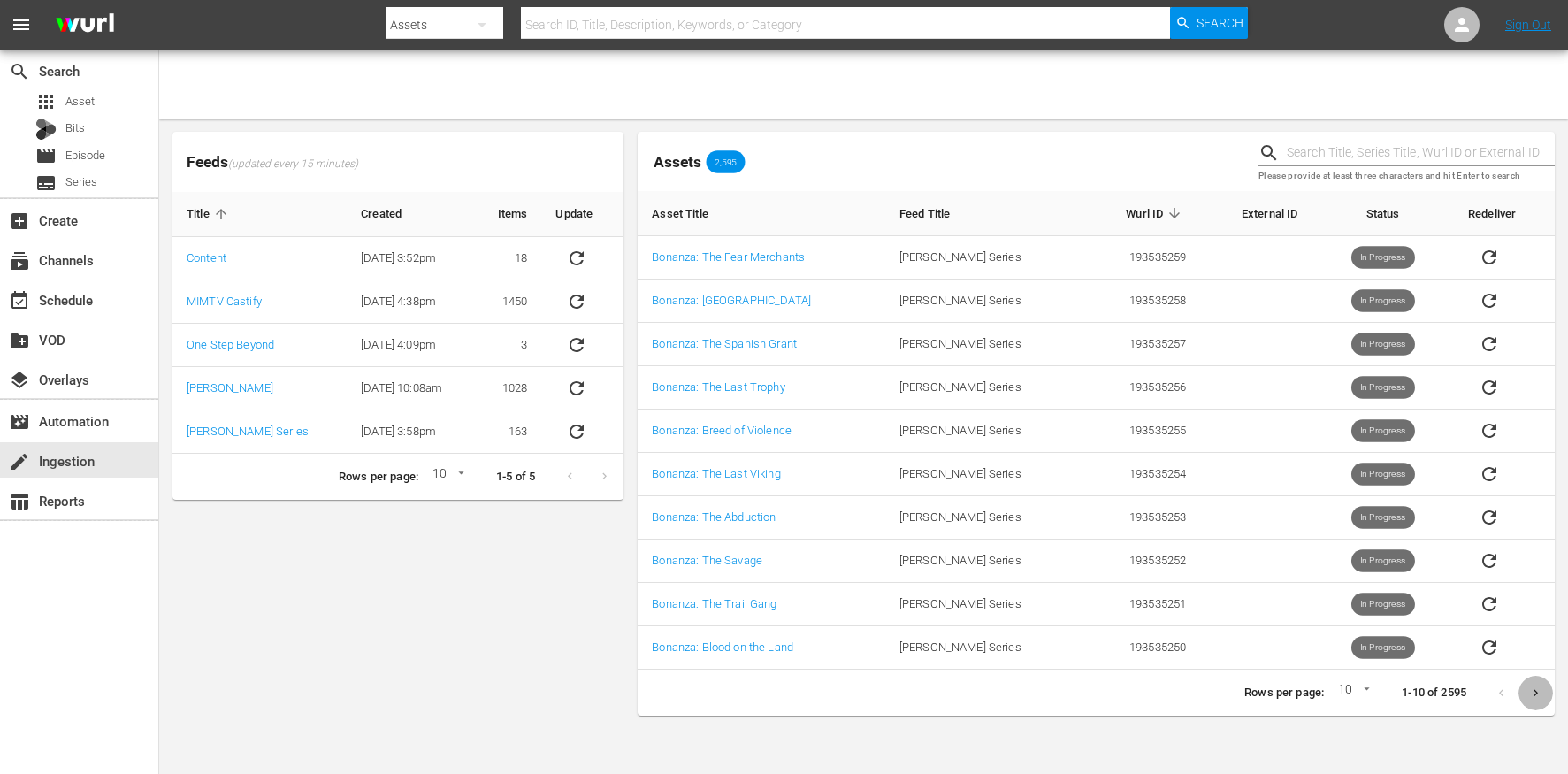
click at [1547, 696] on button "Next page" at bounding box center [1535, 693] width 35 height 35
click at [1545, 695] on button "Next page" at bounding box center [1535, 693] width 35 height 35
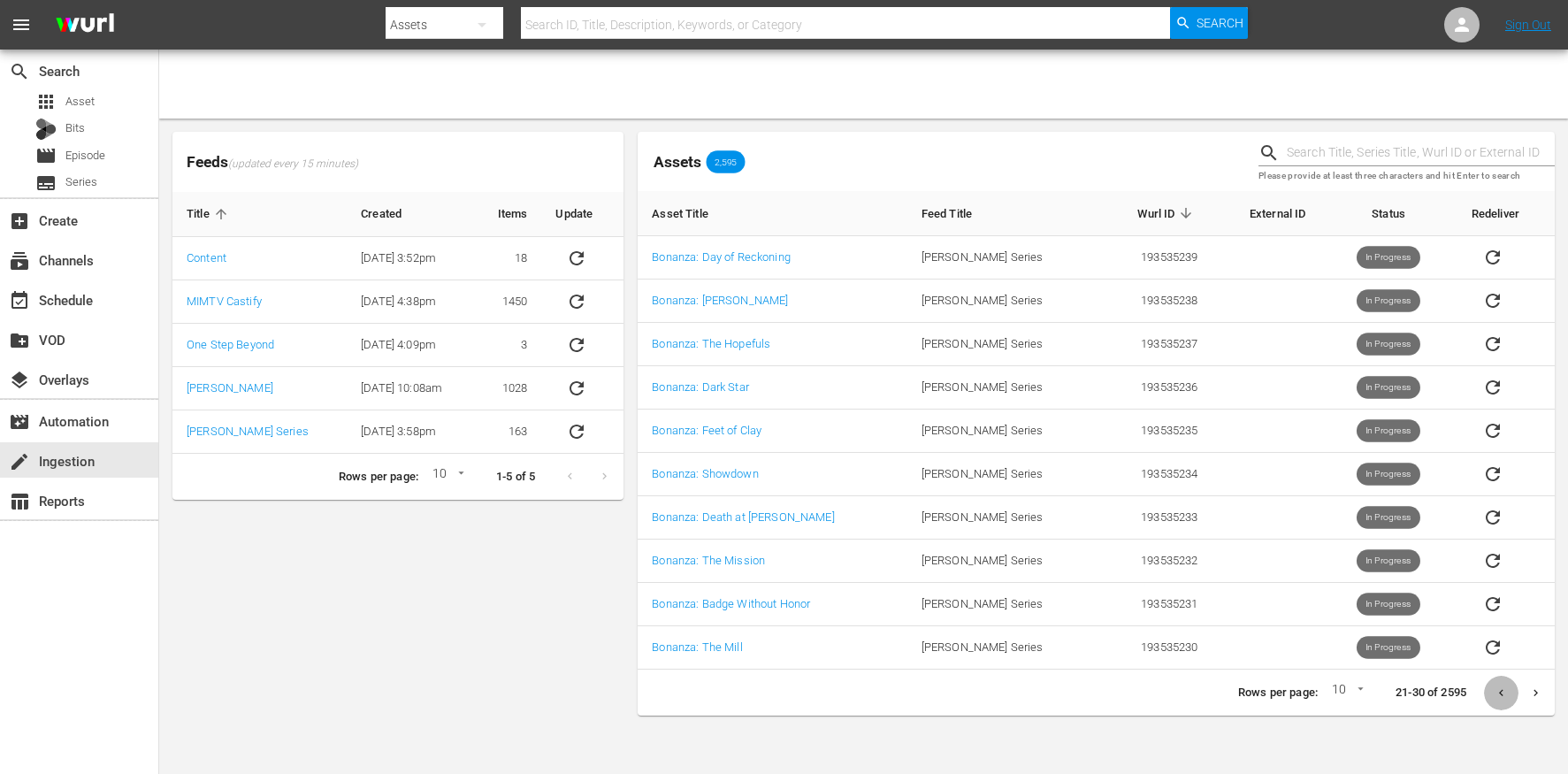
click at [1505, 692] on icon "Previous page" at bounding box center [1501, 693] width 14 height 14
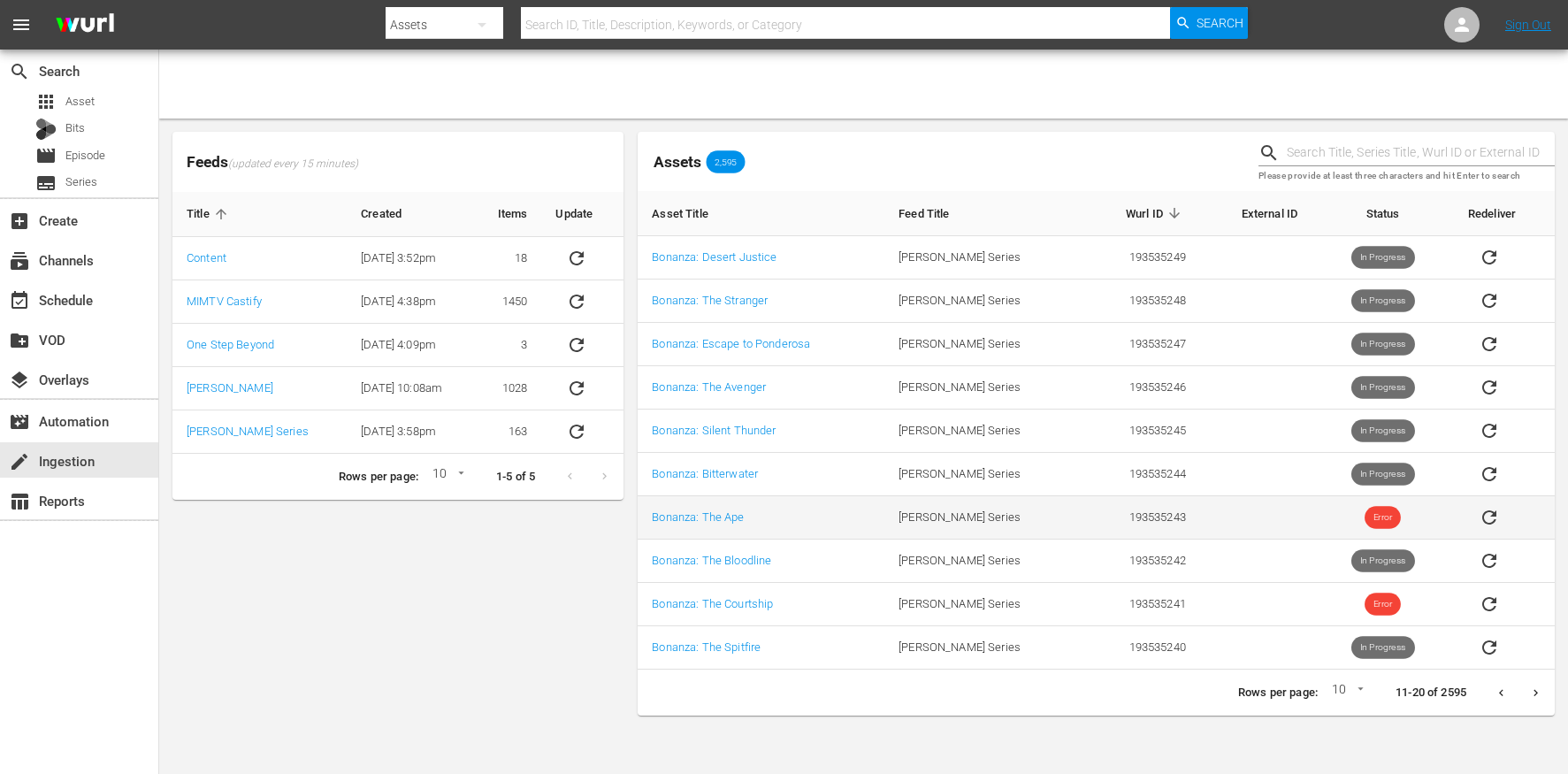
click at [1371, 515] on span "Error" at bounding box center [1383, 518] width 36 height 14
click at [1542, 686] on button "Next page" at bounding box center [1535, 693] width 35 height 35
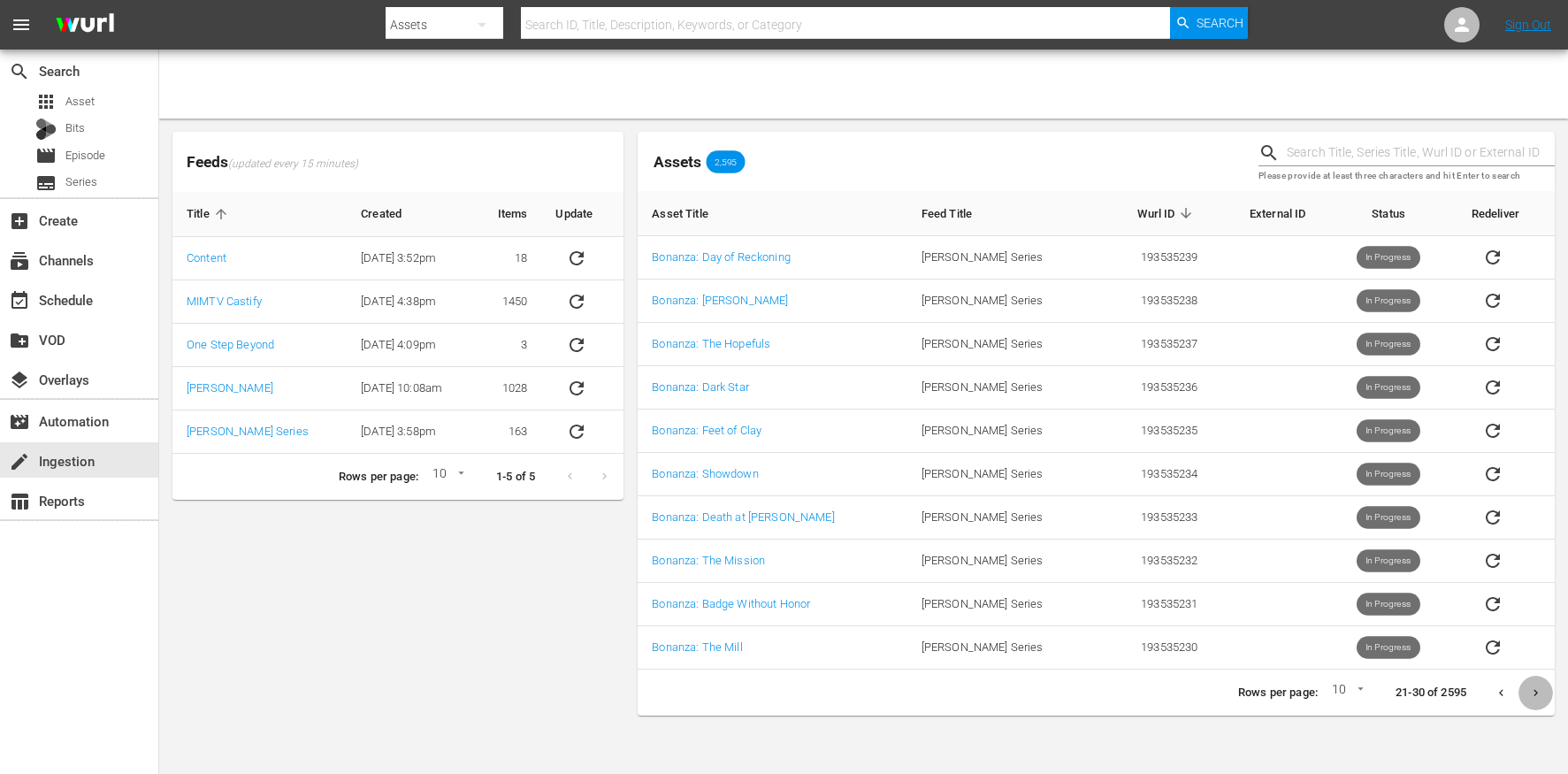
click at [1542, 687] on icon "Next page" at bounding box center [1535, 693] width 14 height 14
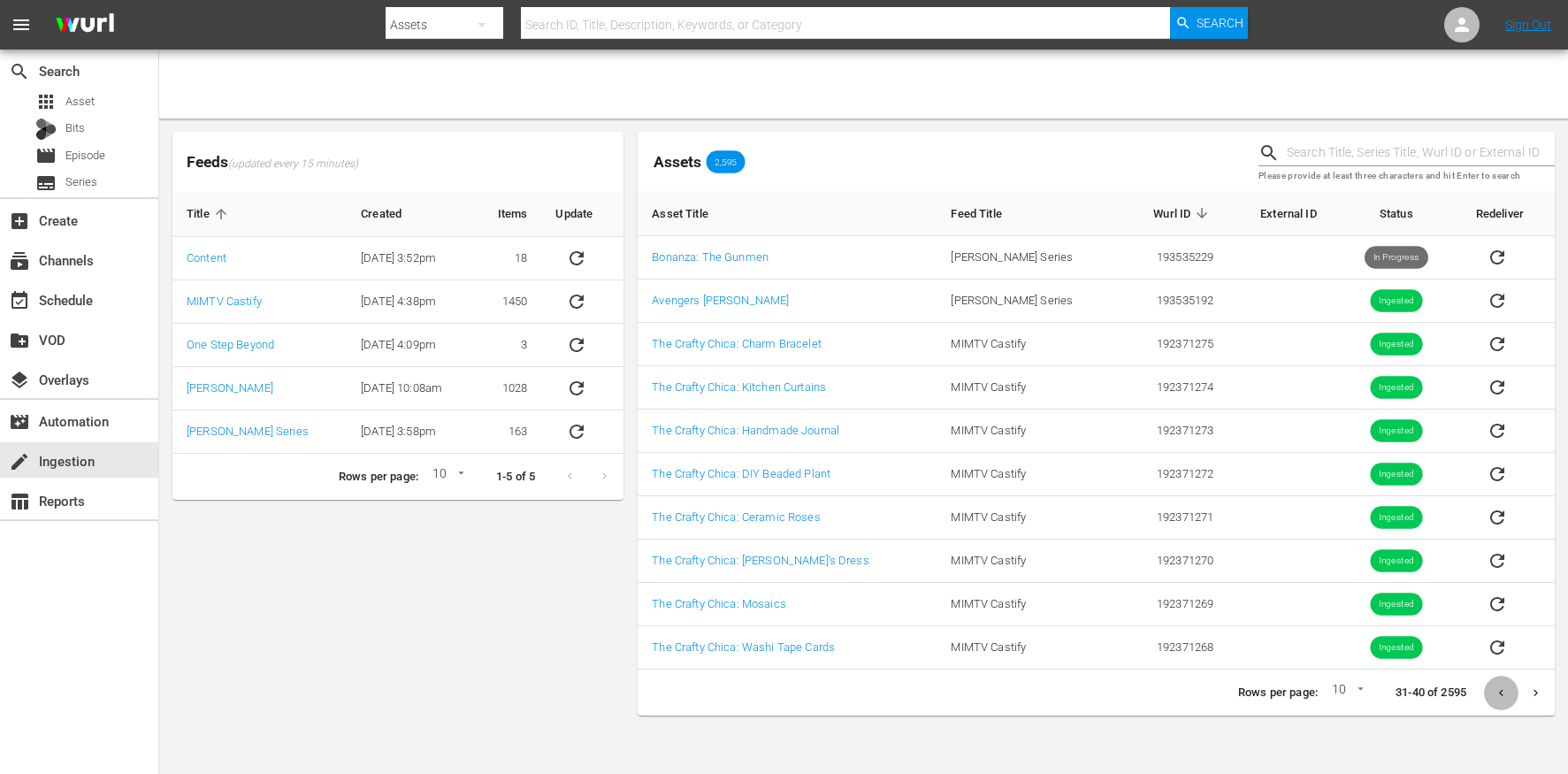
click at [1502, 697] on icon "Previous page" at bounding box center [1501, 693] width 14 height 14
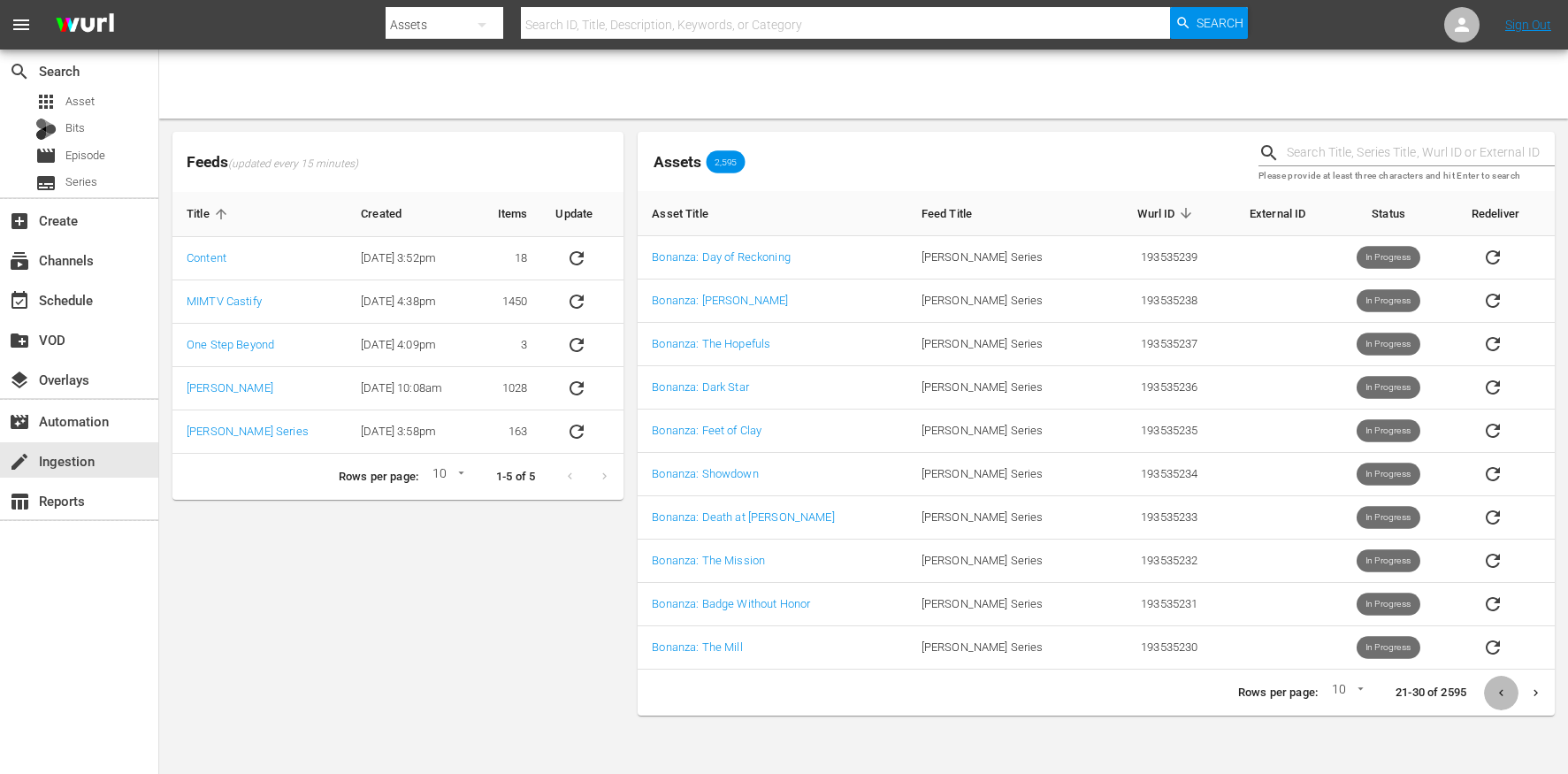
click at [1501, 697] on icon "Previous page" at bounding box center [1501, 693] width 14 height 14
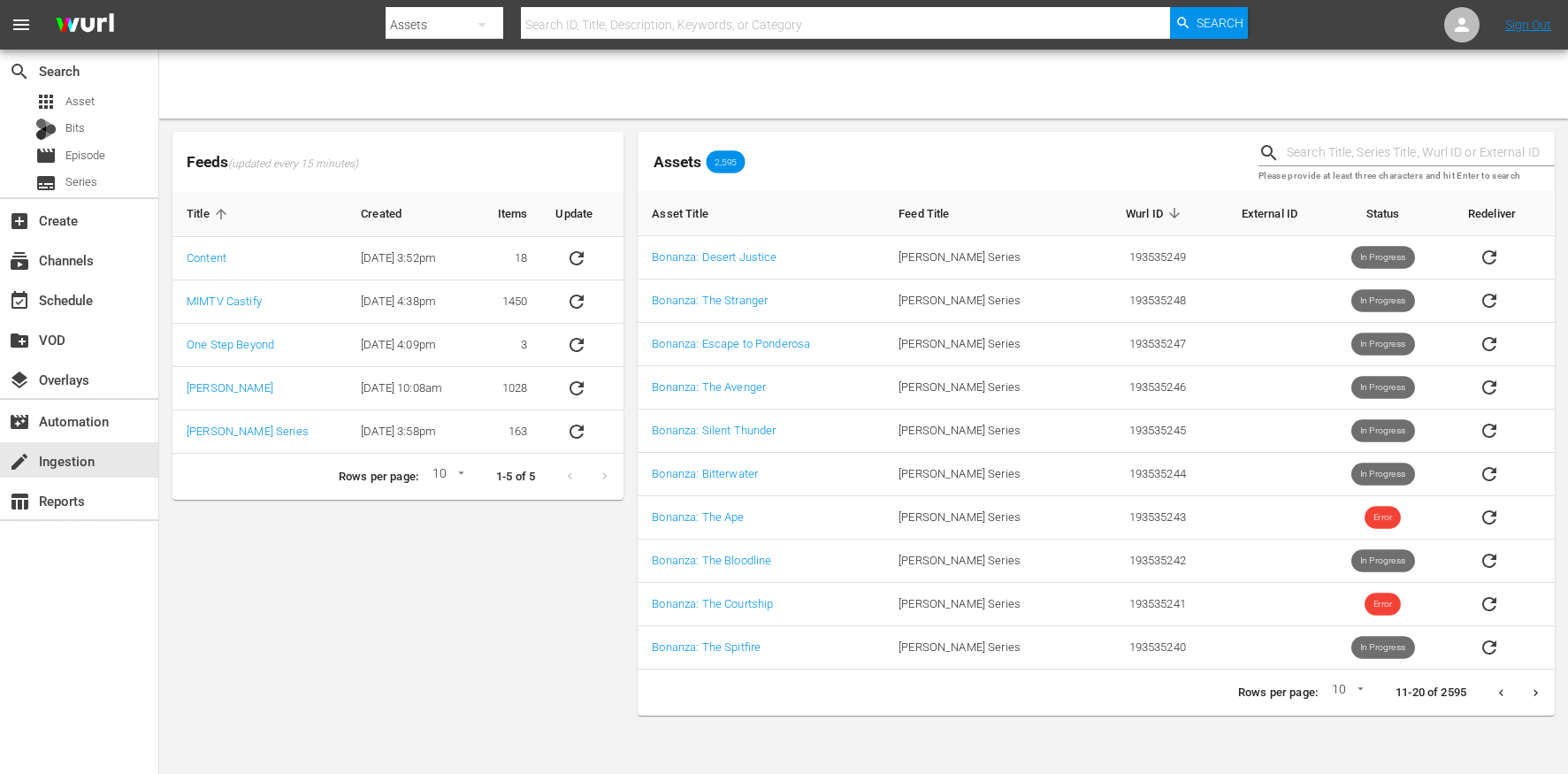
click at [1501, 697] on icon "Previous page" at bounding box center [1501, 693] width 14 height 14
click at [1526, 694] on button "Next page" at bounding box center [1535, 693] width 35 height 35
click at [1523, 692] on button "Next page" at bounding box center [1535, 693] width 35 height 35
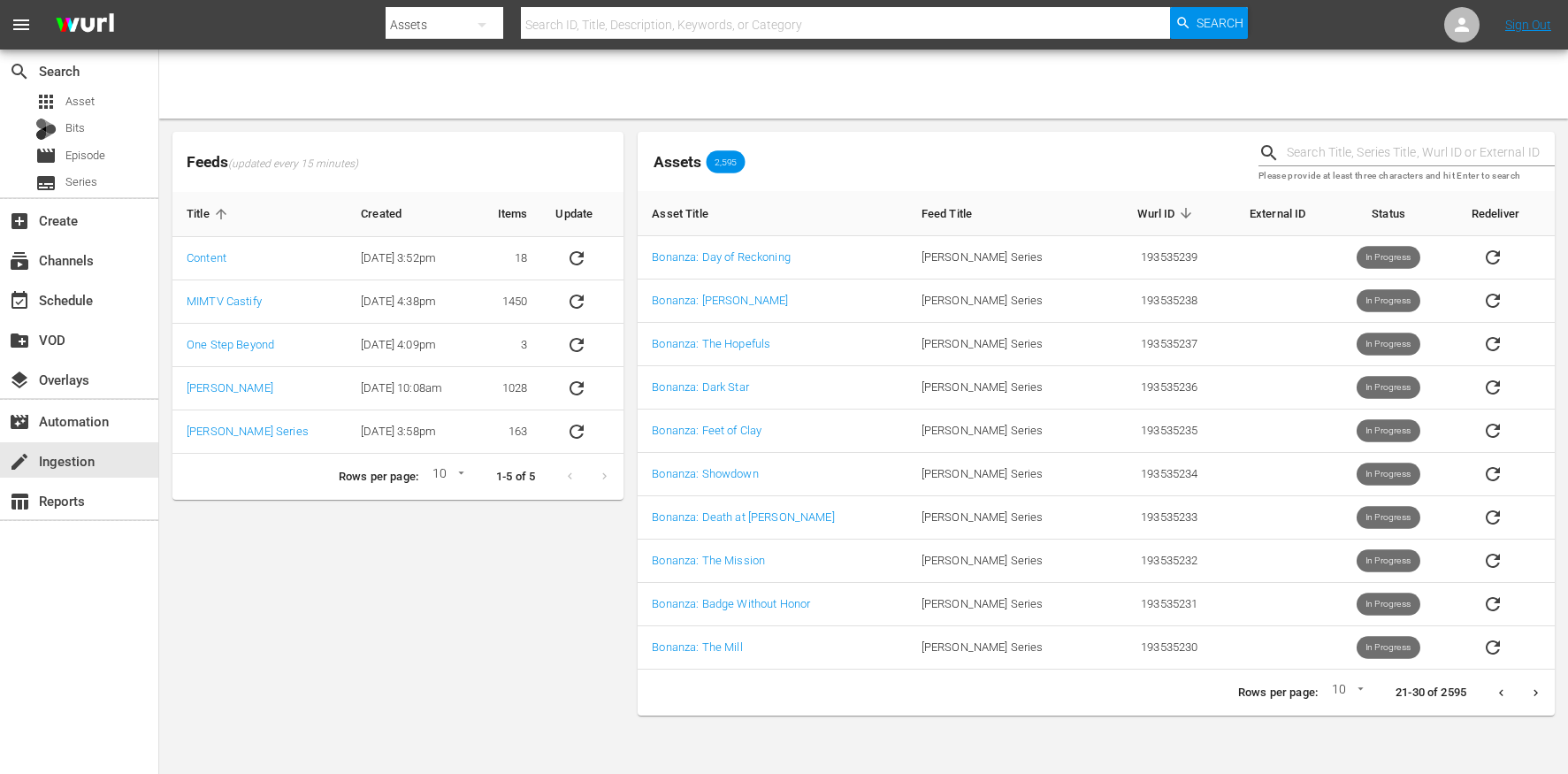
click at [1522, 691] on button "Next page" at bounding box center [1535, 693] width 35 height 35
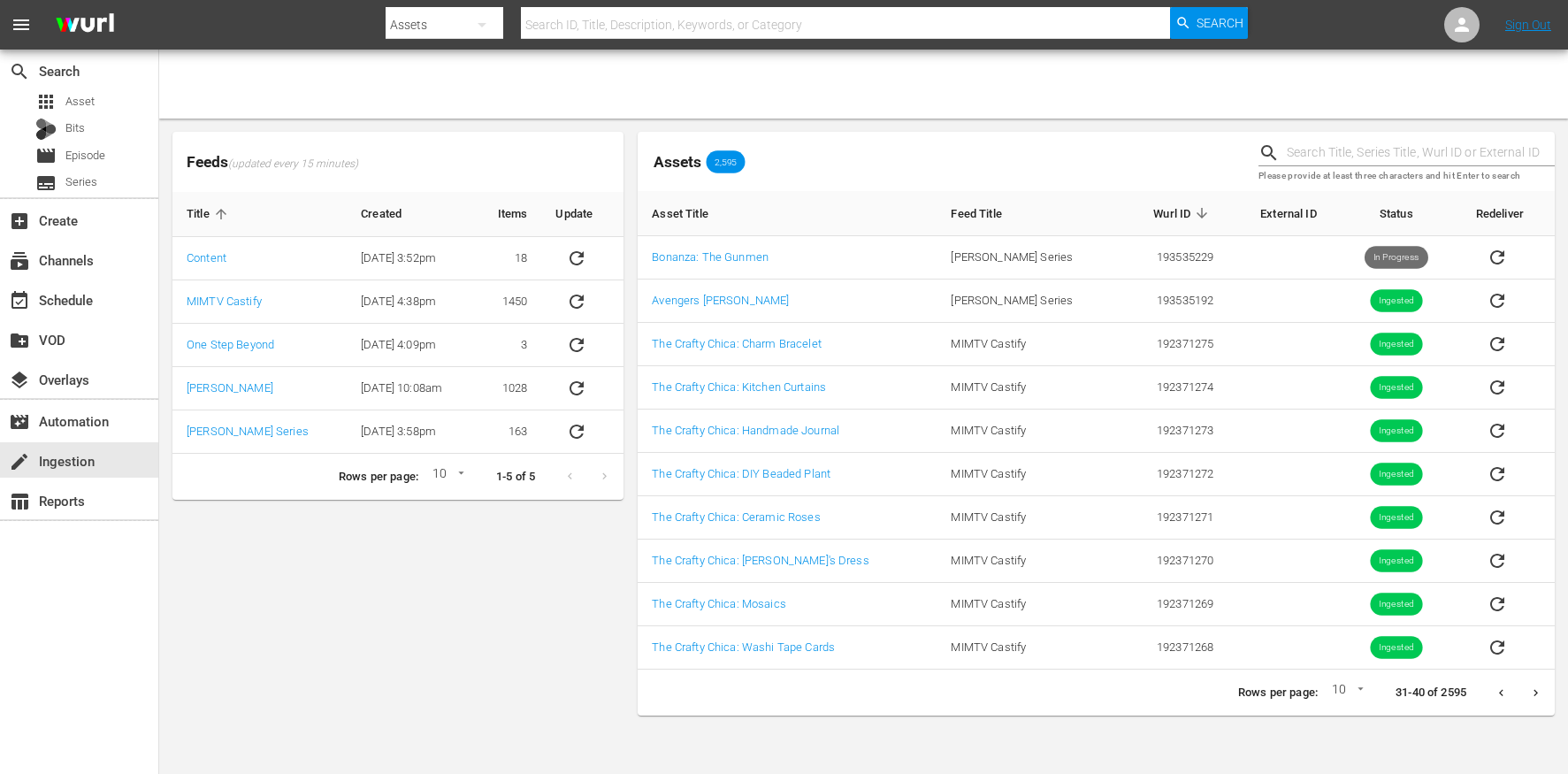
click at [1494, 689] on icon "Previous page" at bounding box center [1501, 693] width 14 height 14
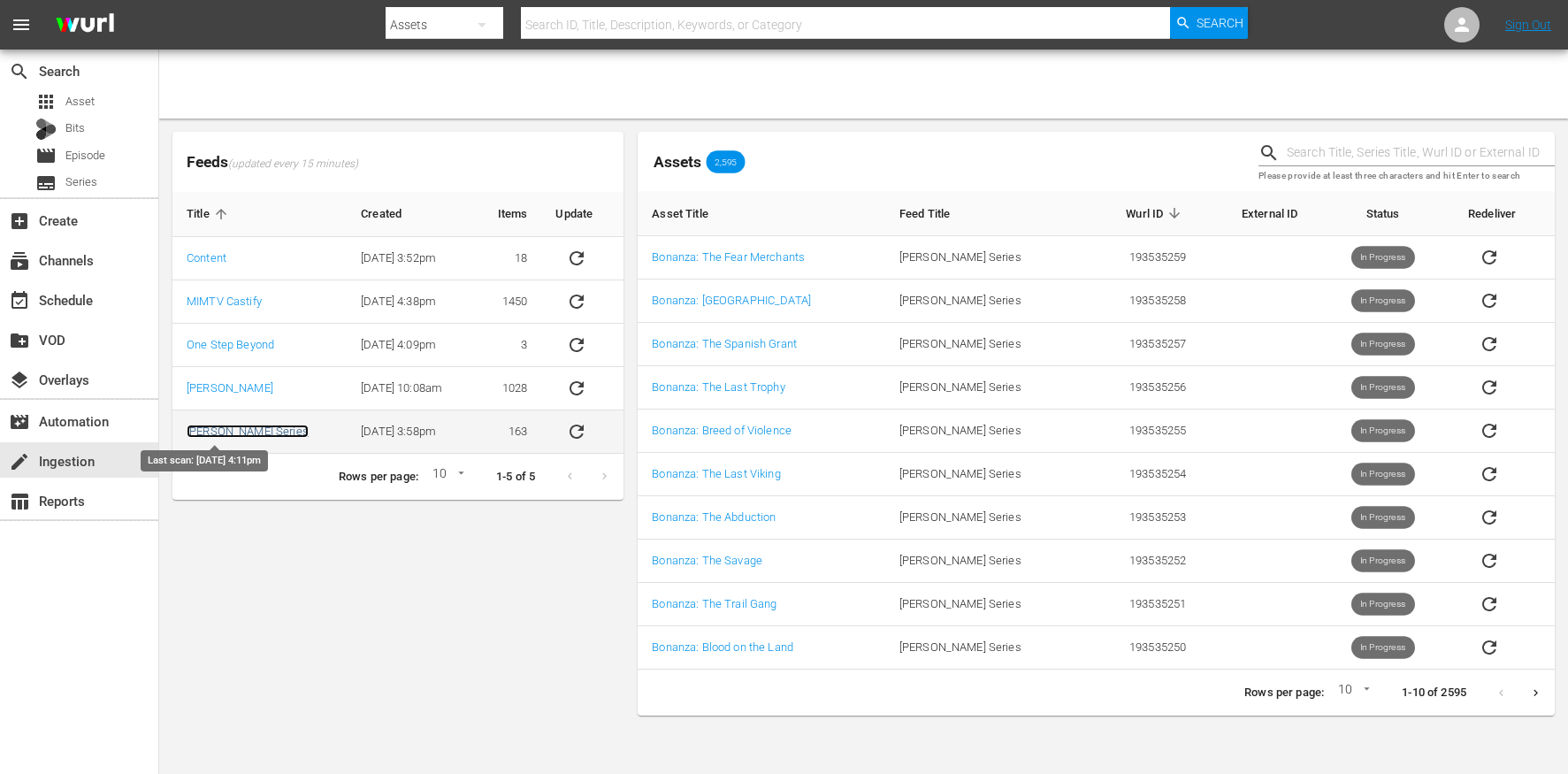
click at [199, 433] on link "[PERSON_NAME] Series" at bounding box center [248, 431] width 122 height 14
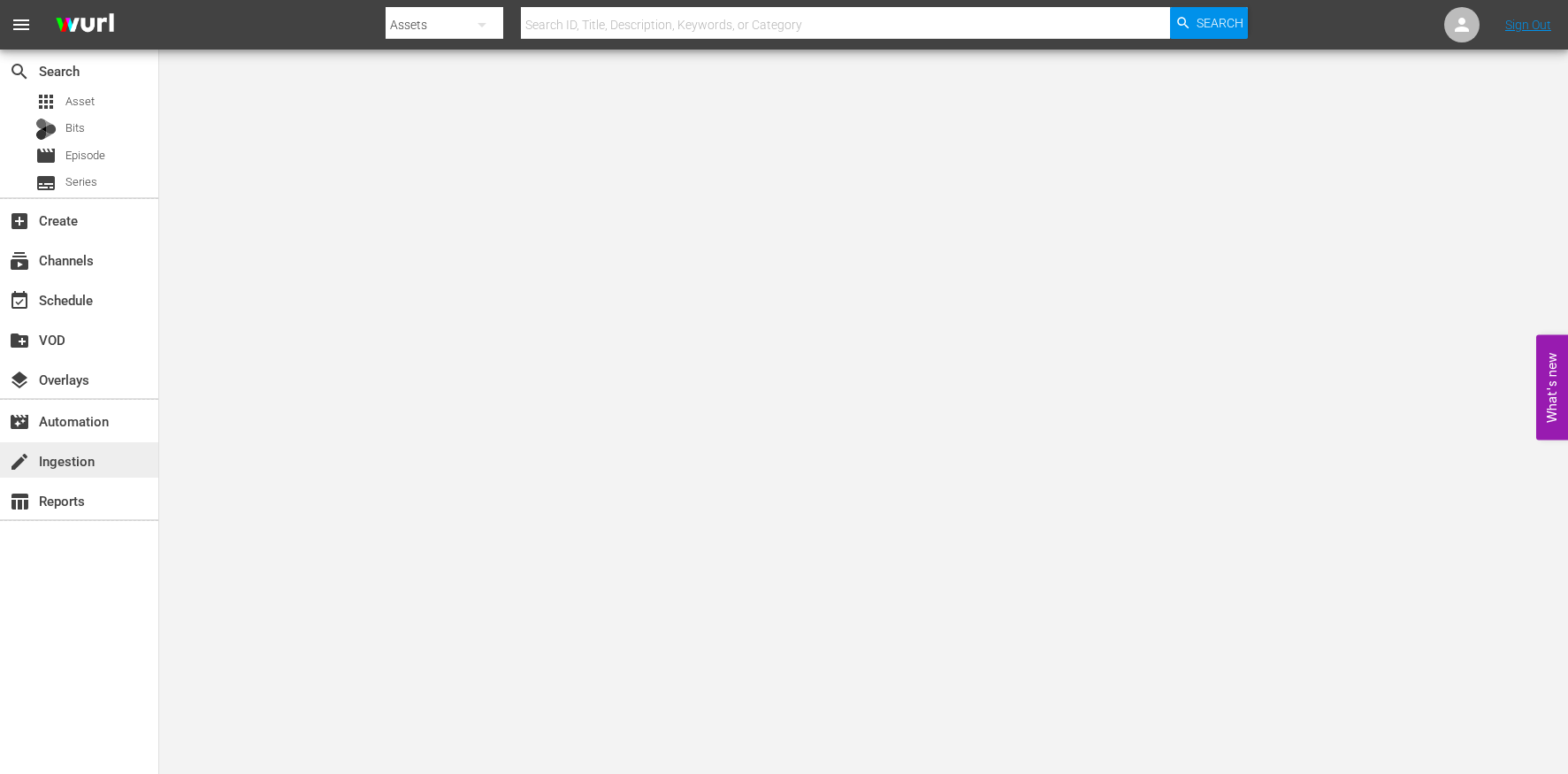
click at [91, 462] on div "create Ingestion" at bounding box center [49, 458] width 99 height 15
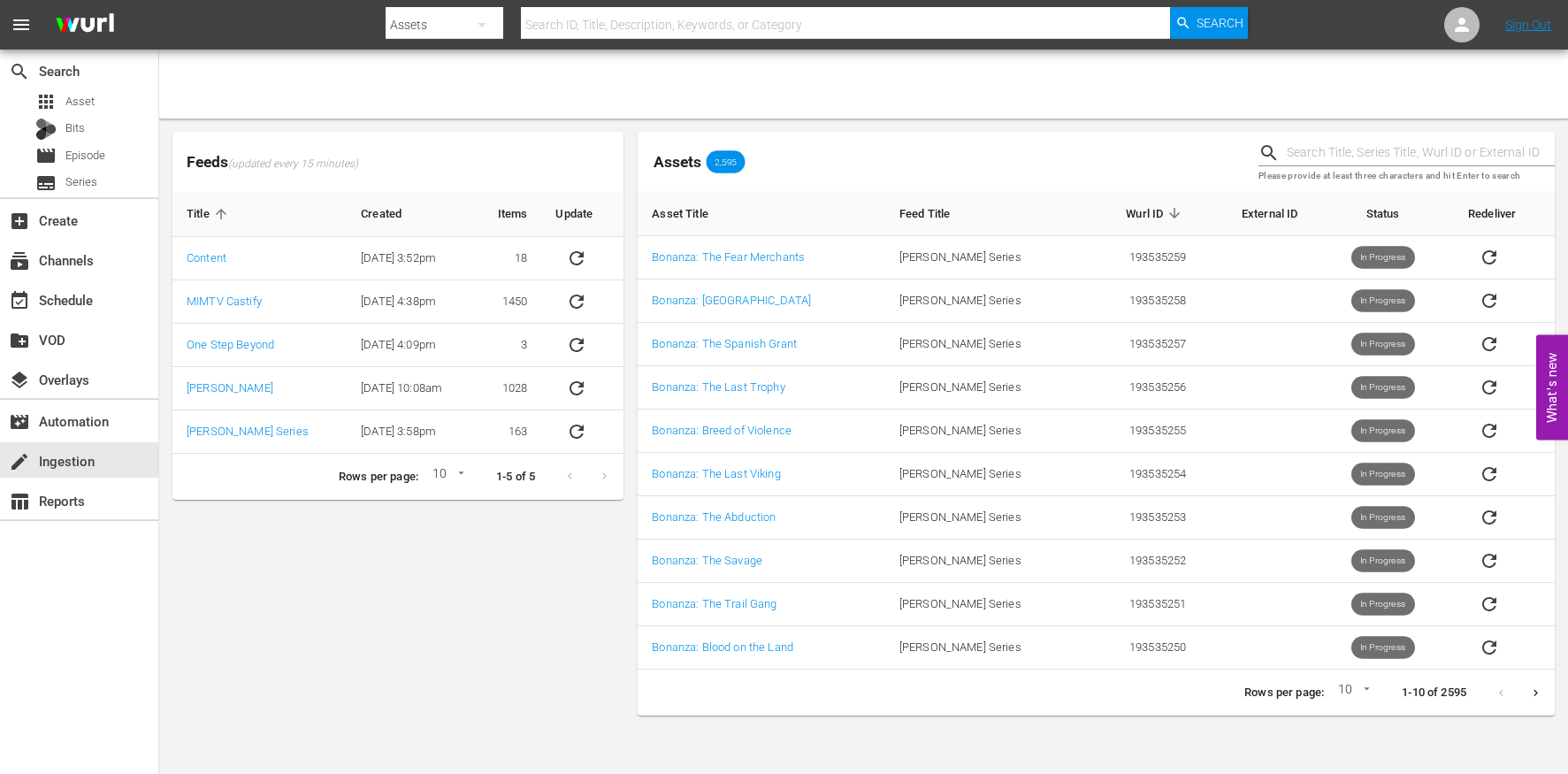
click at [1544, 695] on button "Next page" at bounding box center [1535, 693] width 35 height 35
click at [1544, 694] on button "Next page" at bounding box center [1535, 693] width 35 height 35
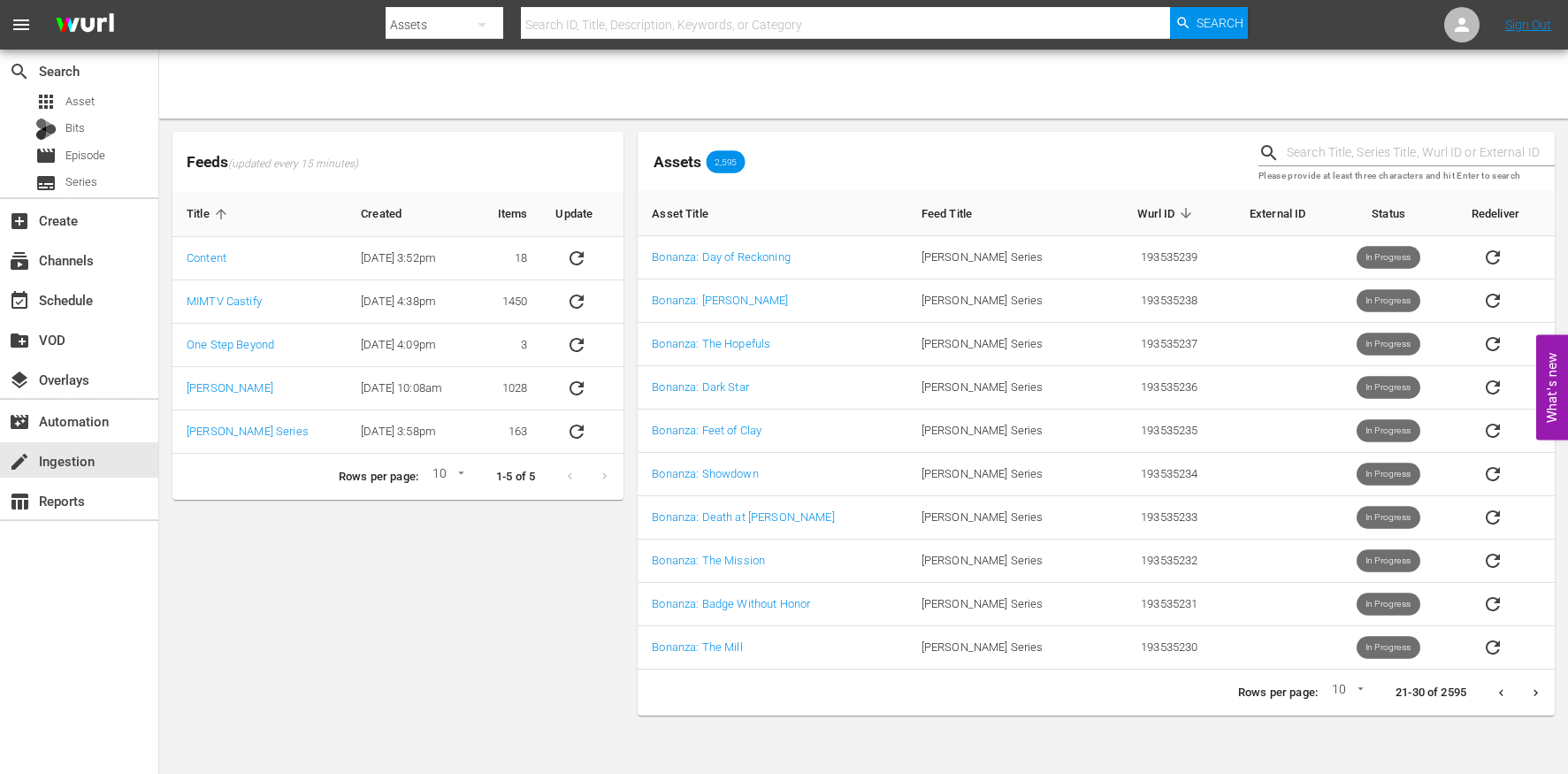
click at [1542, 696] on icon "Next page" at bounding box center [1535, 693] width 14 height 14
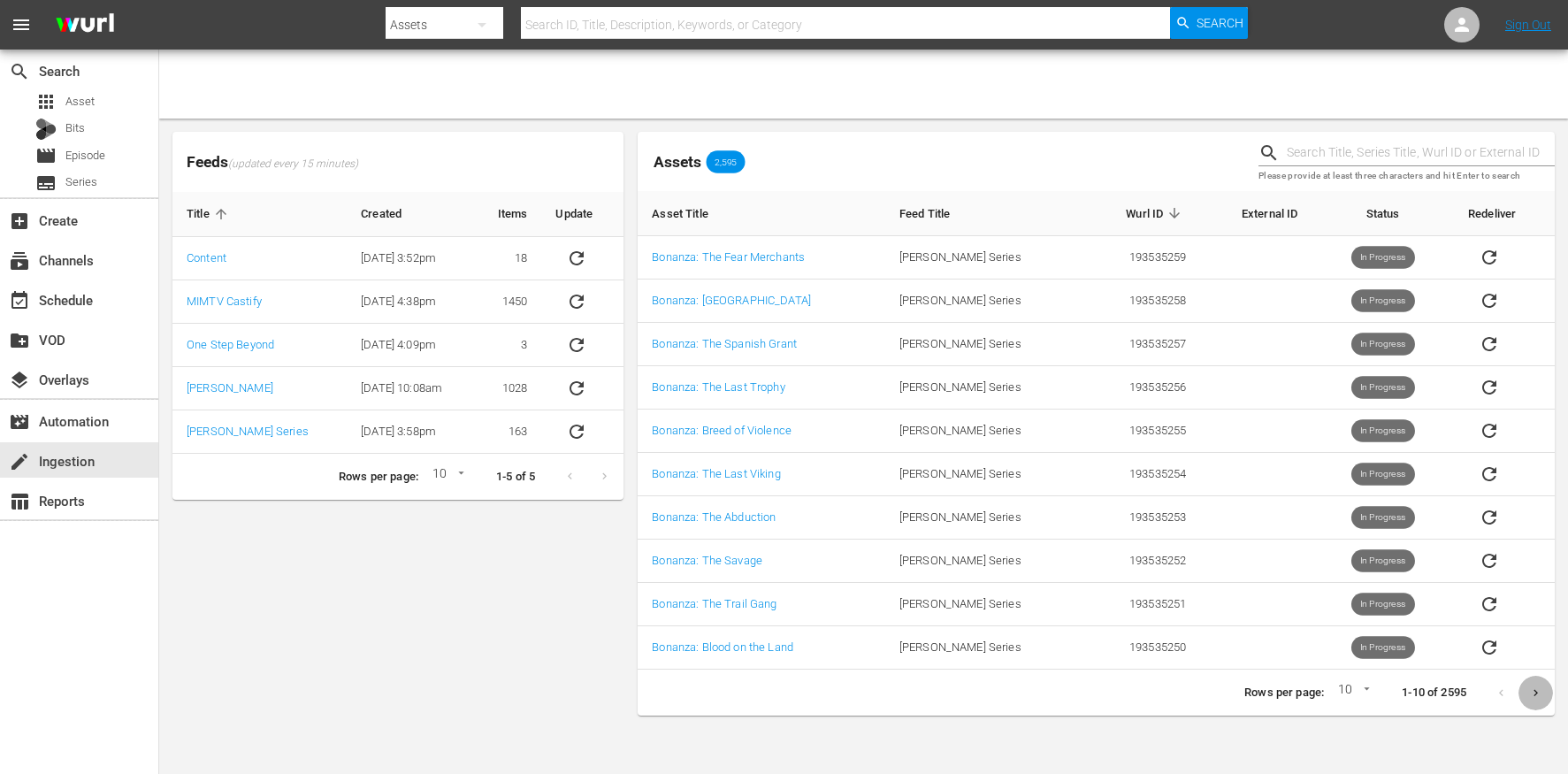
click at [1531, 686] on icon "Next page" at bounding box center [1535, 693] width 14 height 14
click at [1529, 686] on icon "Next page" at bounding box center [1535, 693] width 14 height 14
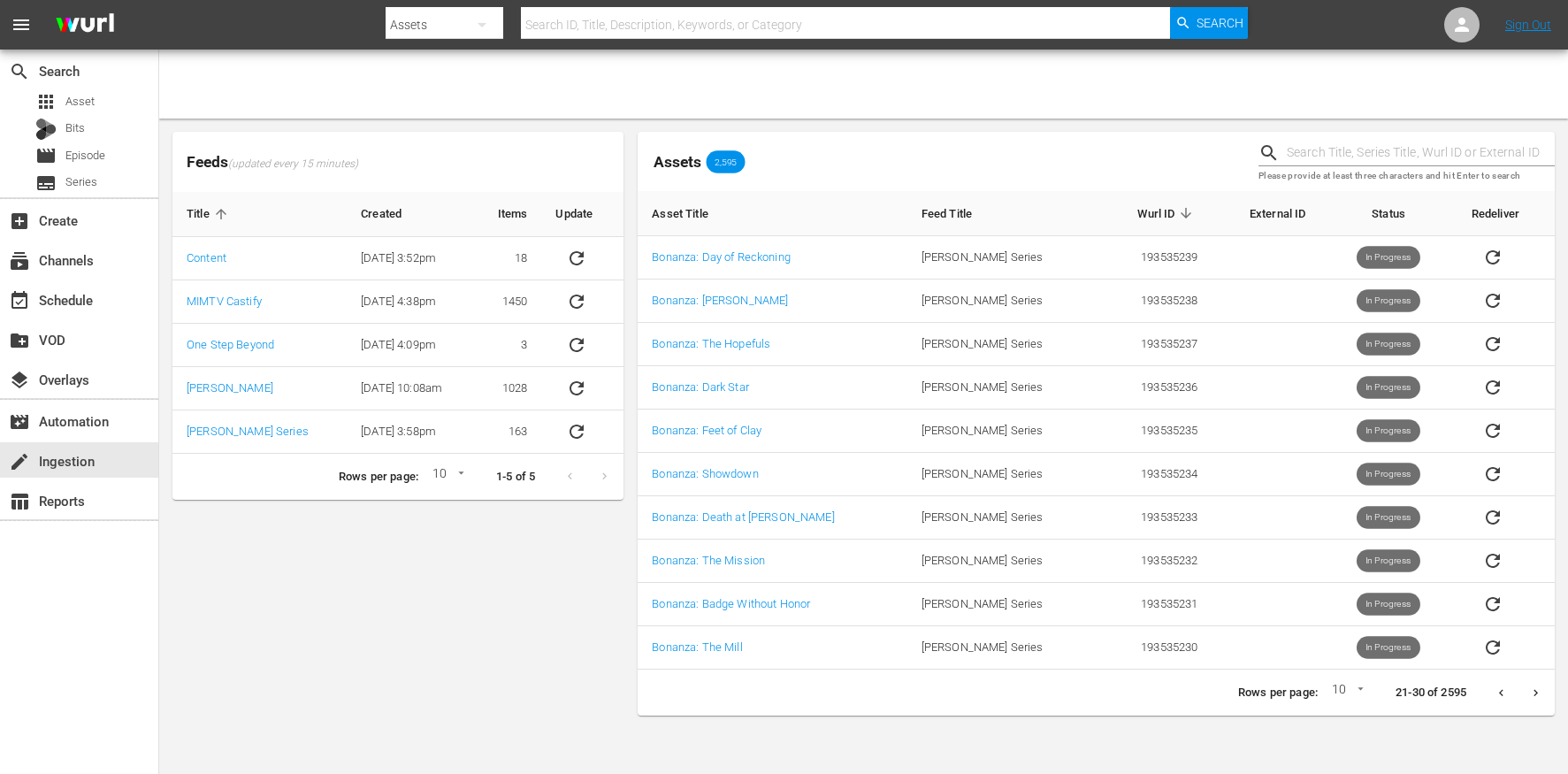
click at [1530, 691] on icon "Next page" at bounding box center [1535, 693] width 14 height 14
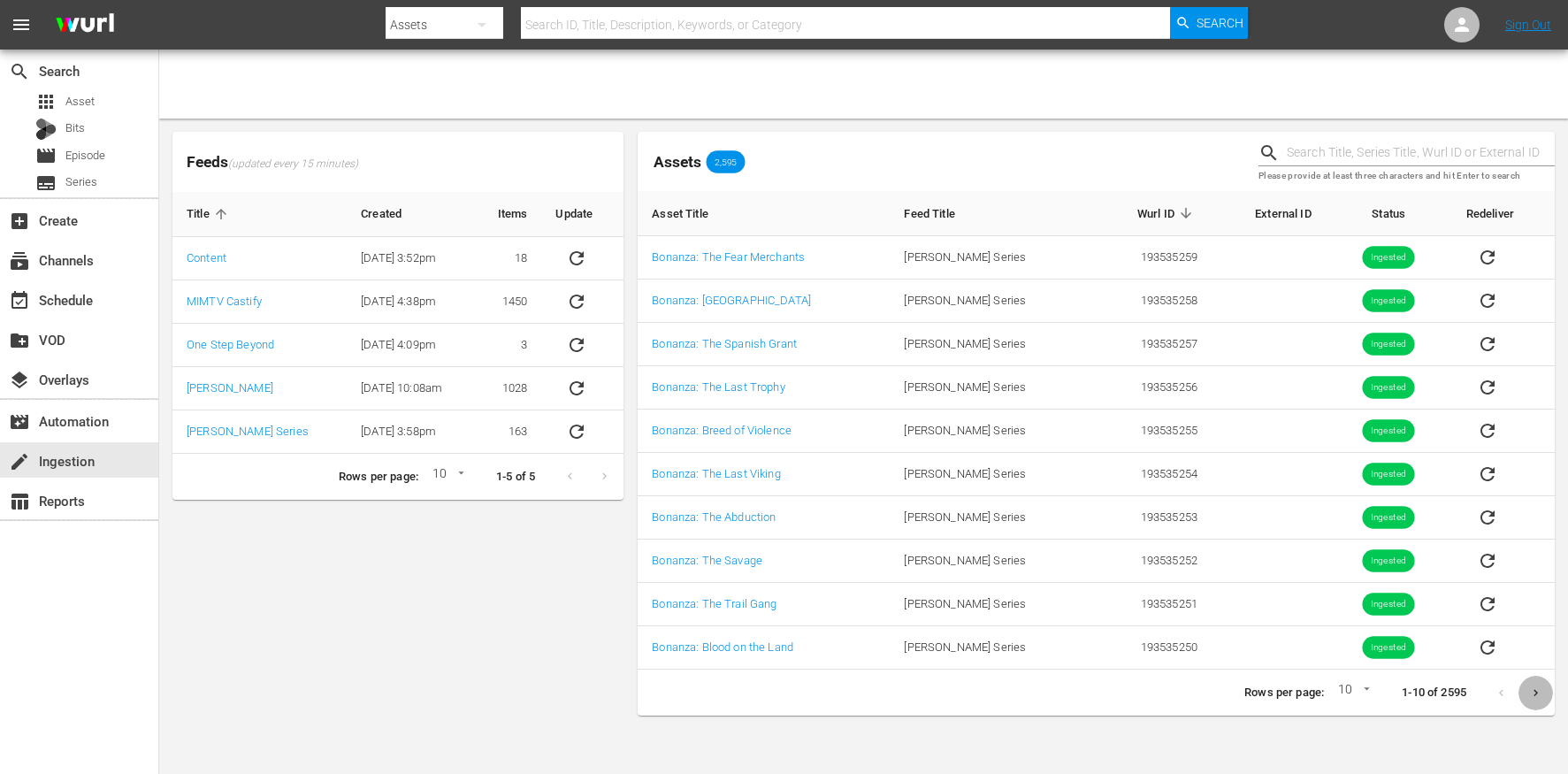
click at [1538, 695] on icon "Next page" at bounding box center [1535, 693] width 14 height 14
click at [1538, 694] on icon "Next page" at bounding box center [1535, 693] width 14 height 14
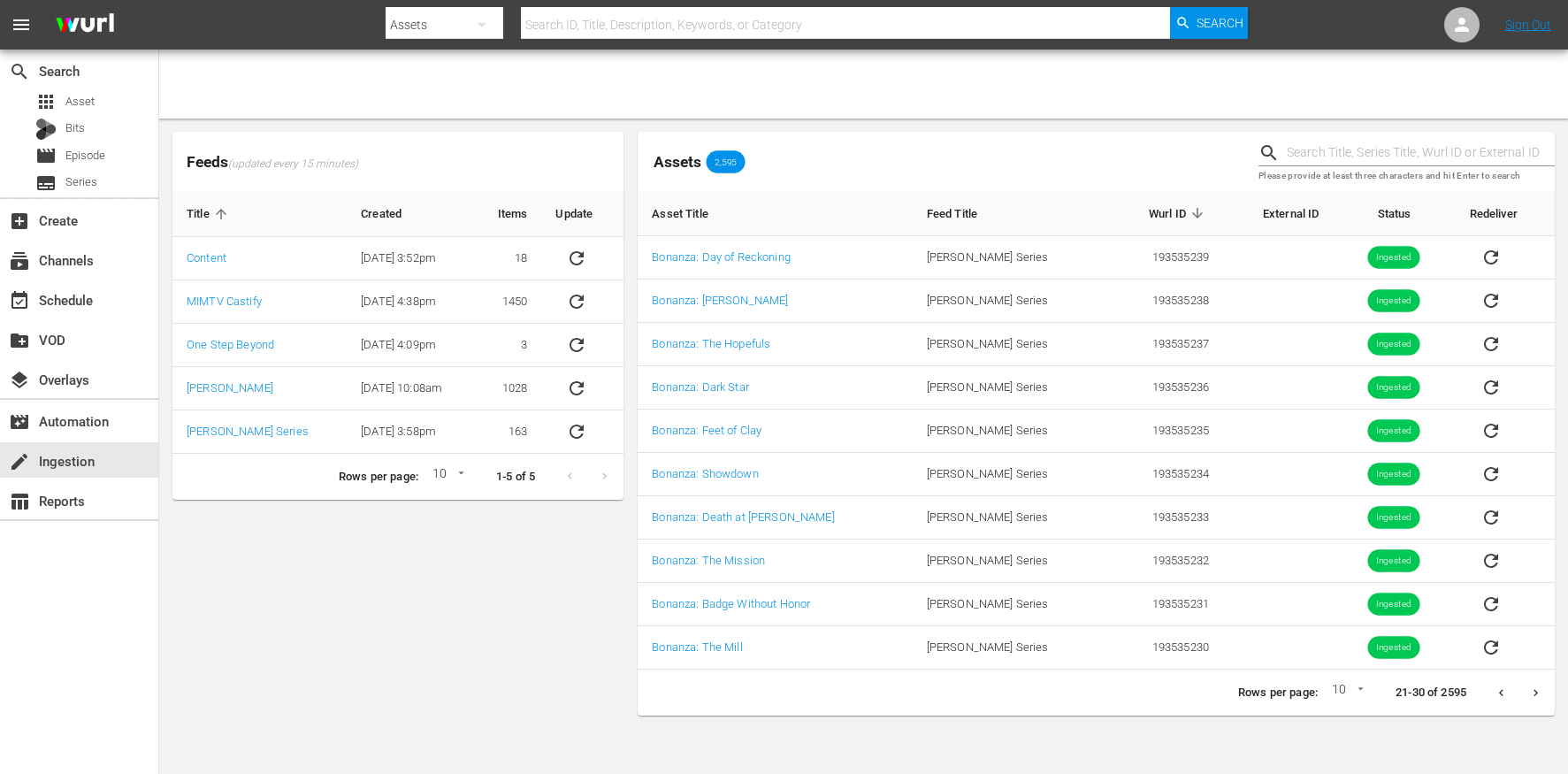
click at [1538, 694] on icon "Next page" at bounding box center [1535, 693] width 14 height 14
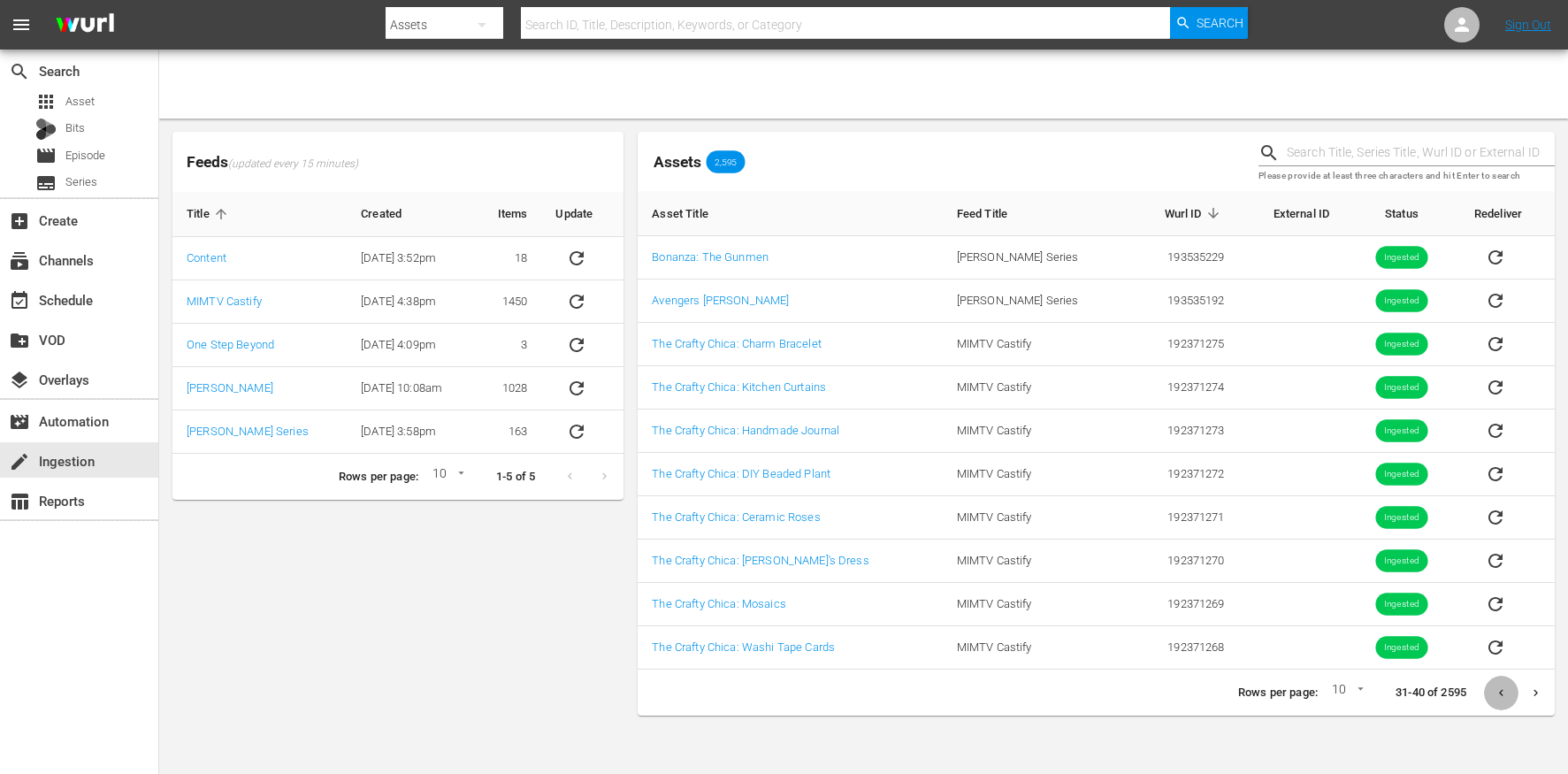
click at [1495, 697] on icon "Previous page" at bounding box center [1501, 693] width 14 height 14
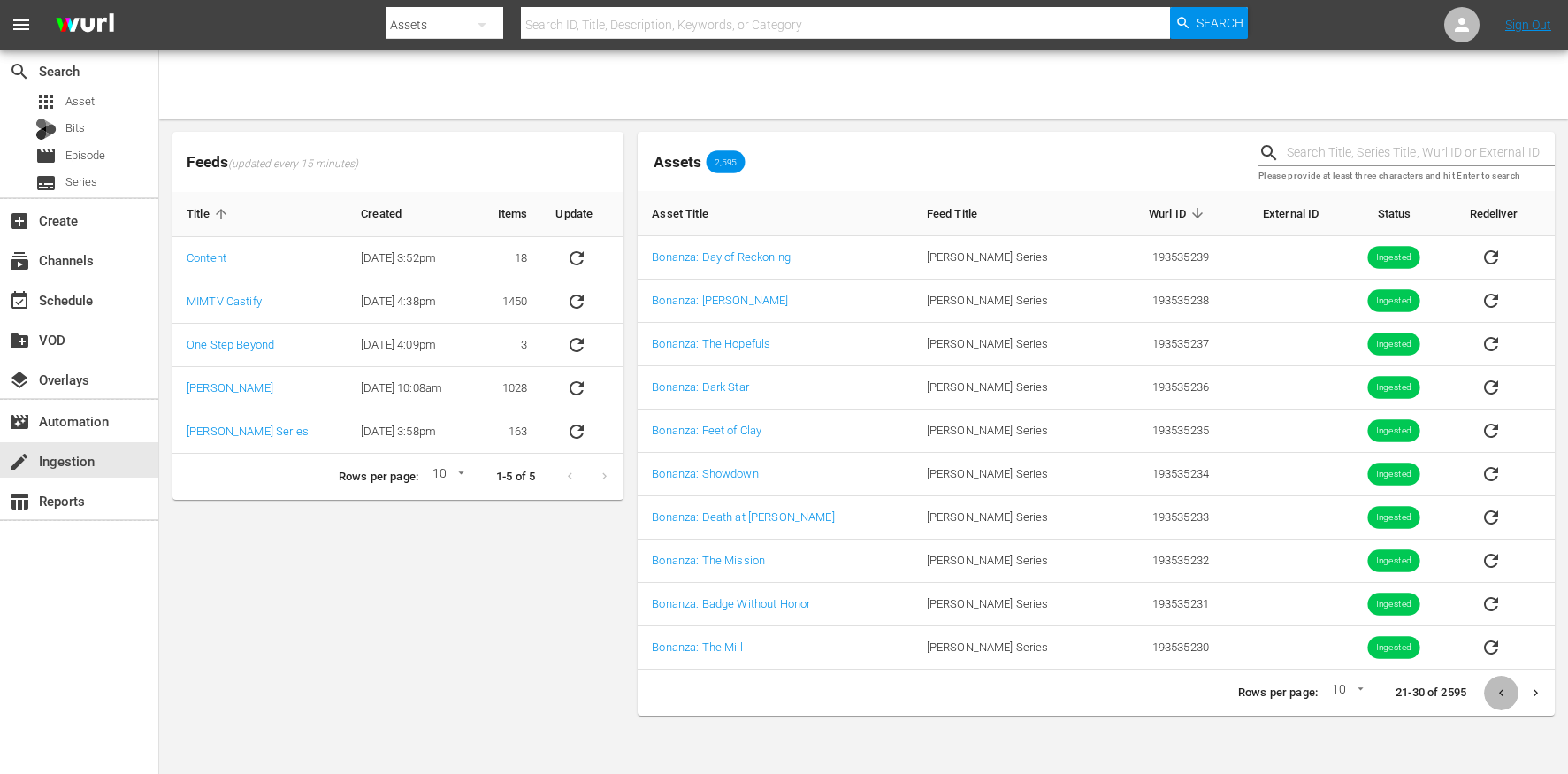
click at [1495, 697] on icon "Previous page" at bounding box center [1501, 693] width 14 height 14
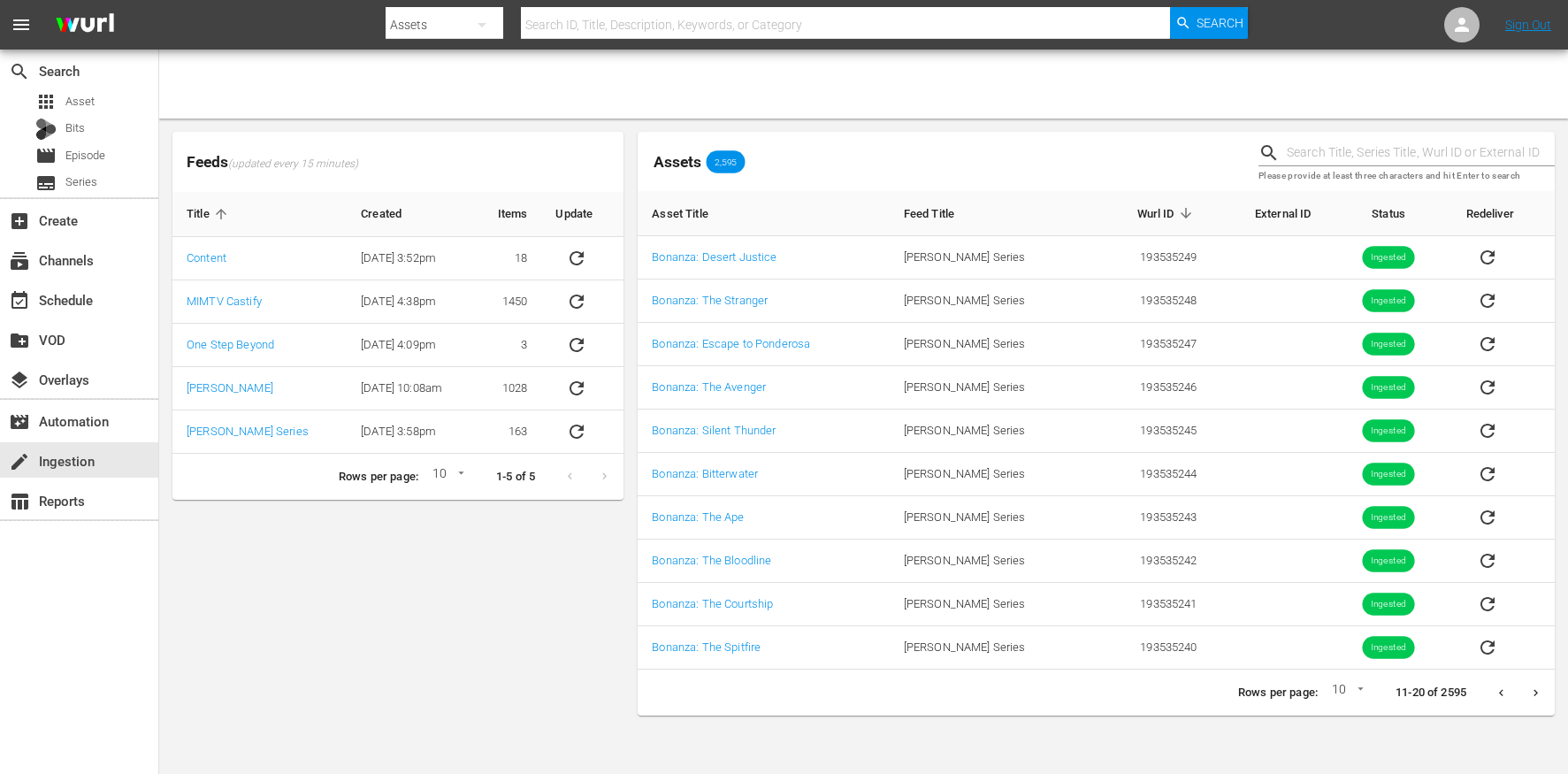
click at [1495, 697] on icon "Previous page" at bounding box center [1501, 693] width 14 height 14
click at [1495, 696] on div at bounding box center [1519, 693] width 69 height 35
click at [1536, 695] on icon "Next page" at bounding box center [1535, 693] width 14 height 14
click at [1535, 695] on icon "Next page" at bounding box center [1535, 693] width 14 height 14
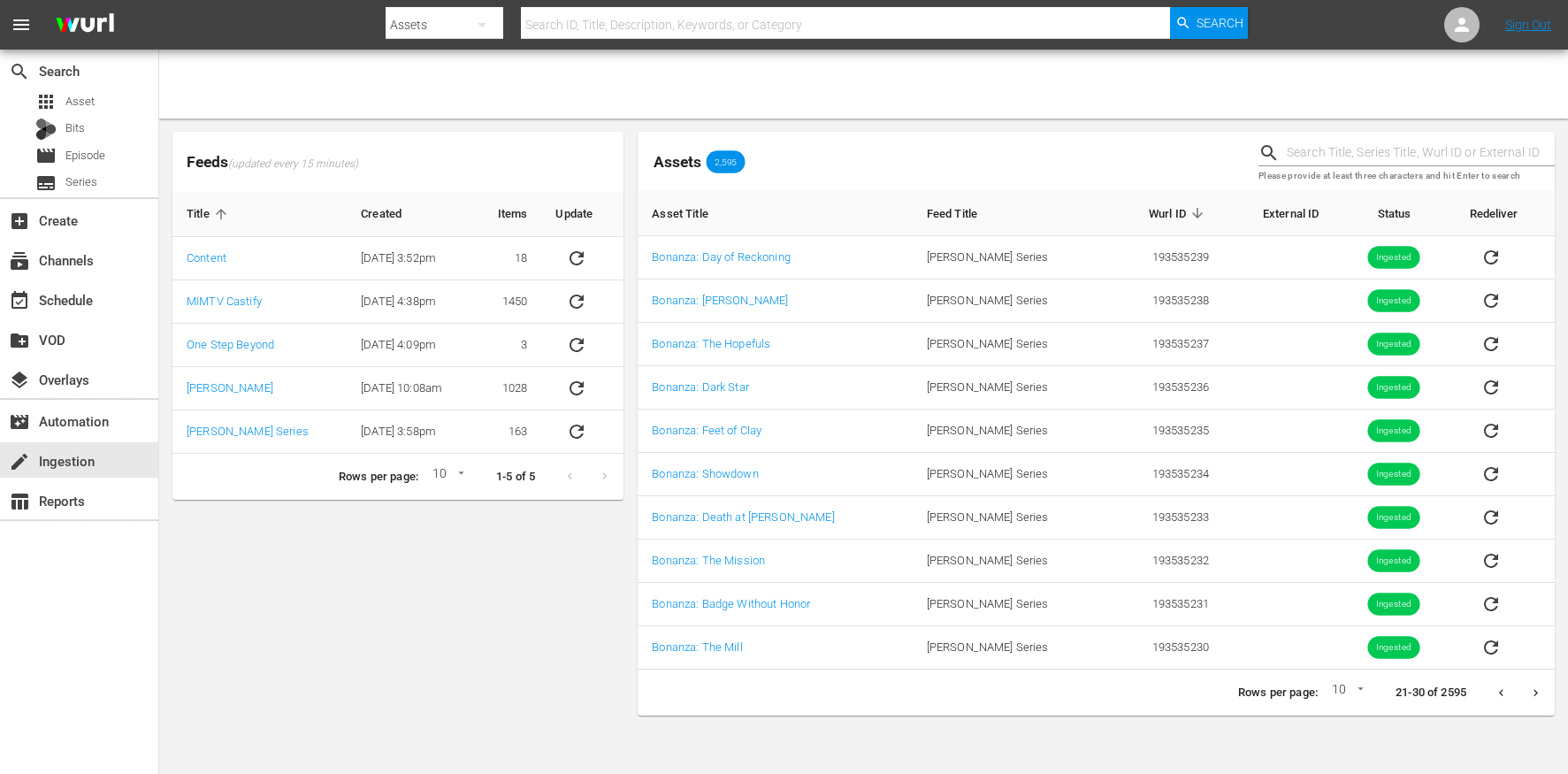
click at [1535, 695] on icon "Next page" at bounding box center [1535, 693] width 14 height 14
